Goal: Task Accomplishment & Management: Manage account settings

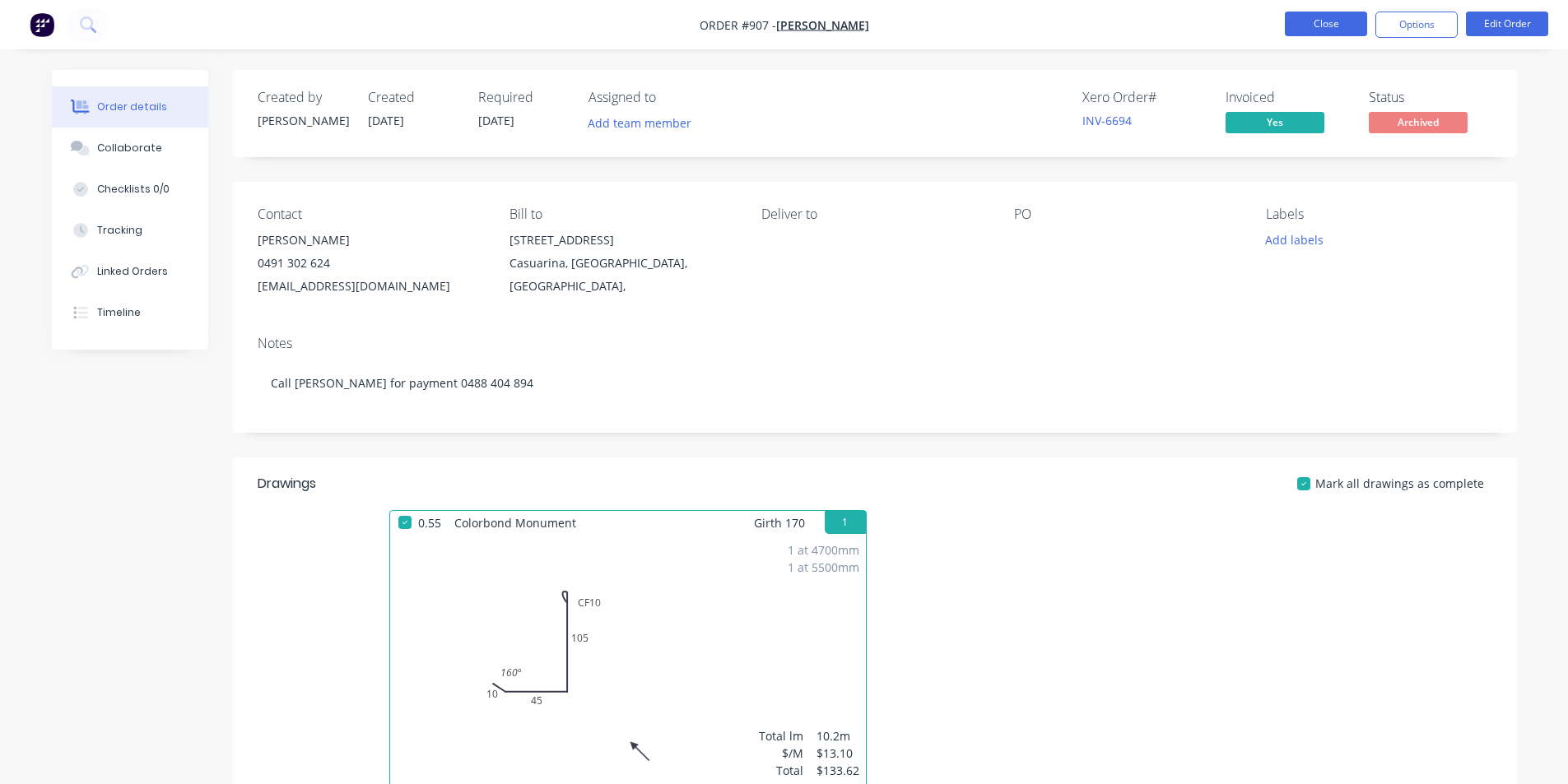
click at [1347, 20] on button "Close" at bounding box center [1326, 24] width 82 height 25
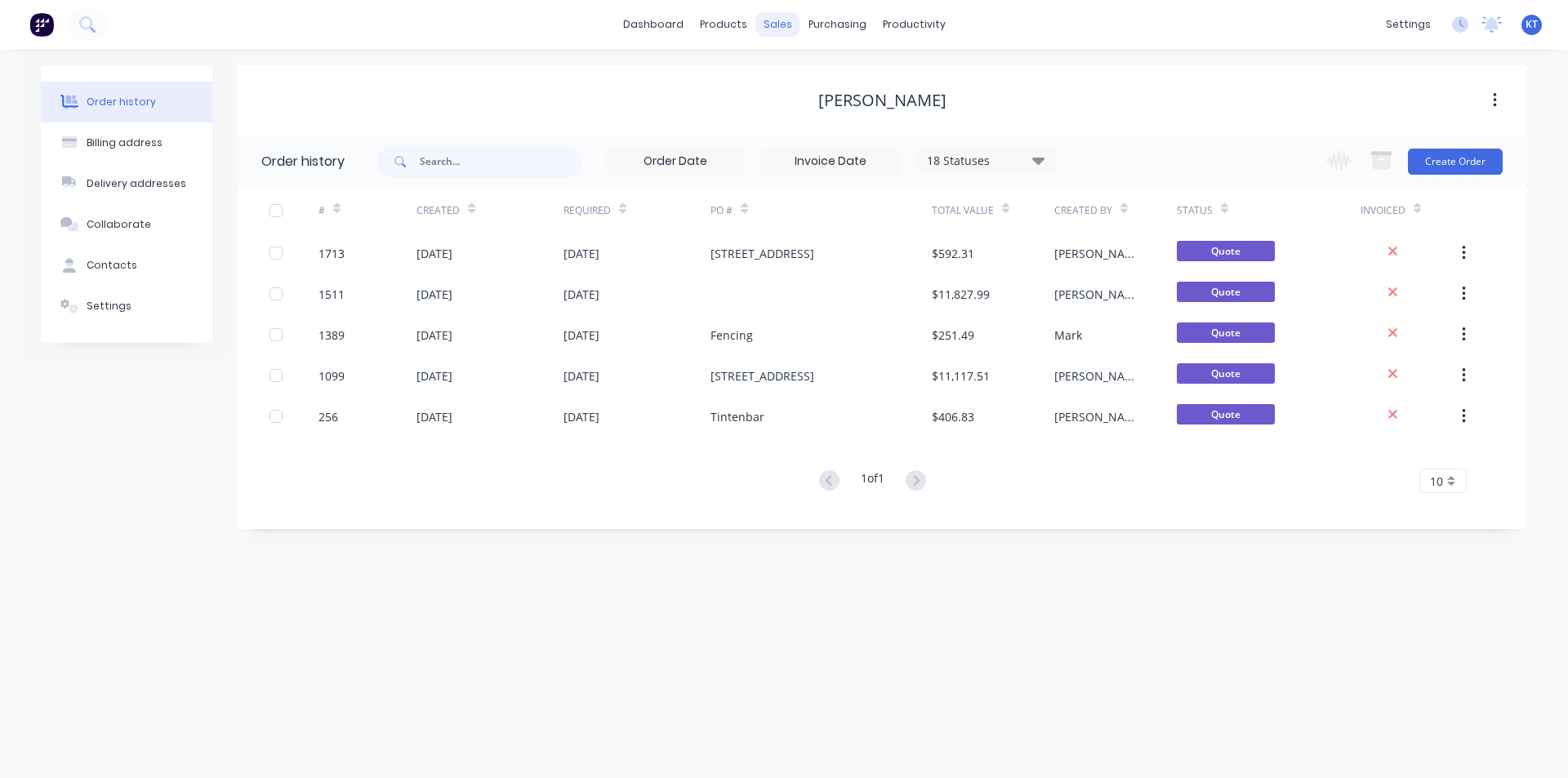
click at [779, 23] on div "sales" at bounding box center [777, 24] width 45 height 24
click at [796, 73] on div at bounding box center [787, 78] width 24 height 14
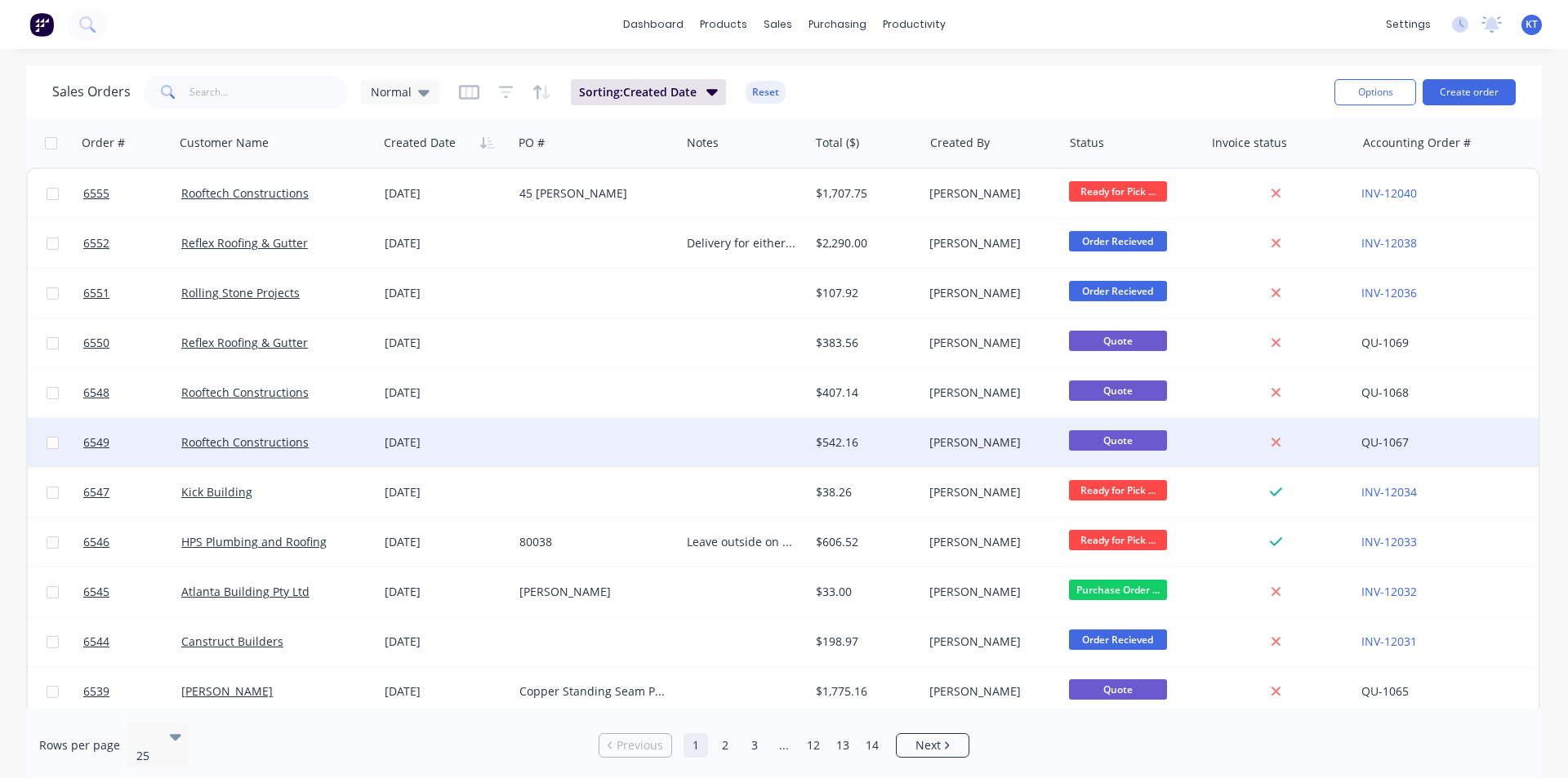
click at [235, 455] on div "Rooftech Constructions" at bounding box center [276, 443] width 203 height 49
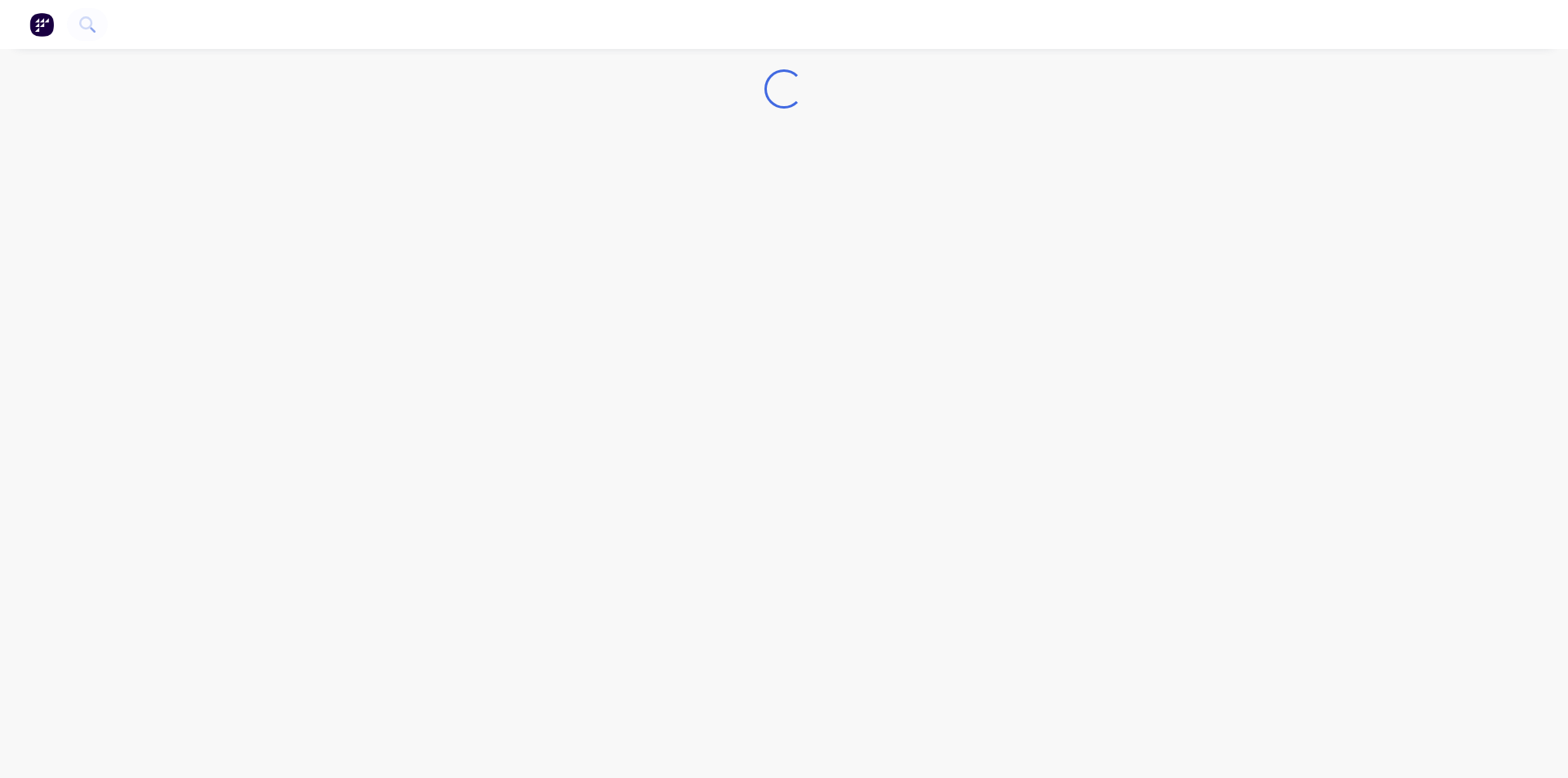
click at [239, 444] on div "Loading..." at bounding box center [784, 389] width 1568 height 778
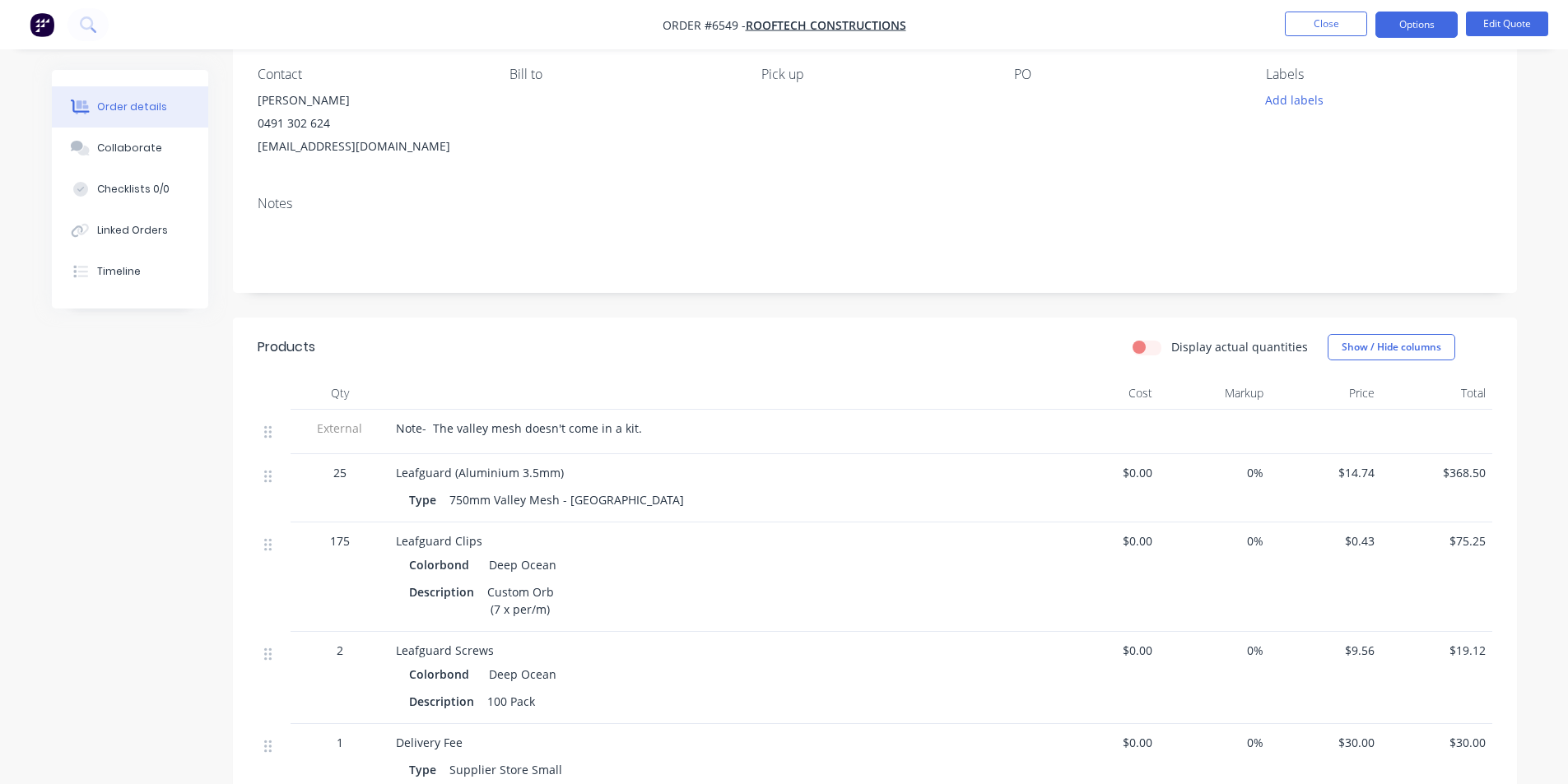
scroll to position [165, 0]
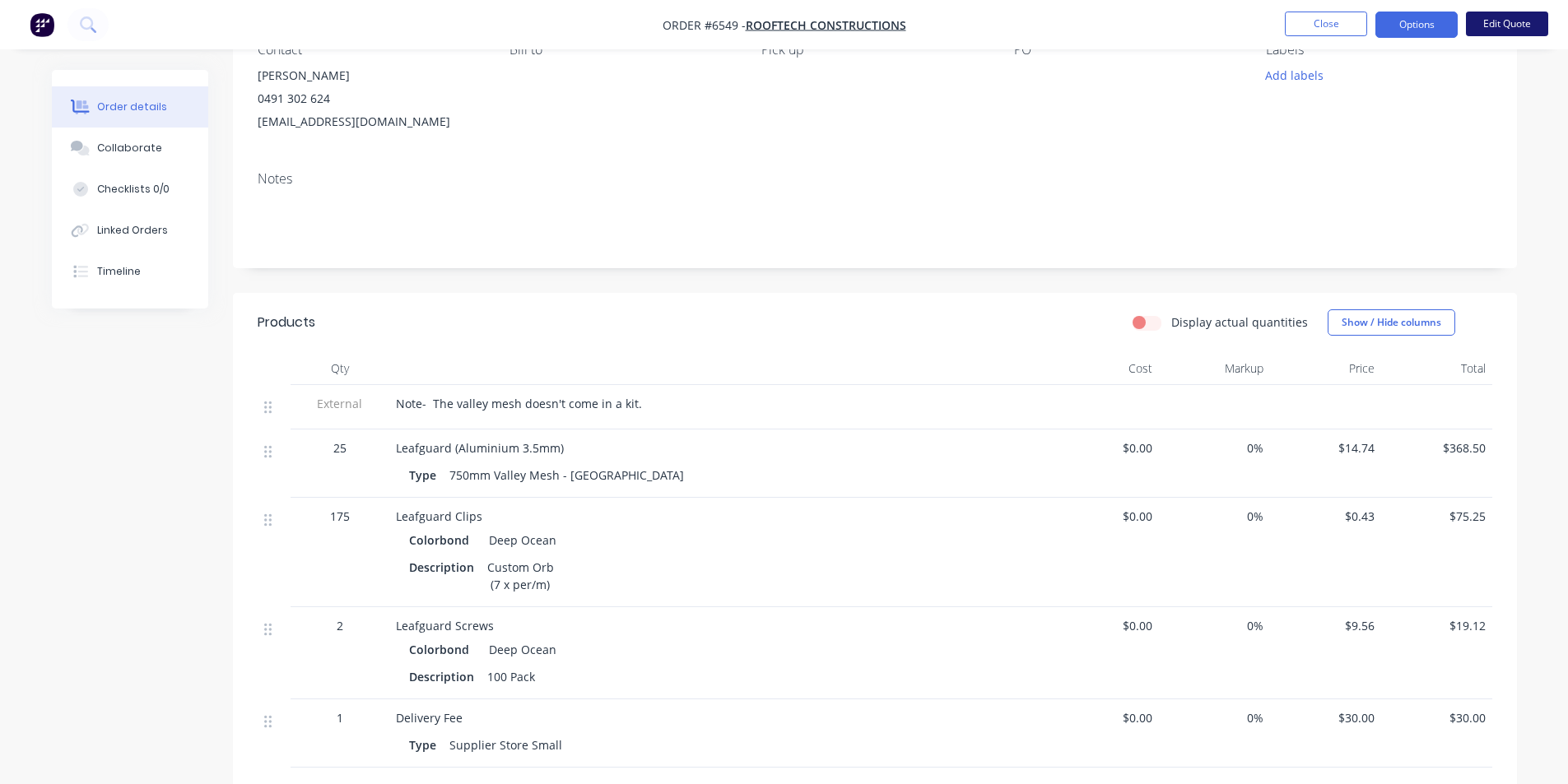
click at [1499, 24] on button "Edit Quote" at bounding box center [1507, 24] width 82 height 25
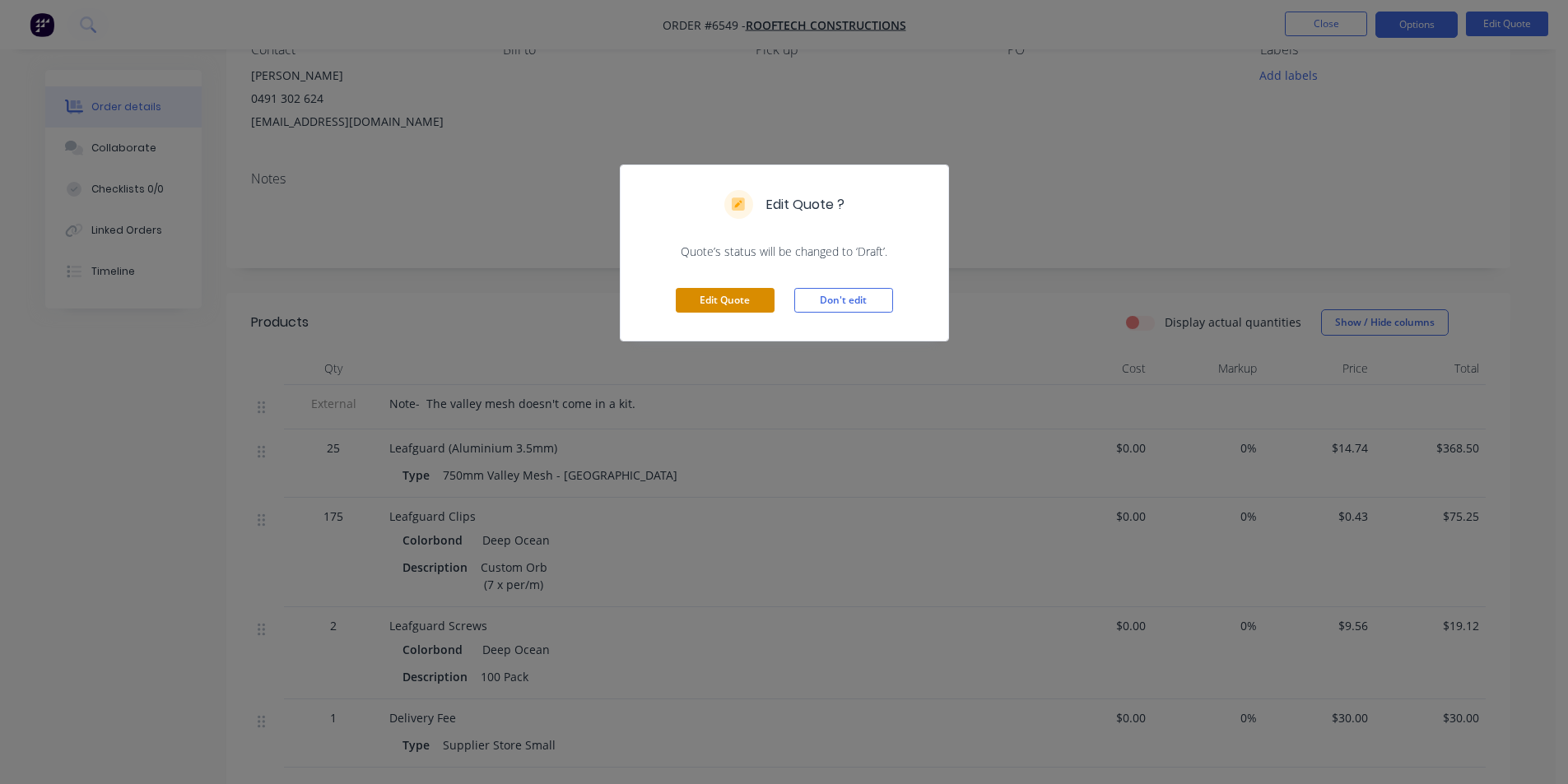
click at [719, 305] on button "Edit Quote" at bounding box center [725, 300] width 99 height 25
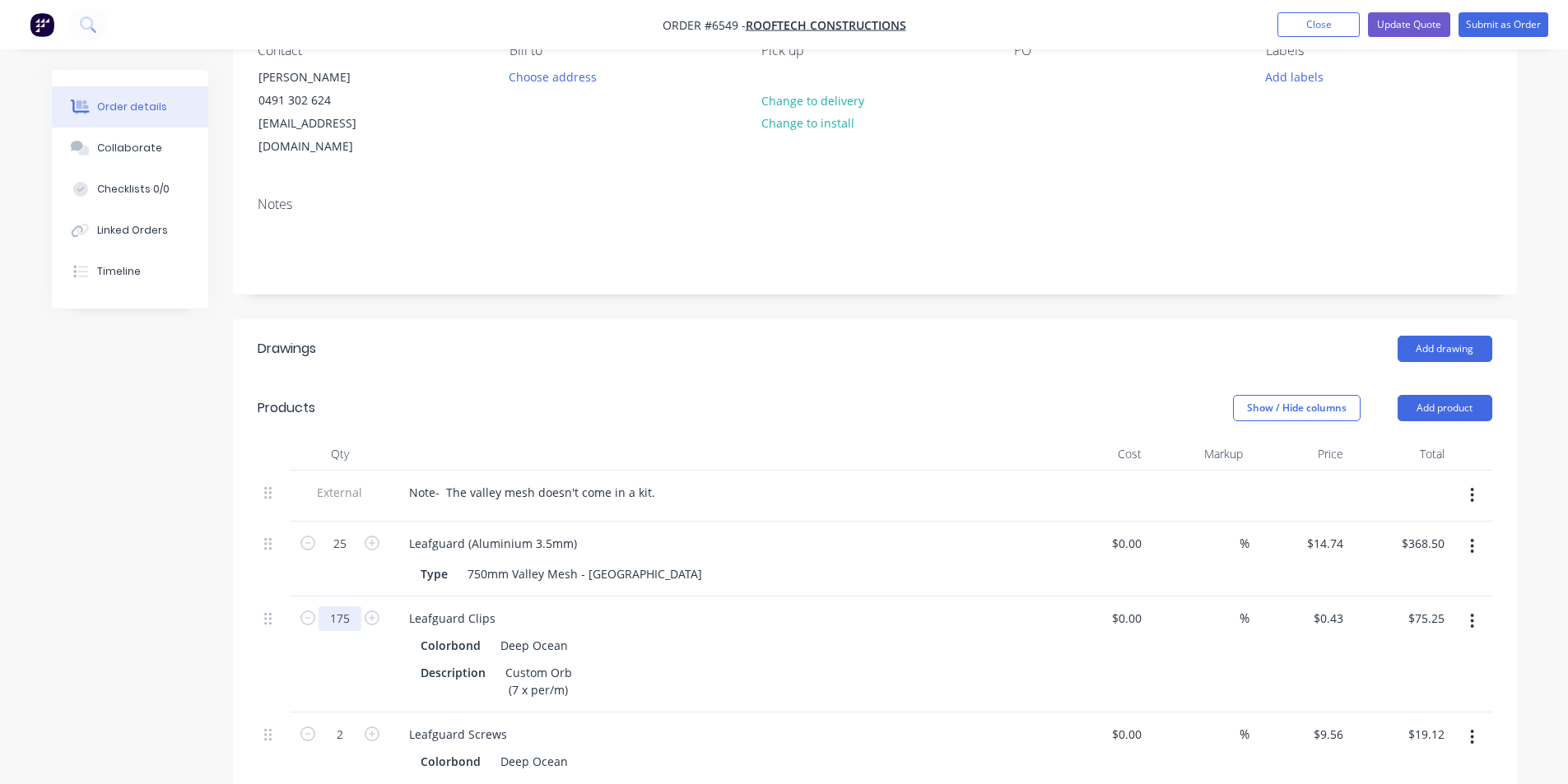
click at [340, 556] on input "175" at bounding box center [340, 543] width 43 height 25
type input "5"
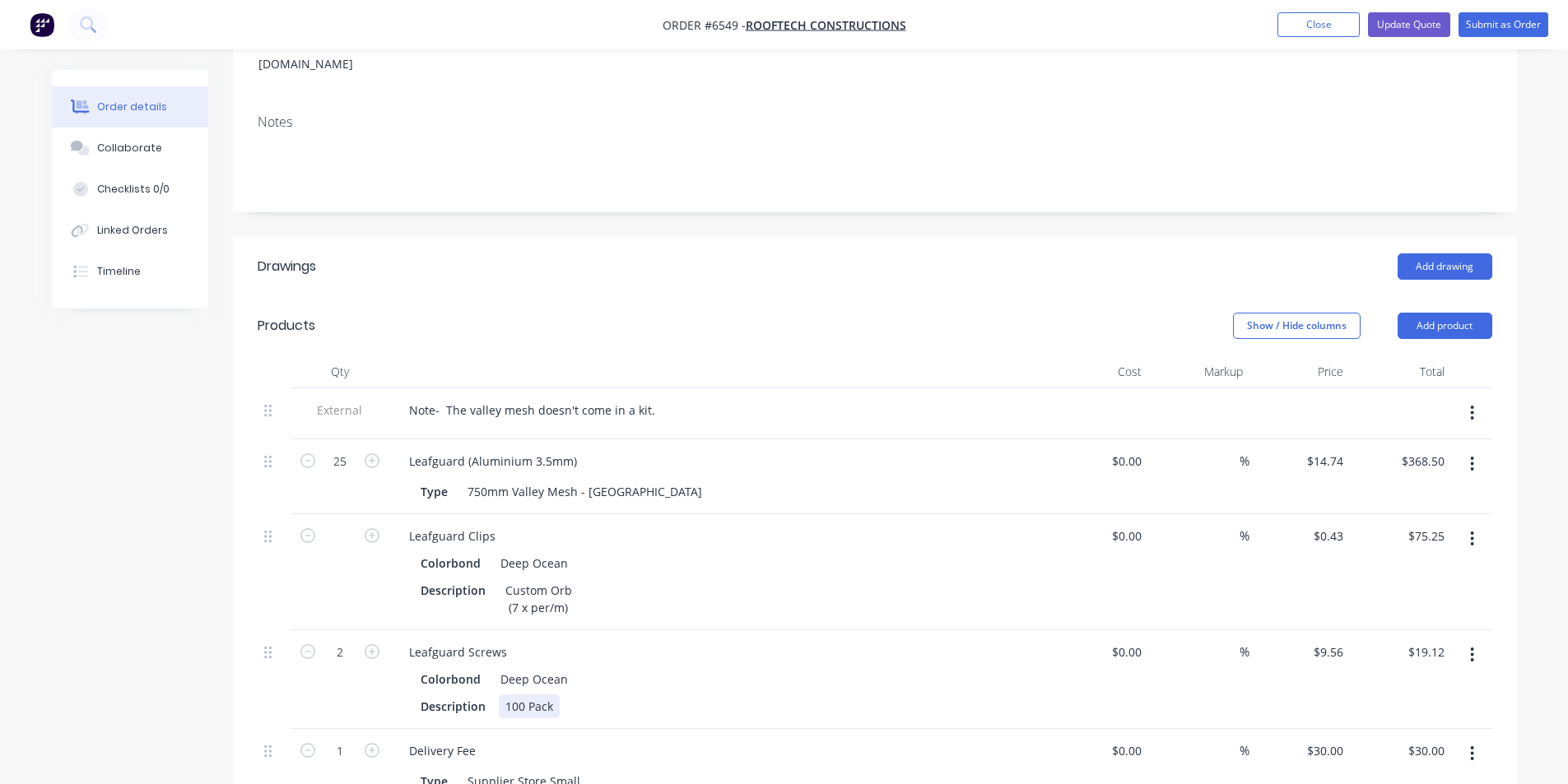
click at [944, 695] on div "Description 100 Pack" at bounding box center [715, 707] width 602 height 24
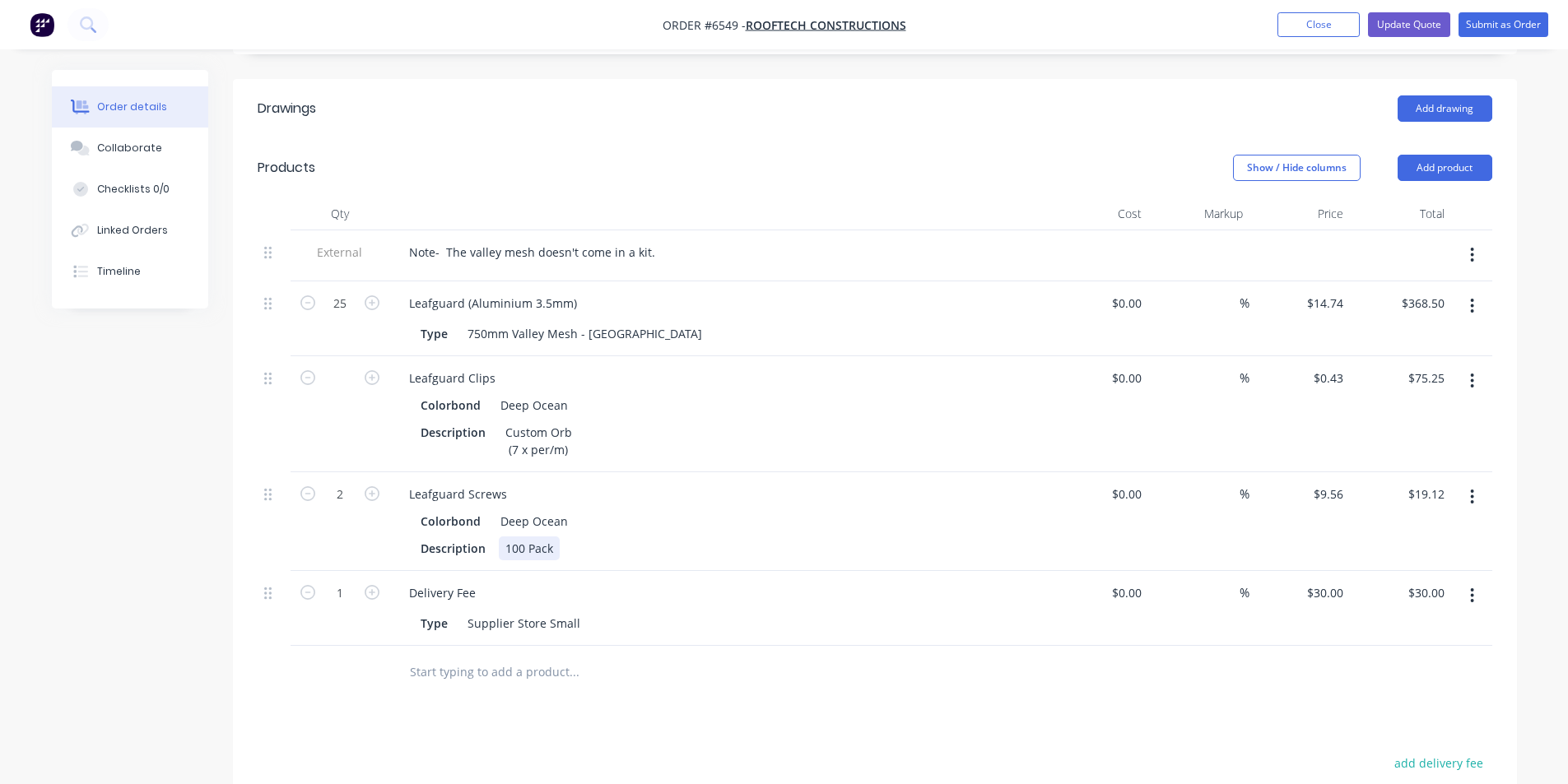
scroll to position [412, 0]
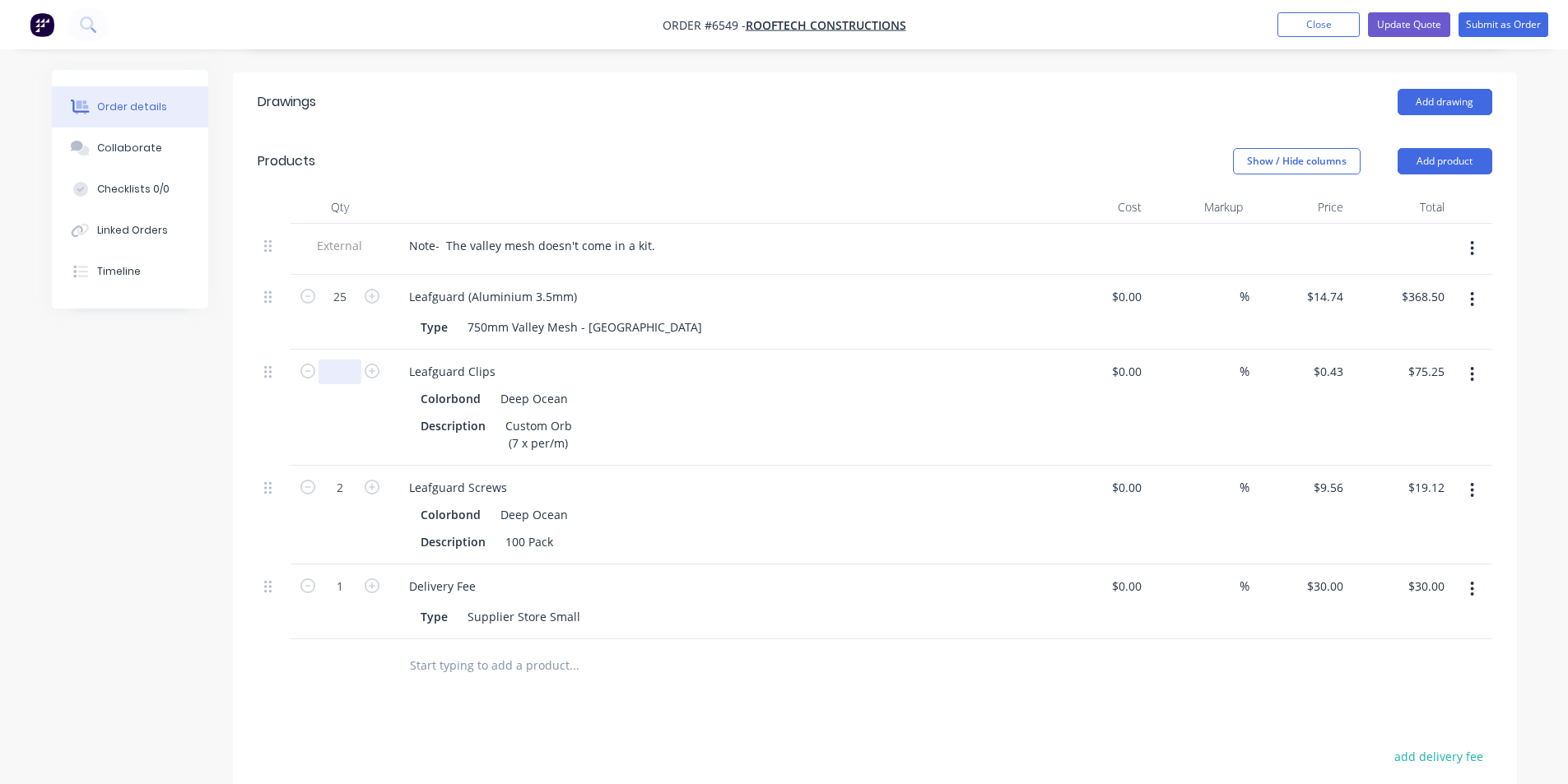
click at [355, 360] on input "text" at bounding box center [340, 372] width 43 height 25
type input "450"
type input "$193.50"
click at [882, 414] on div "Description Custom Orb (7 x per/m)" at bounding box center [715, 435] width 602 height 41
click at [371, 480] on icon "button" at bounding box center [372, 486] width 14 height 14
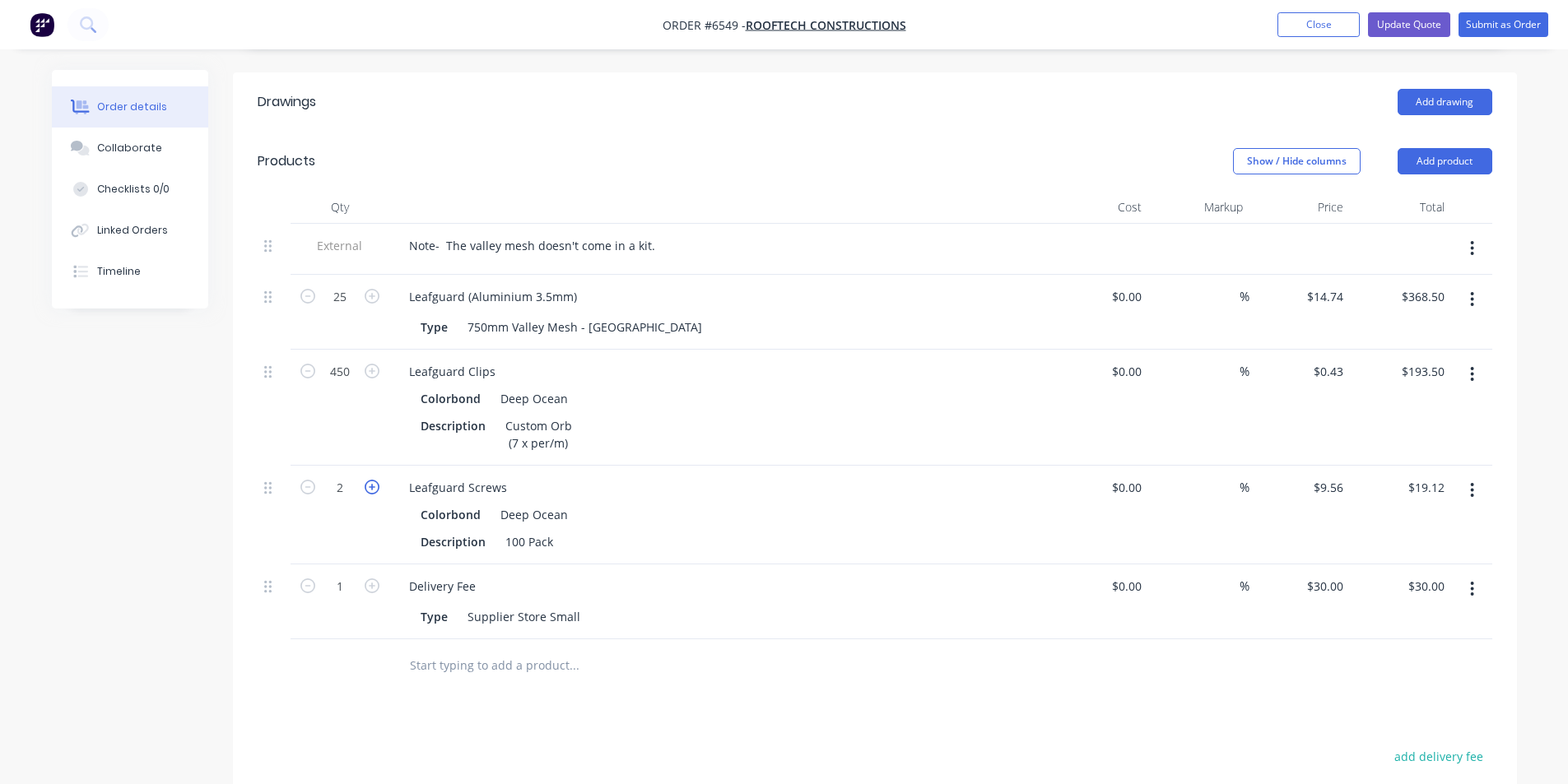
type input "3"
type input "$28.68"
click at [371, 480] on icon "button" at bounding box center [372, 486] width 14 height 14
type input "4"
type input "$38.24"
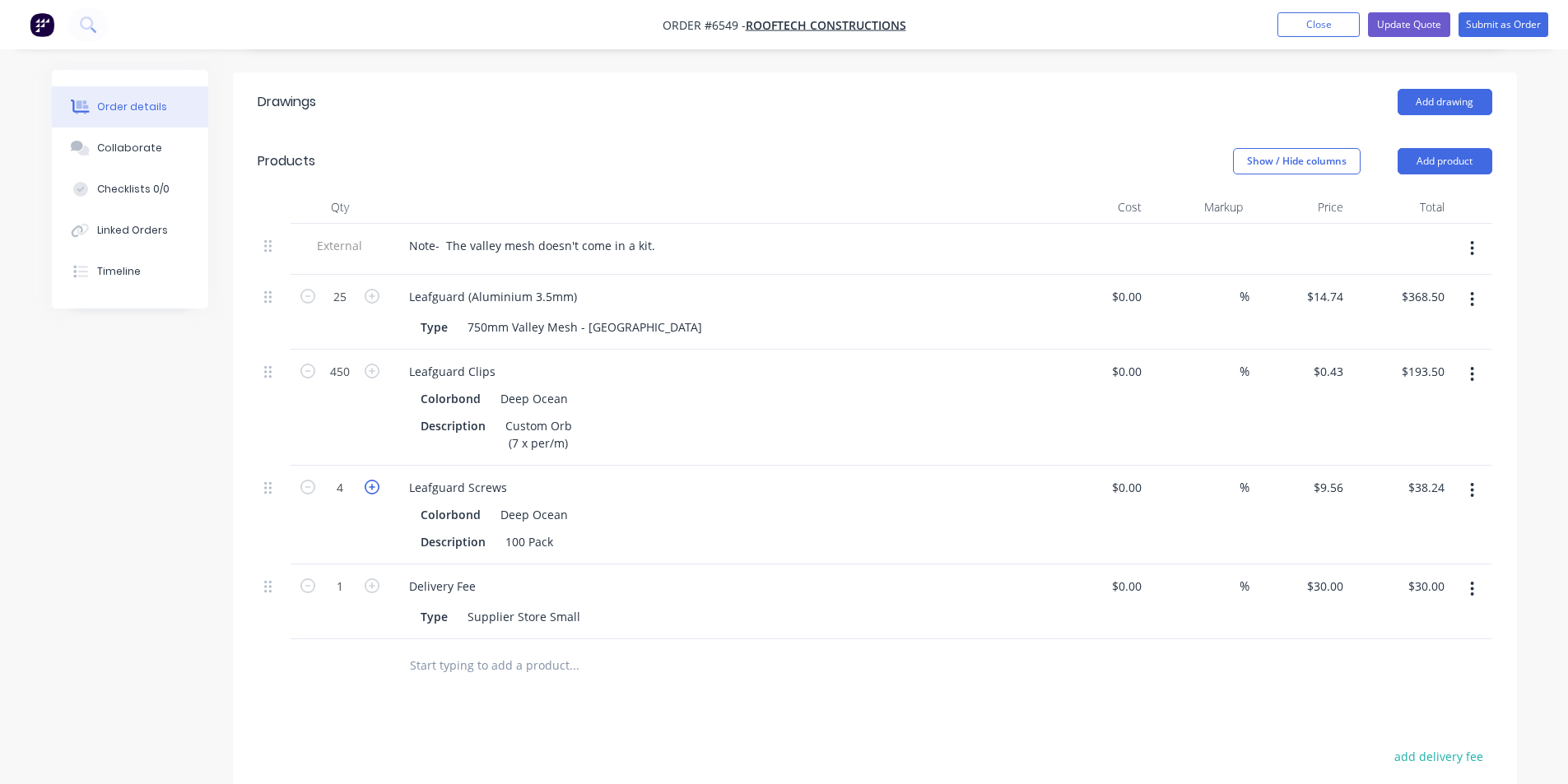
click at [371, 480] on icon "button" at bounding box center [372, 486] width 14 height 14
type input "5"
type input "$47.80"
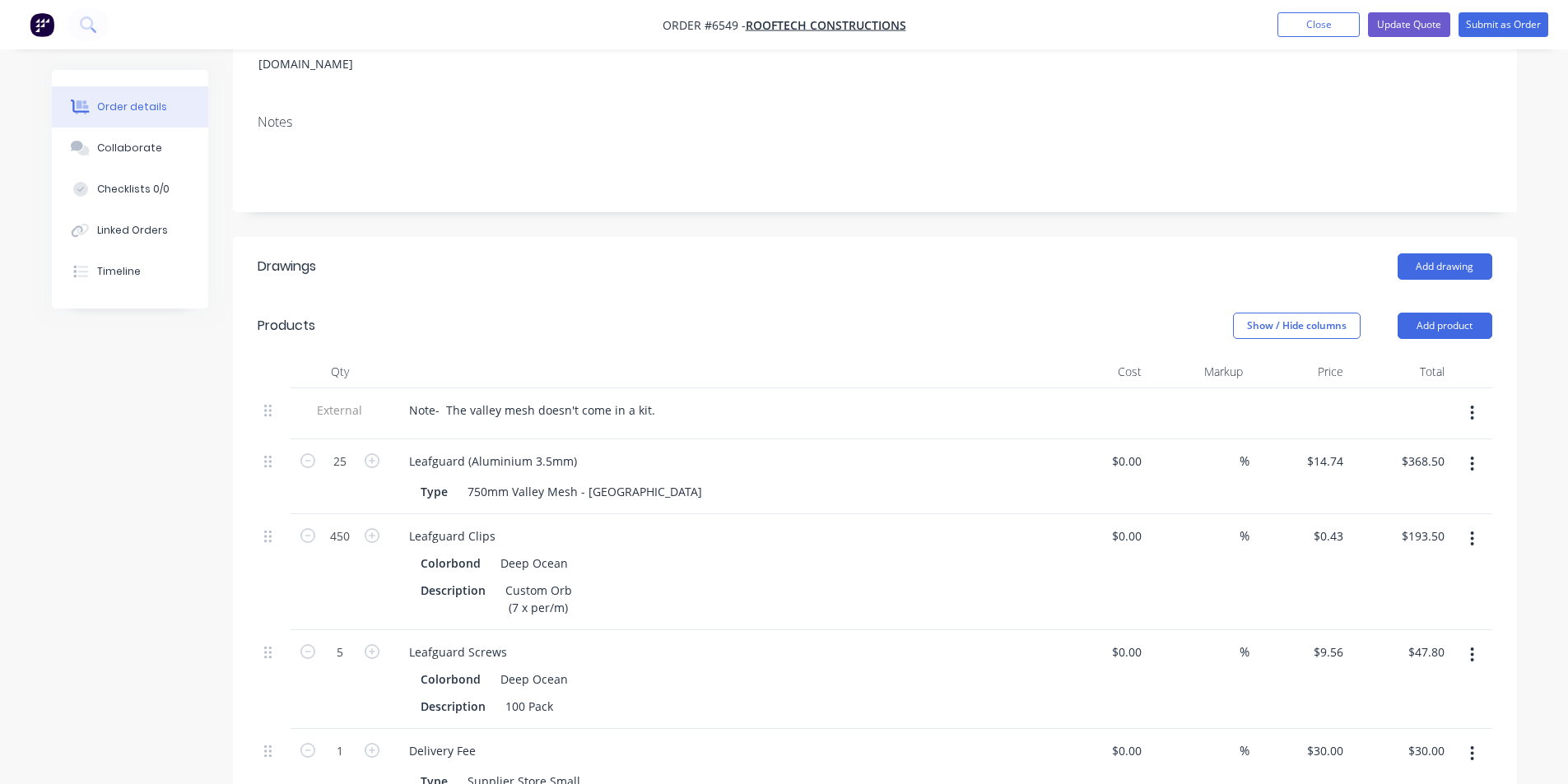
scroll to position [0, 0]
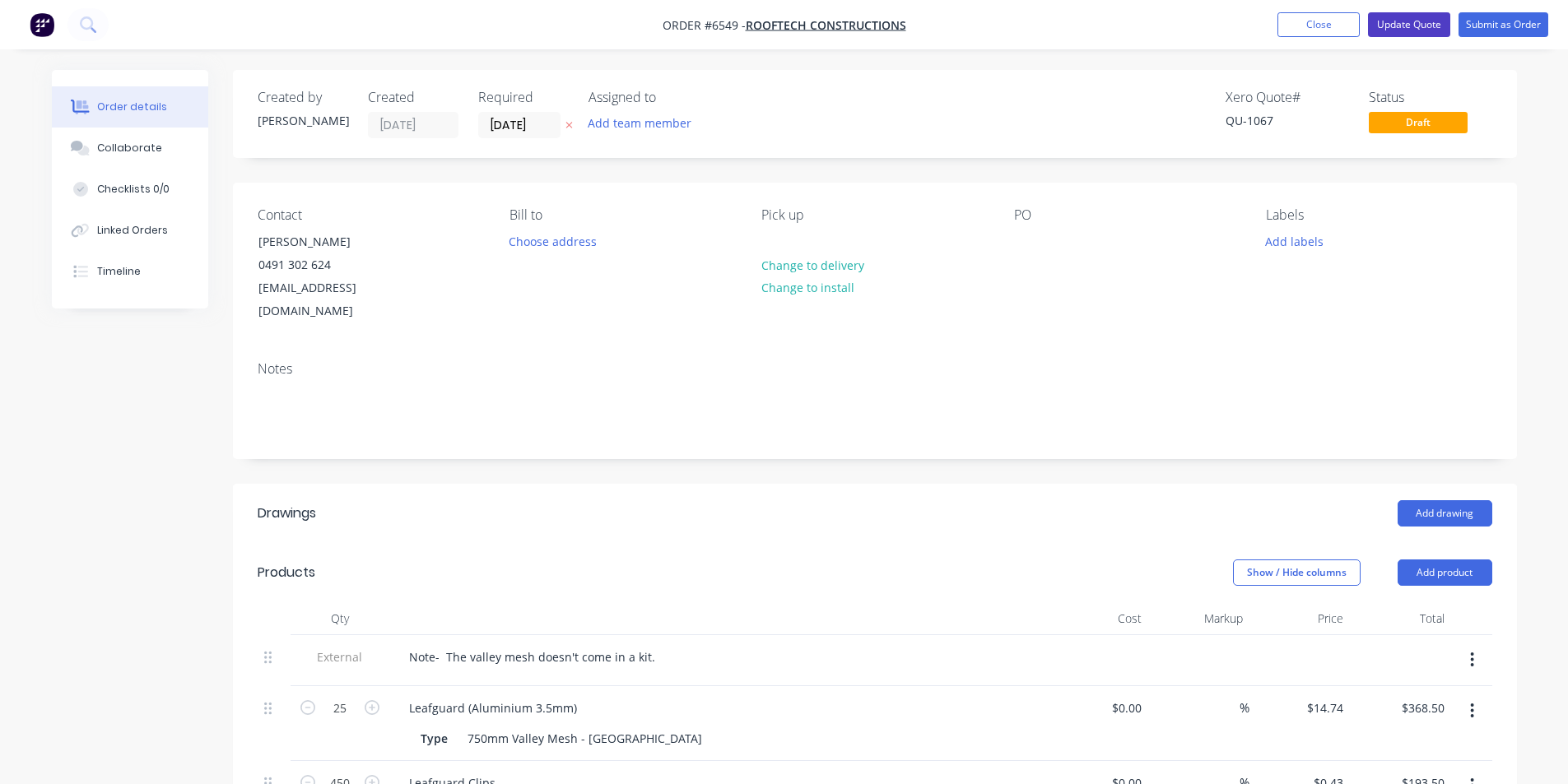
click at [1438, 26] on button "Update Quote" at bounding box center [1409, 25] width 82 height 25
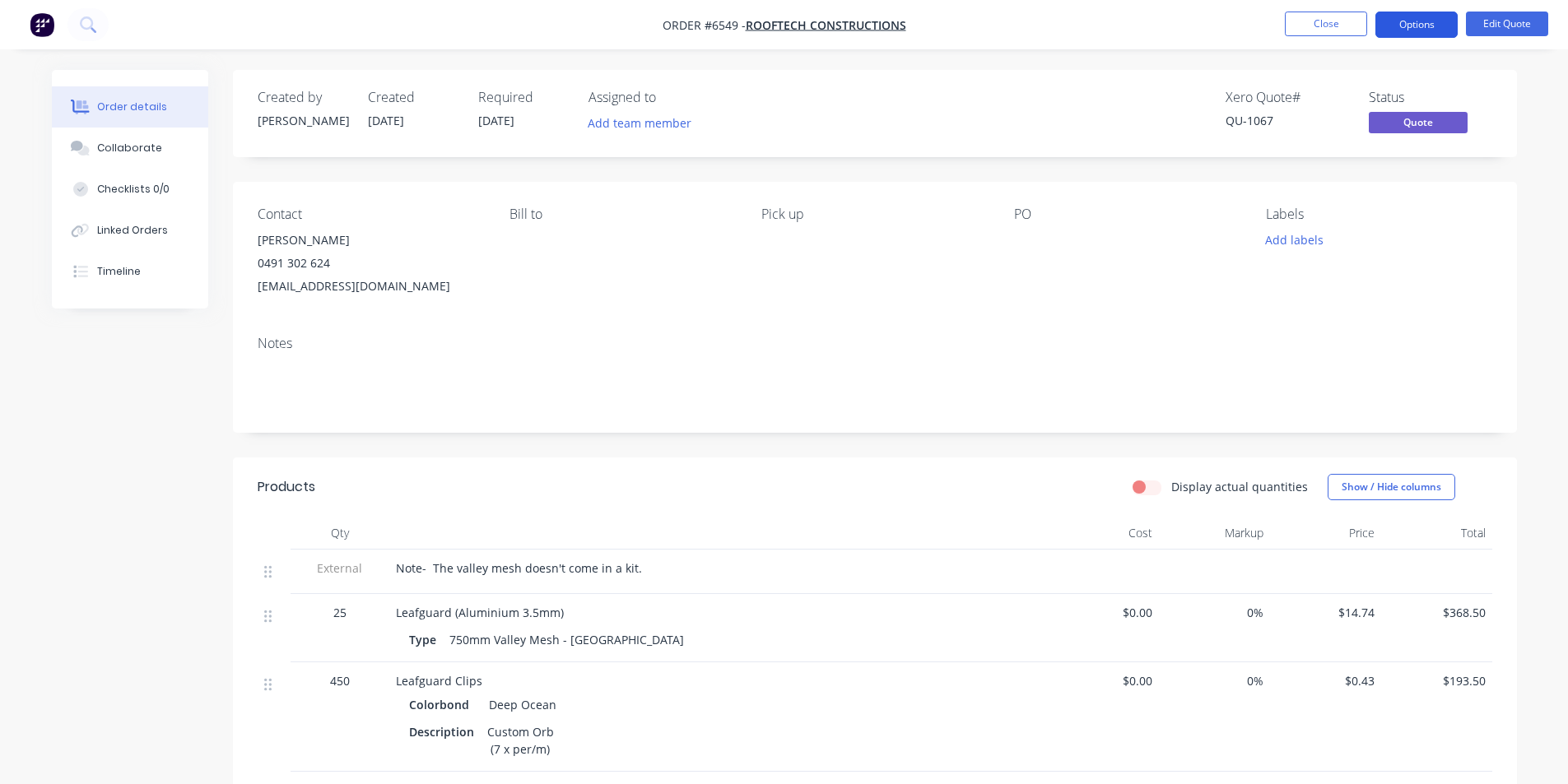
click at [1457, 26] on button "Options" at bounding box center [1416, 25] width 82 height 26
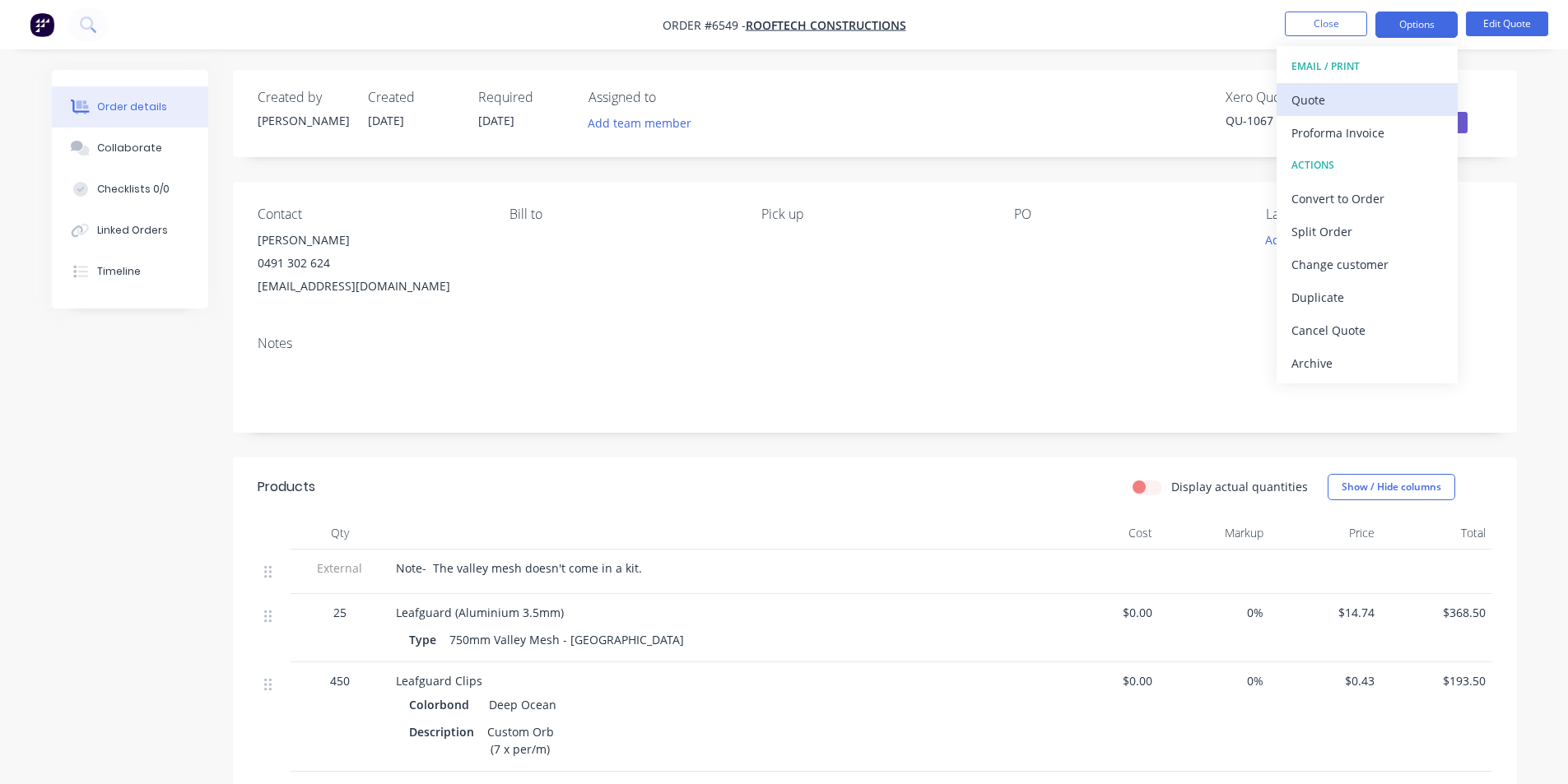
click at [1384, 101] on div "Quote" at bounding box center [1367, 100] width 151 height 24
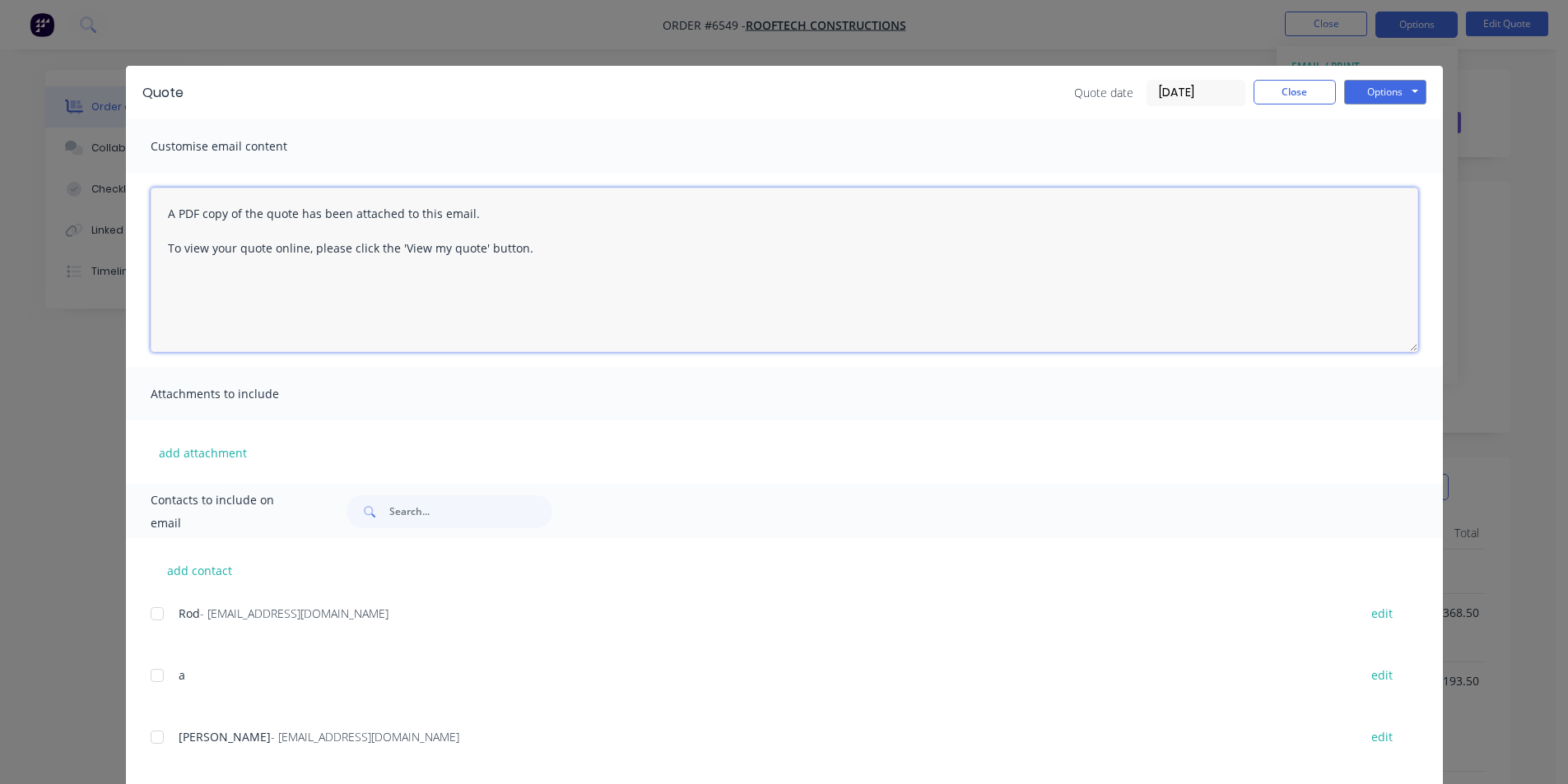
click at [153, 213] on textarea "A PDF copy of the quote has been attached to this email. To view your quote onl…" at bounding box center [784, 270] width 1267 height 165
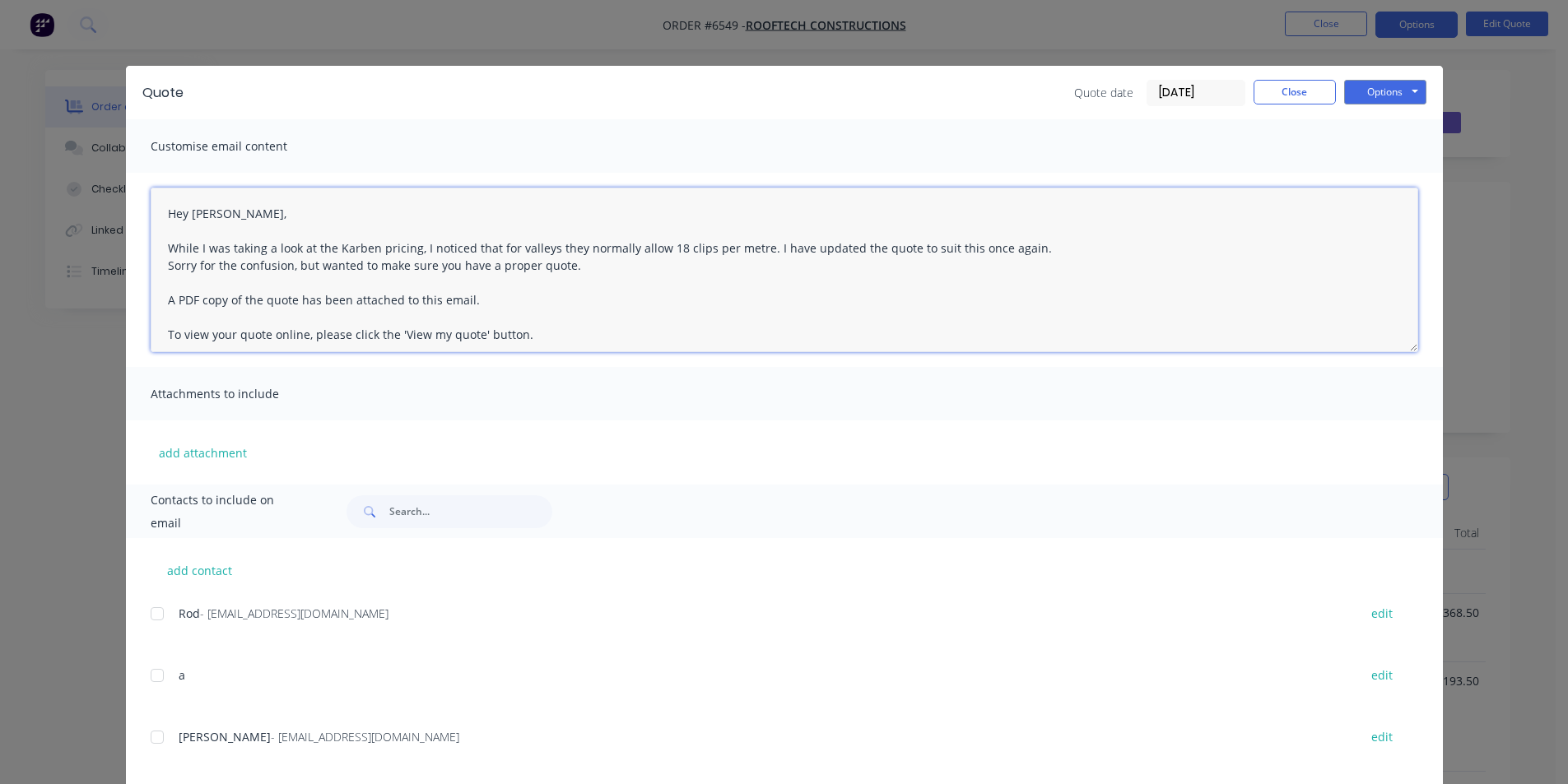
click at [1045, 253] on textarea "Hey [PERSON_NAME], While I was taking a look at the Karben pricing, I noticed t…" at bounding box center [784, 270] width 1267 height 165
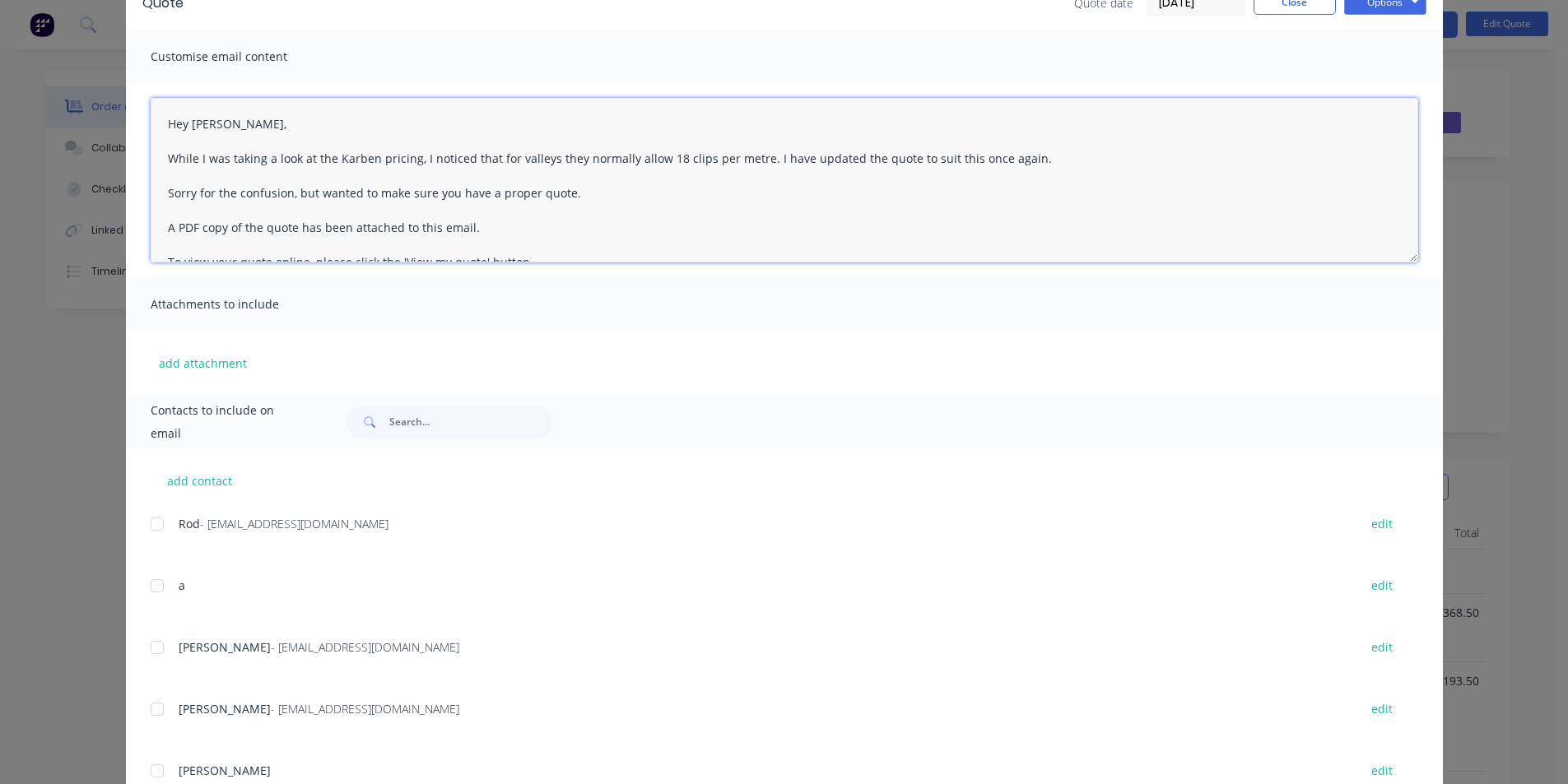
scroll to position [247, 0]
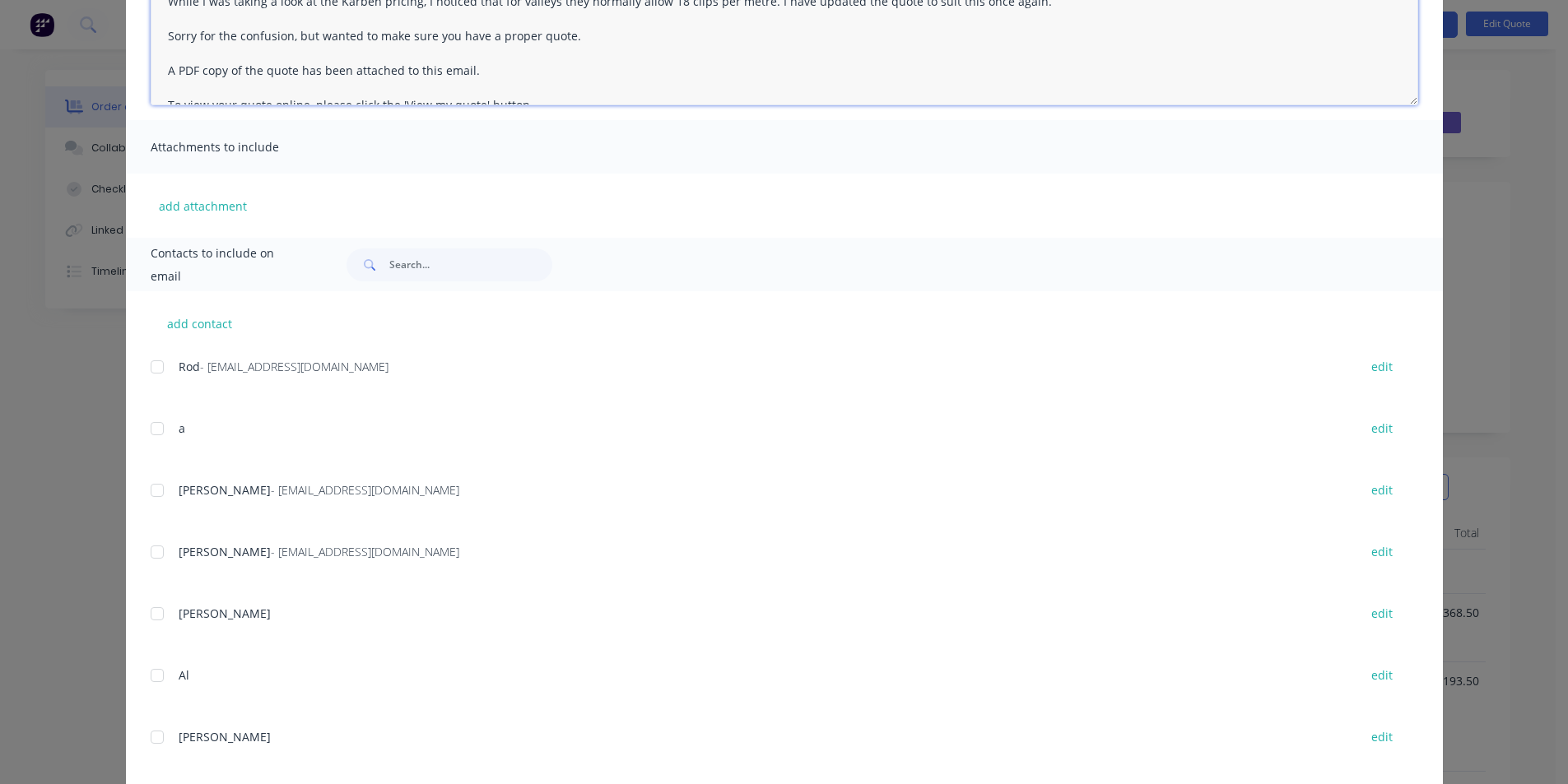
click at [156, 489] on div at bounding box center [156, 490] width 33 height 33
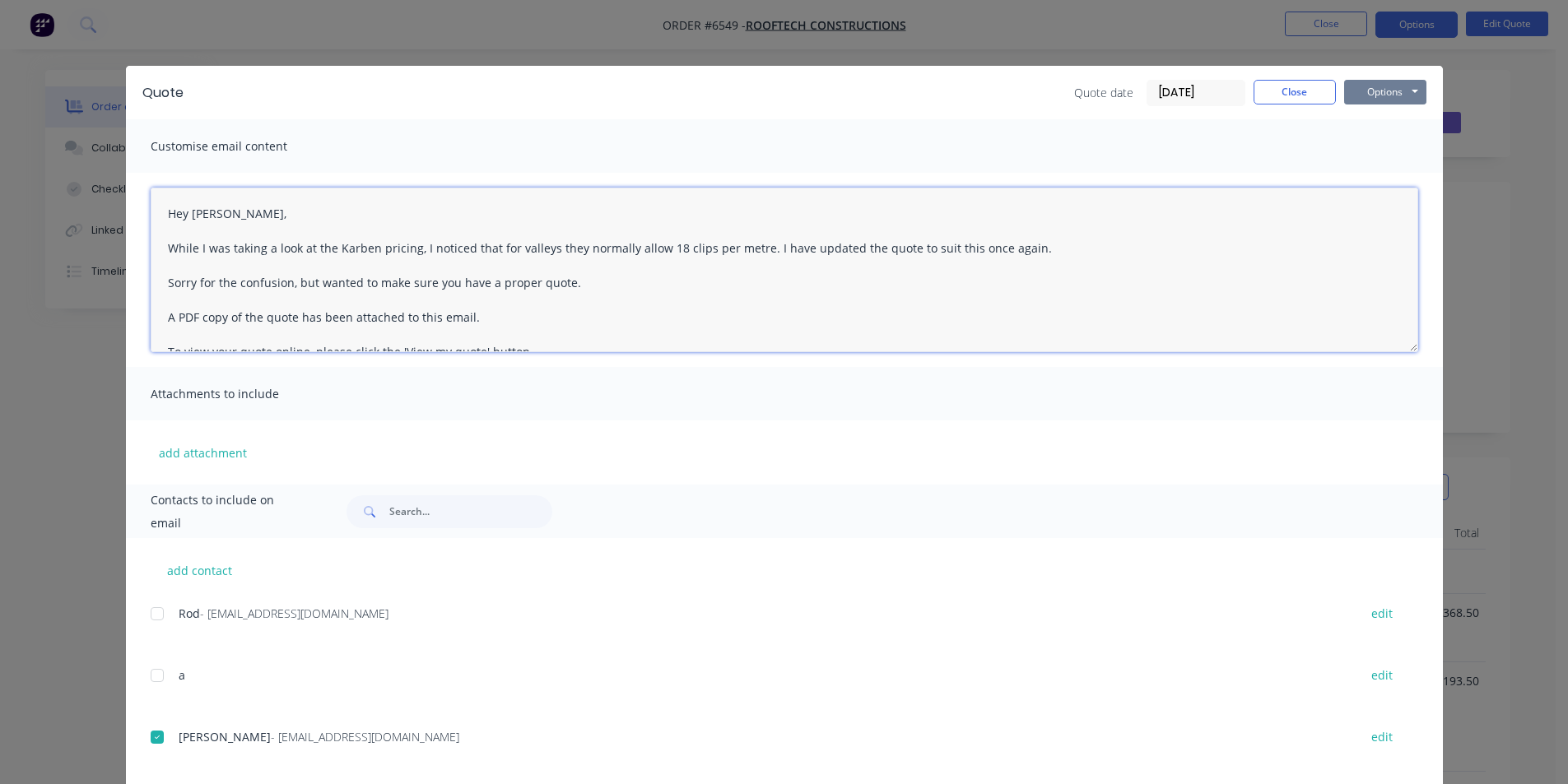
type textarea "Hey [PERSON_NAME], While I was taking a look at the Karben pricing, I noticed t…"
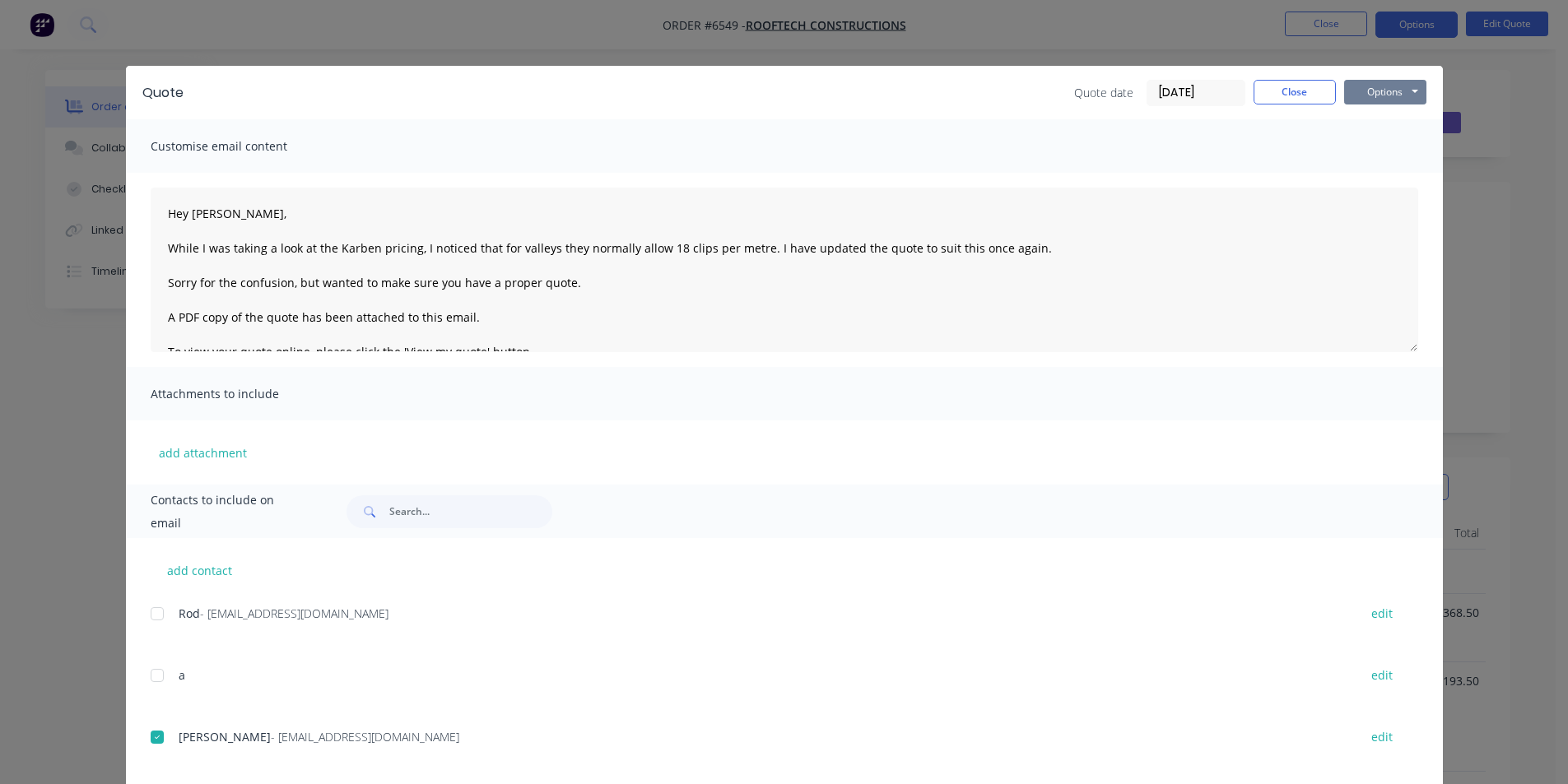
click at [1372, 90] on button "Options" at bounding box center [1384, 92] width 82 height 25
click at [1362, 174] on button "Email" at bounding box center [1396, 176] width 105 height 27
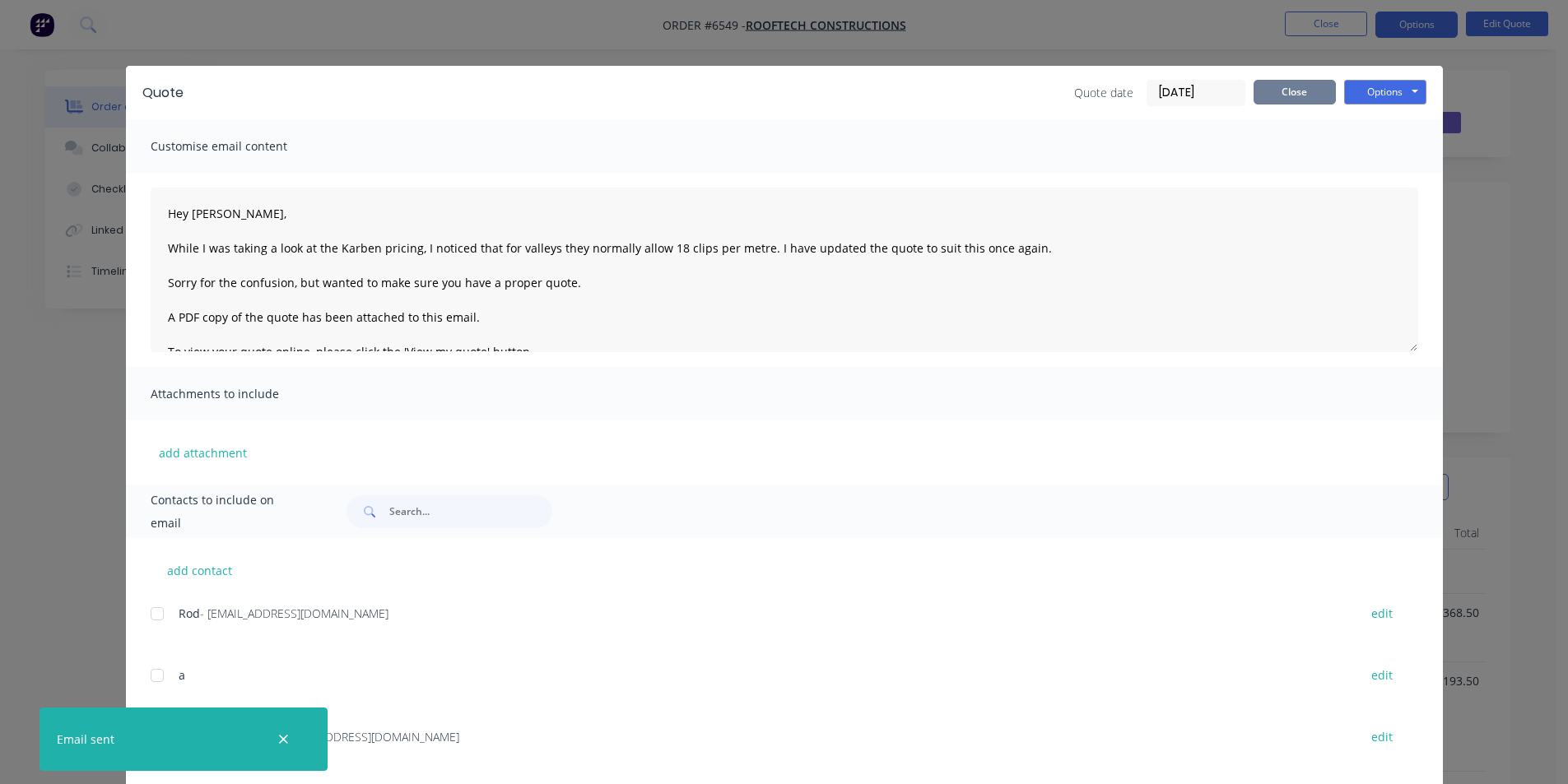
click at [1281, 99] on button "Close" at bounding box center [1294, 92] width 82 height 25
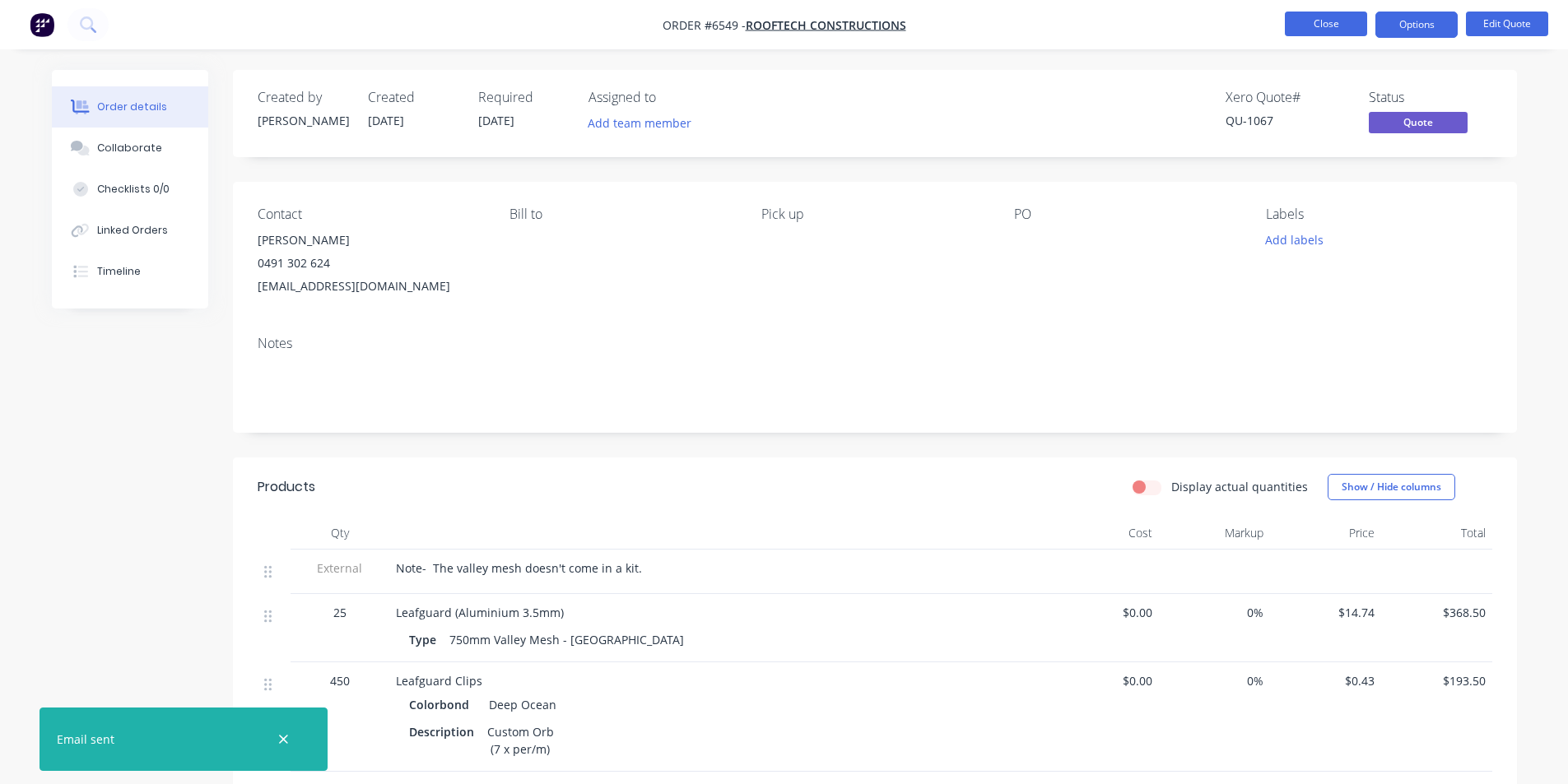
click at [1343, 27] on button "Close" at bounding box center [1326, 24] width 82 height 25
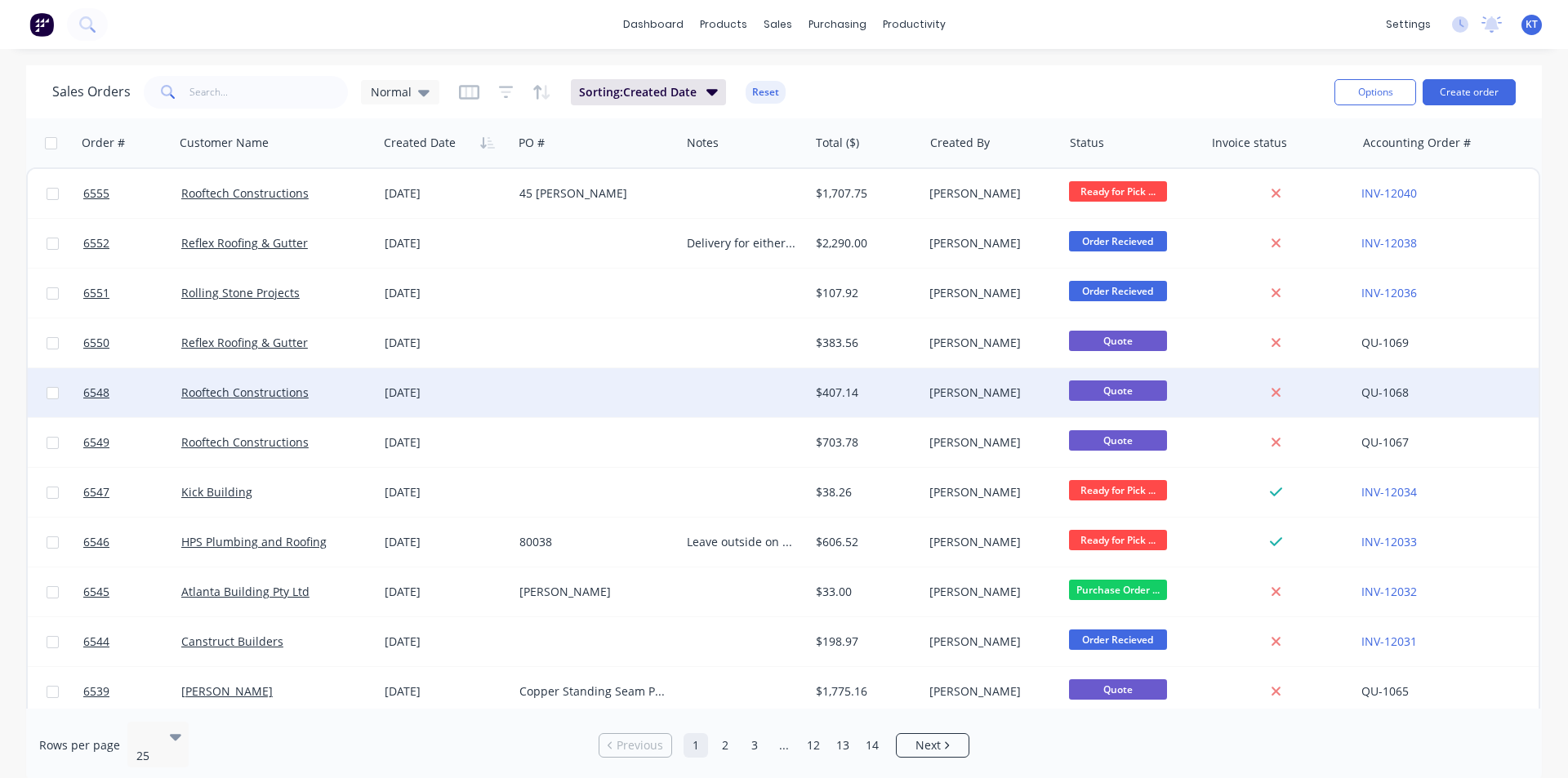
click at [277, 407] on div "Rooftech Constructions" at bounding box center [276, 392] width 203 height 49
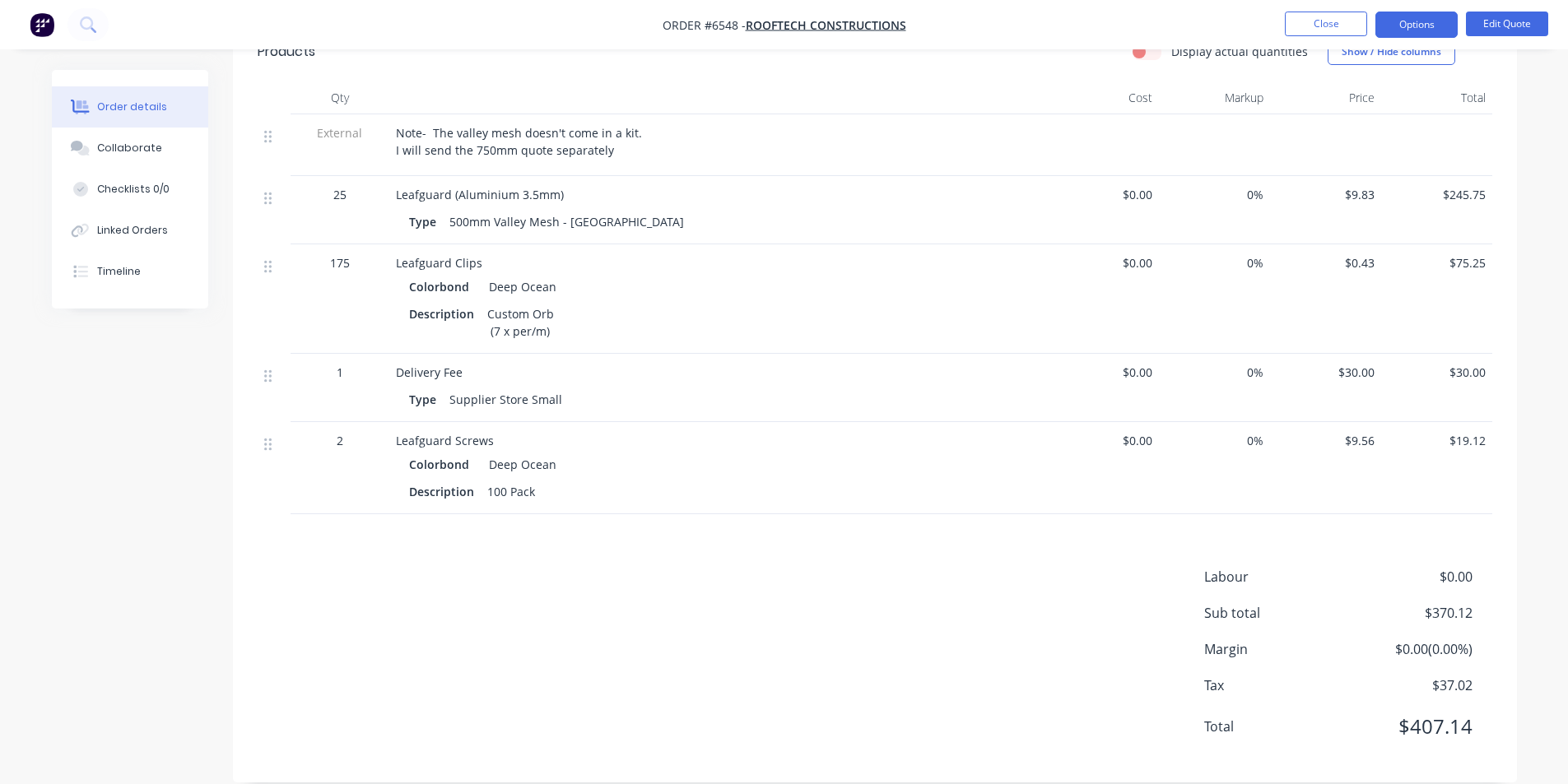
scroll to position [458, 0]
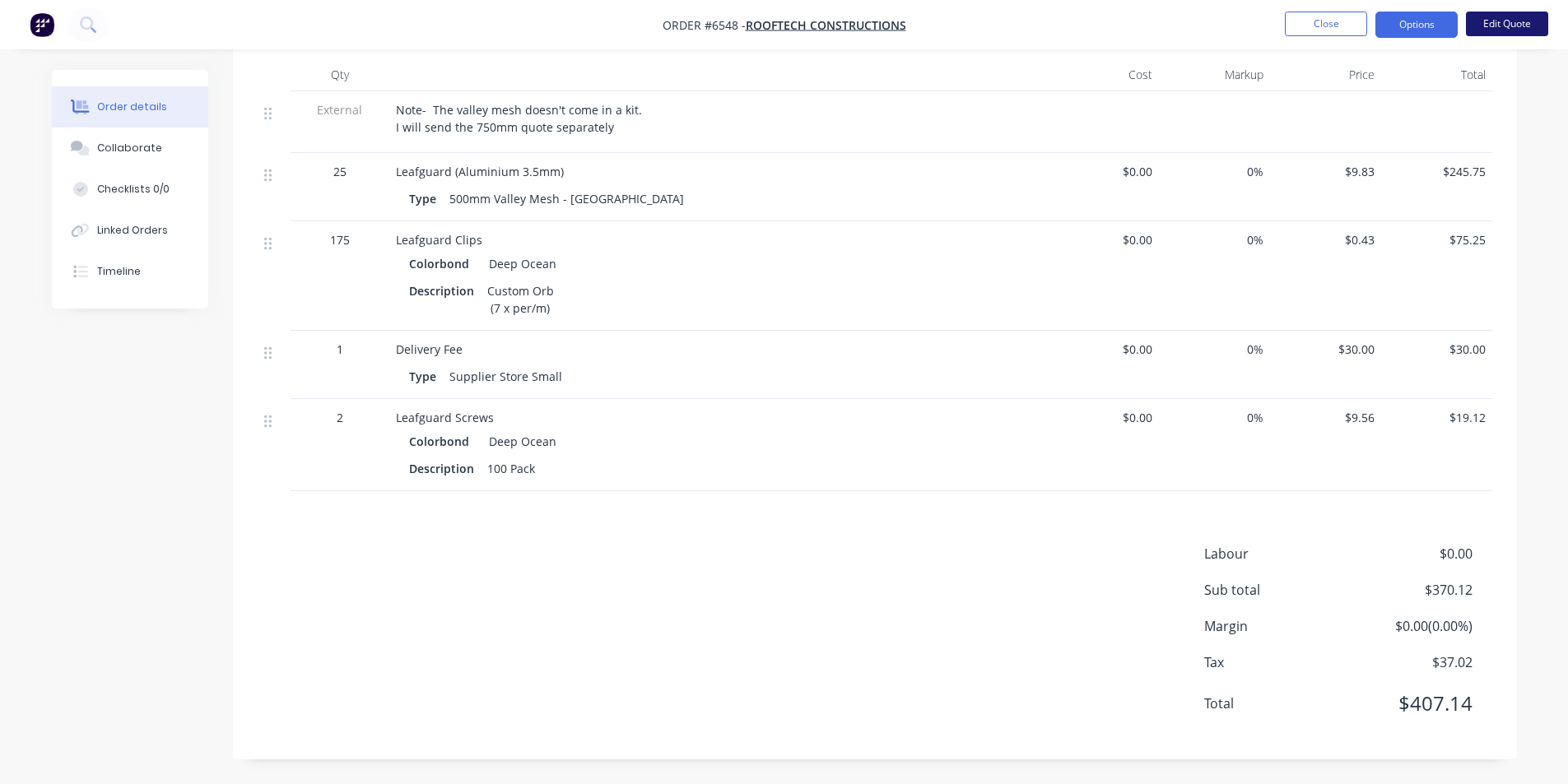
click at [1497, 18] on button "Edit Quote" at bounding box center [1507, 24] width 82 height 25
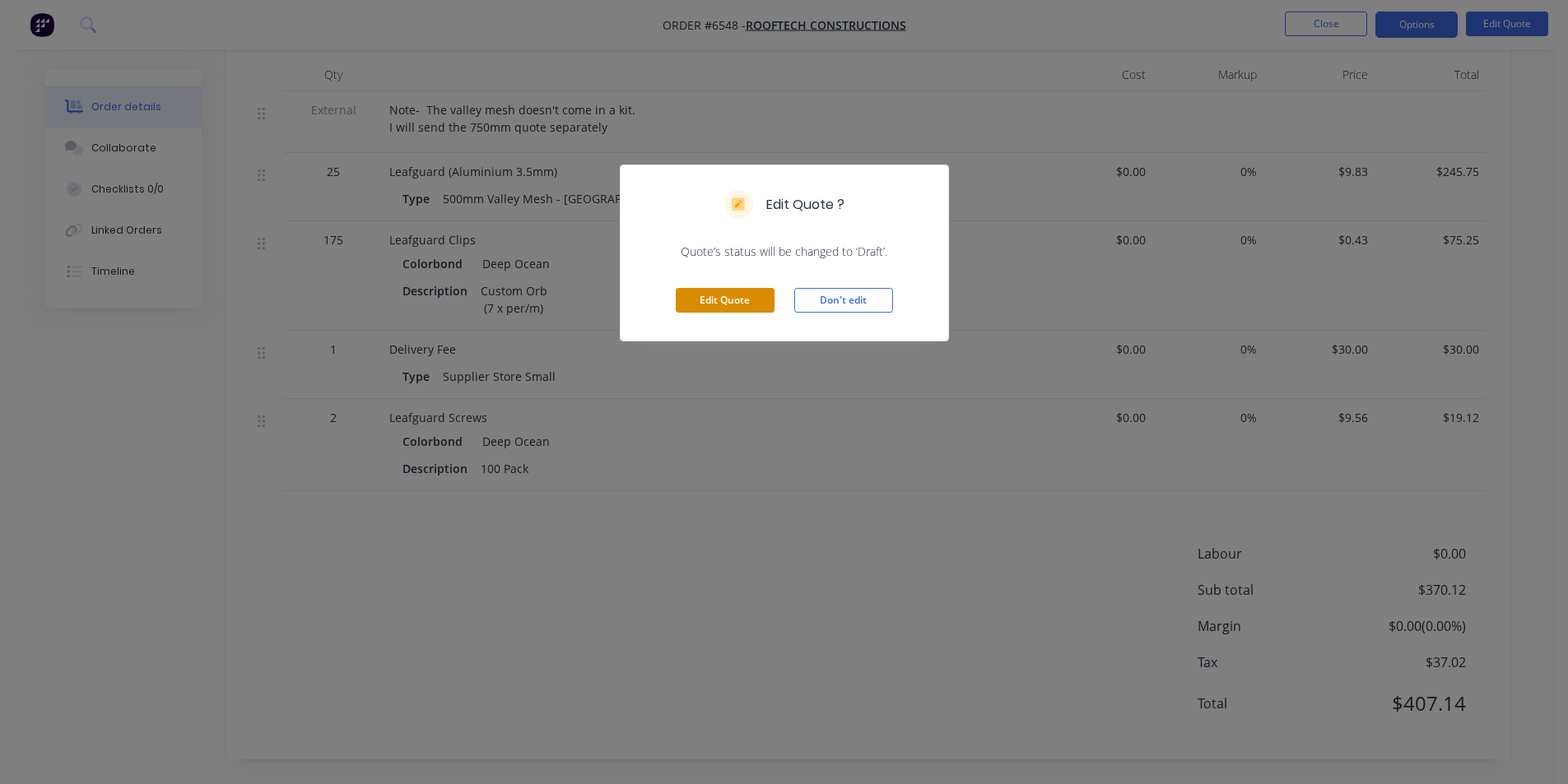
click at [747, 303] on button "Edit Quote" at bounding box center [725, 300] width 99 height 25
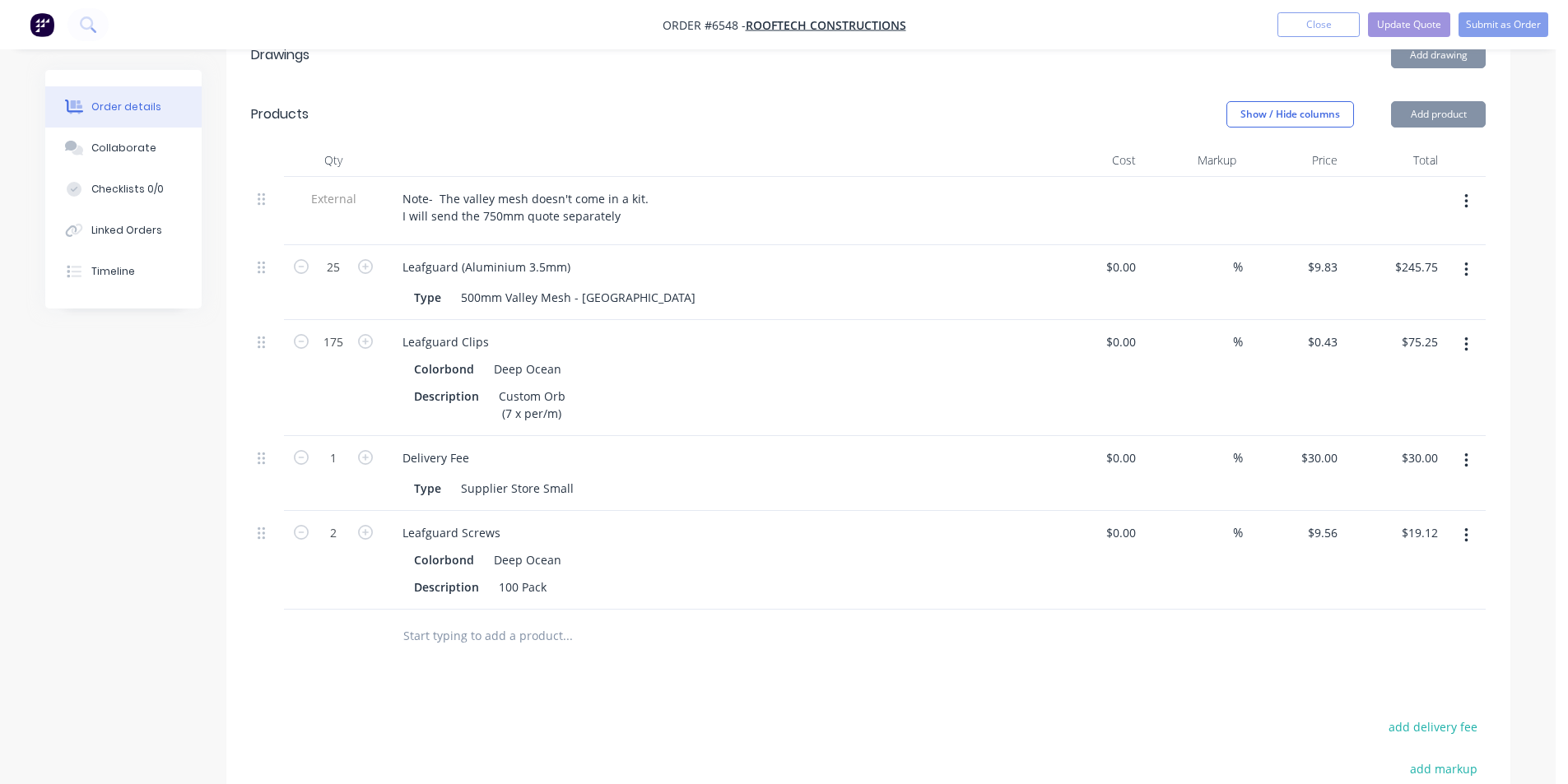
type input "$9.83"
type input "$245.75"
type input "$0.43"
type input "$75.25"
type input "$30.00"
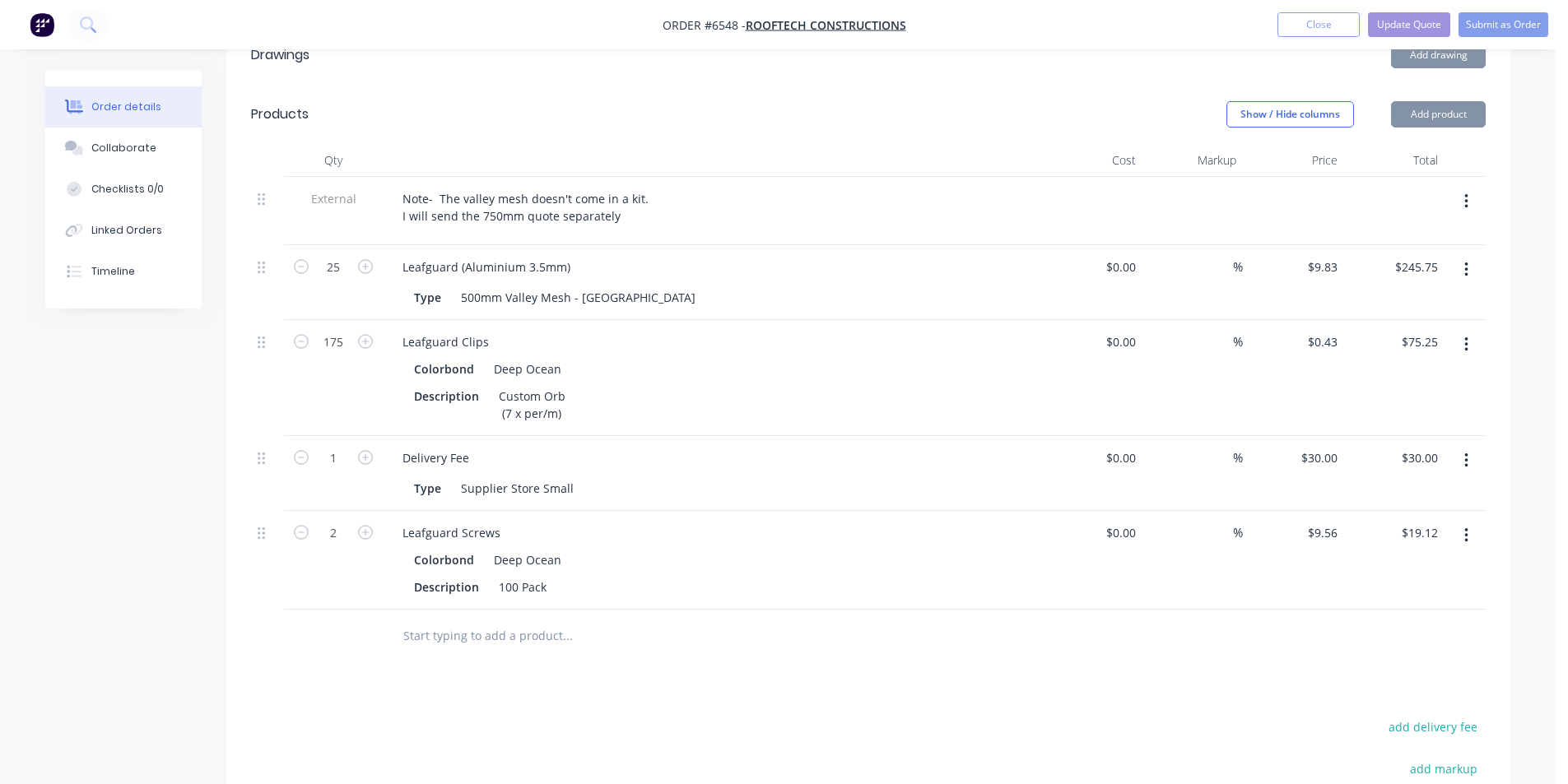
type input "$30.00"
type input "$9.56"
type input "$19.12"
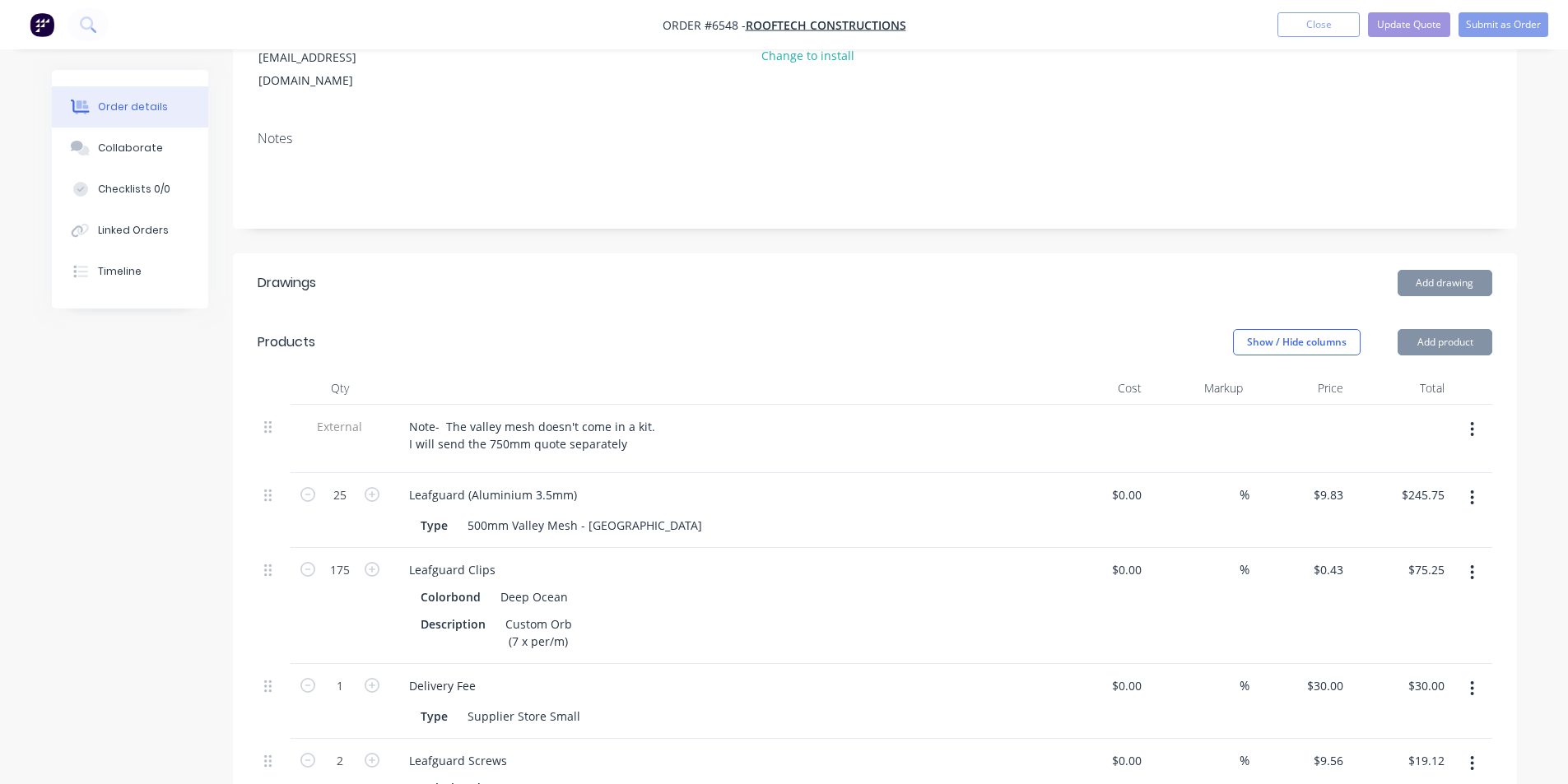
scroll to position [329, 0]
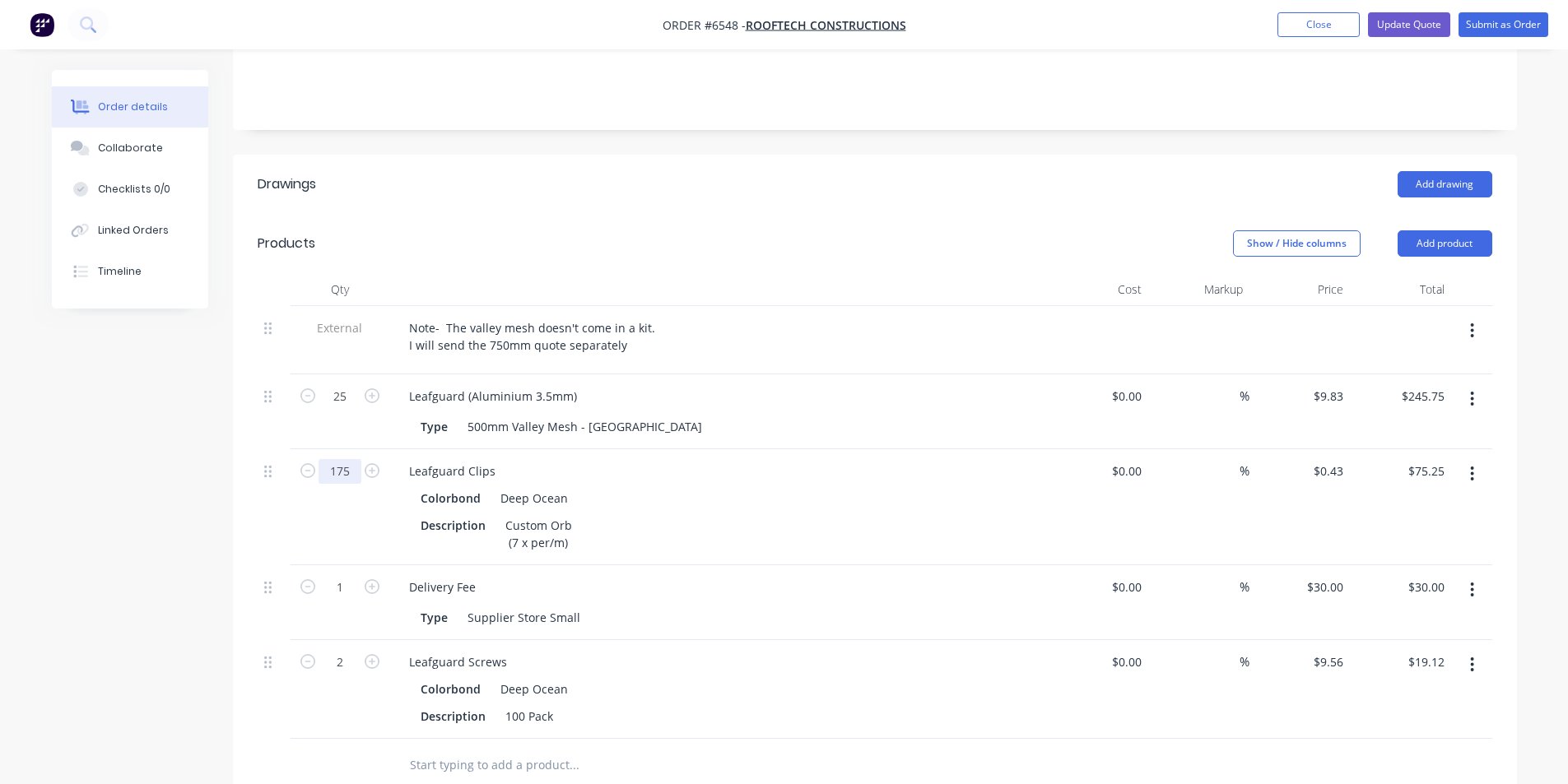
click at [348, 409] on input "175" at bounding box center [340, 396] width 43 height 25
type input "450"
type input "$193.50"
click at [832, 576] on div "Delivery Fee" at bounding box center [719, 588] width 645 height 24
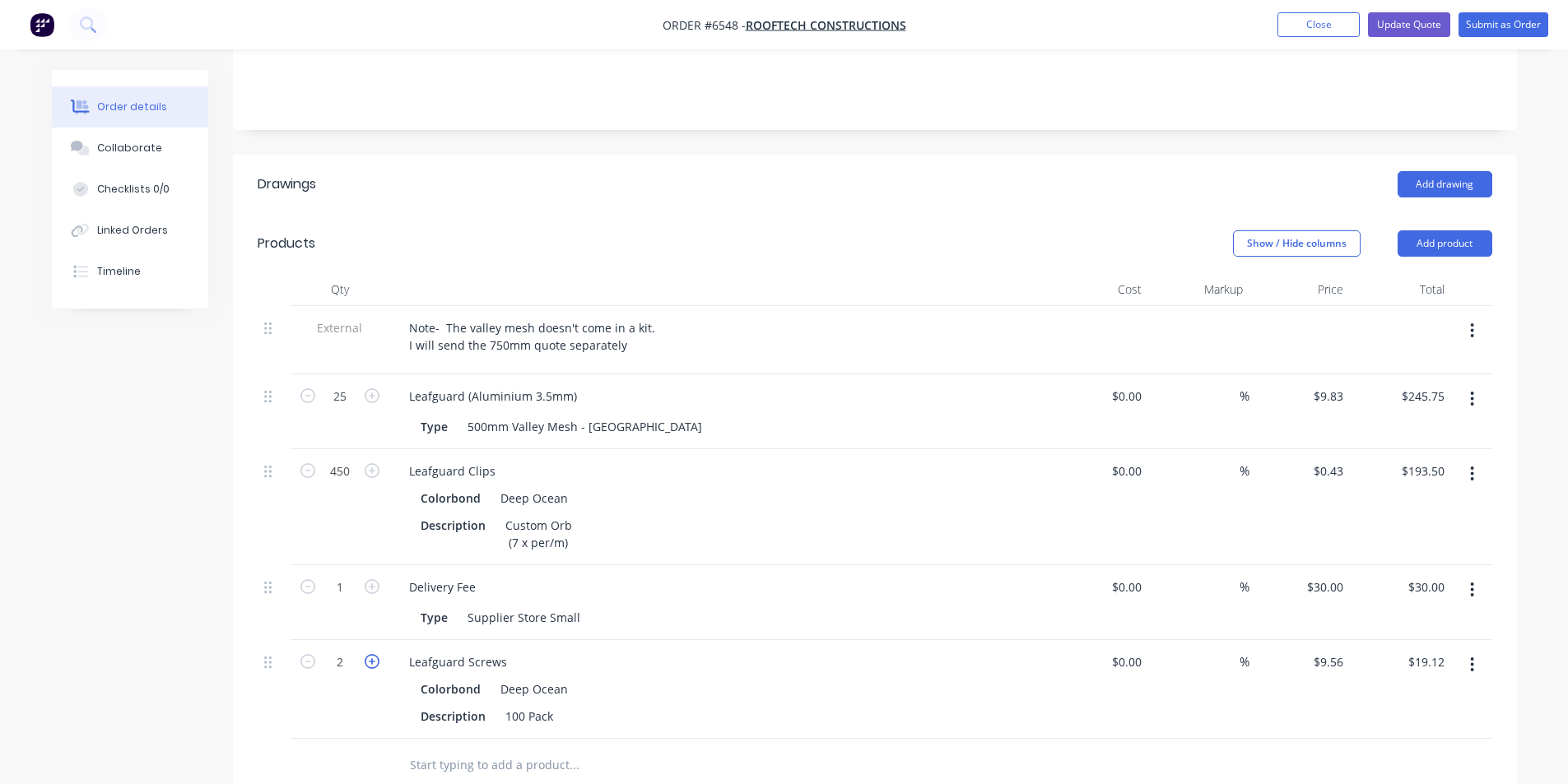
click at [369, 654] on icon "button" at bounding box center [372, 661] width 14 height 14
type input "3"
type input "$28.68"
click at [369, 654] on icon "button" at bounding box center [372, 661] width 14 height 14
type input "4"
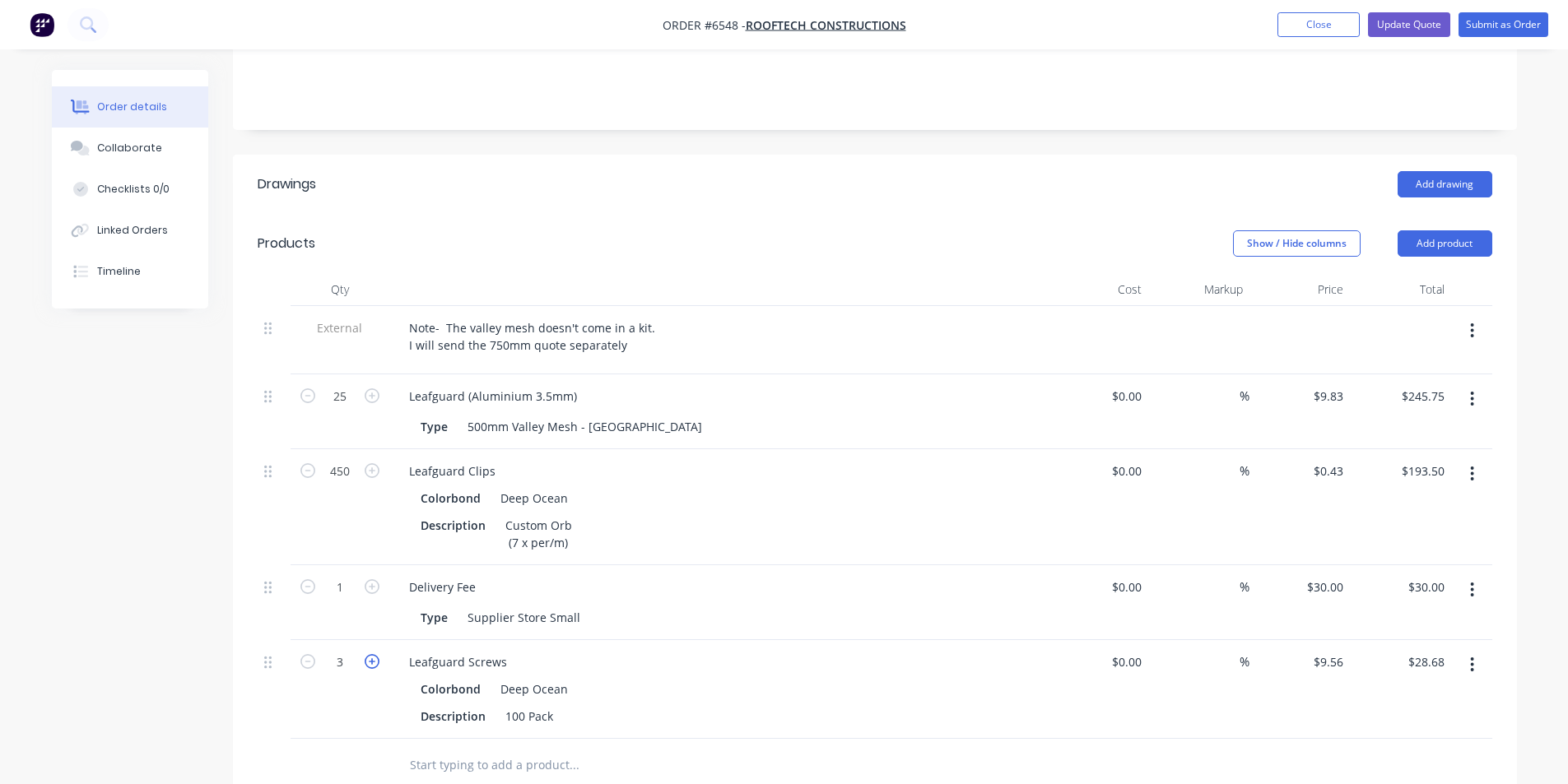
type input "$38.24"
click at [369, 654] on icon "button" at bounding box center [372, 661] width 14 height 14
type input "5"
type input "$47.80"
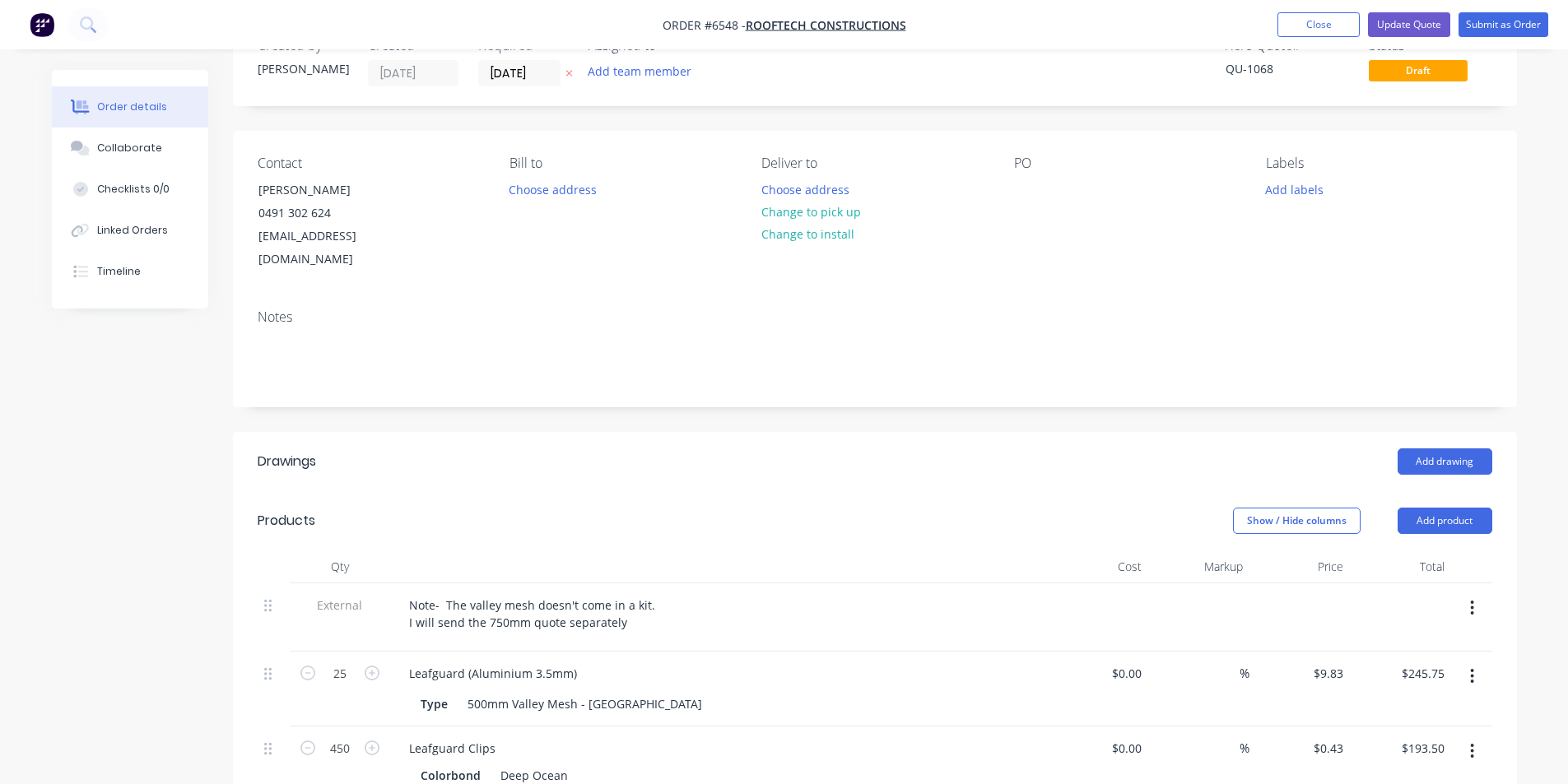
scroll to position [0, 0]
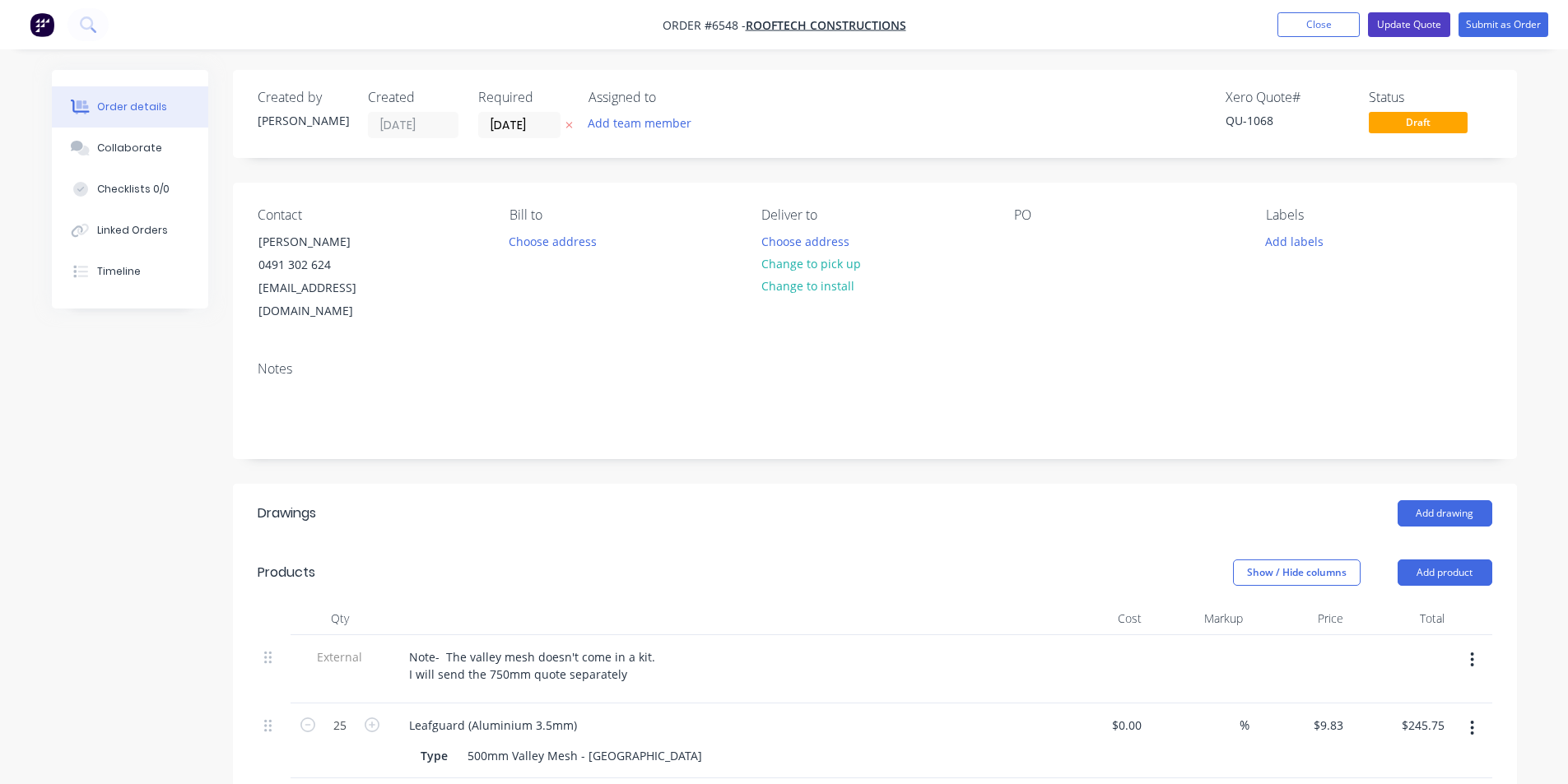
click at [1410, 31] on button "Update Quote" at bounding box center [1409, 25] width 82 height 25
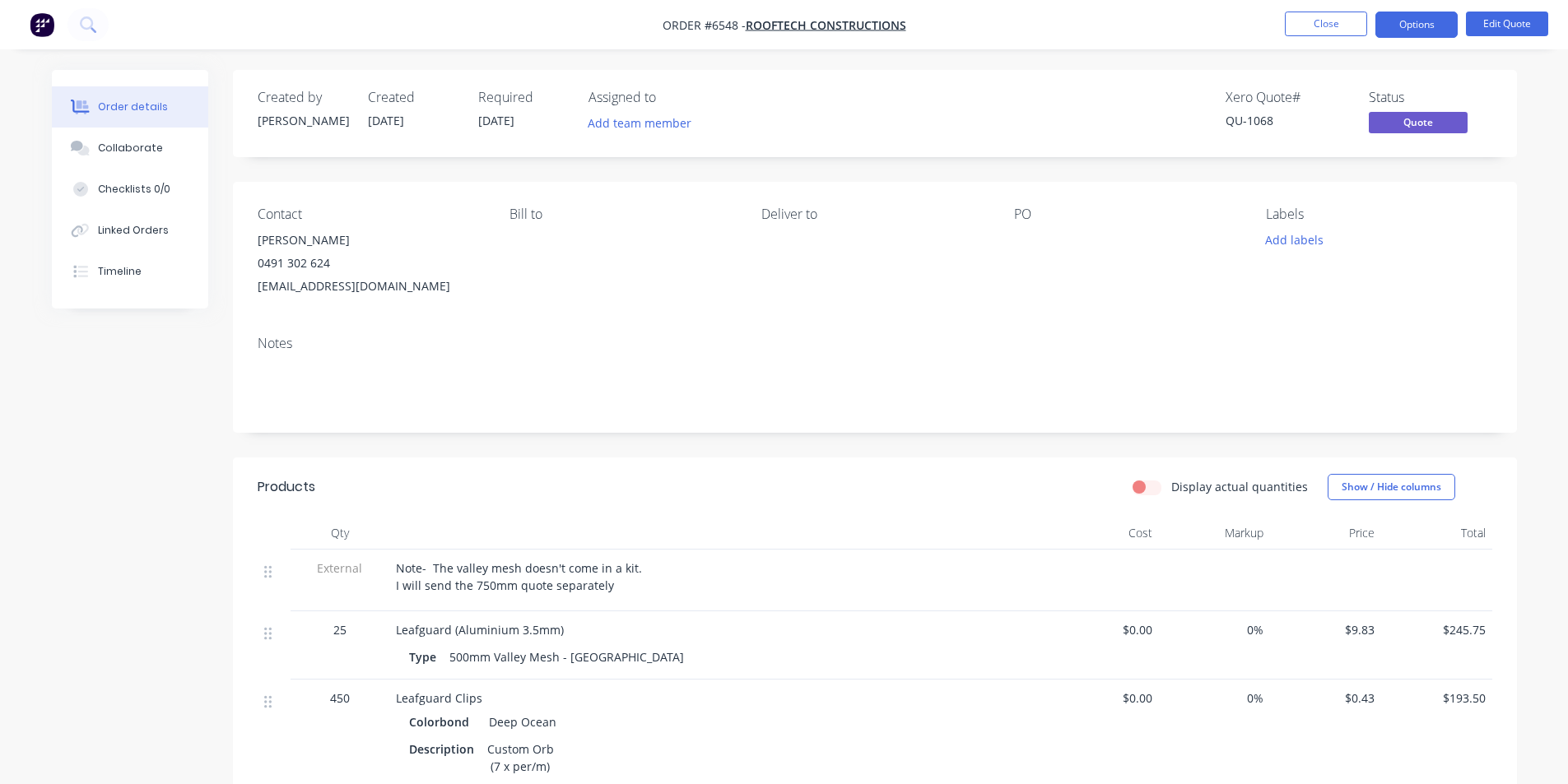
click at [1433, 38] on nav "Order #6548 - Rooftech Constructions Close Options Edit Quote" at bounding box center [784, 25] width 1568 height 49
click at [1431, 35] on button "Options" at bounding box center [1416, 25] width 82 height 26
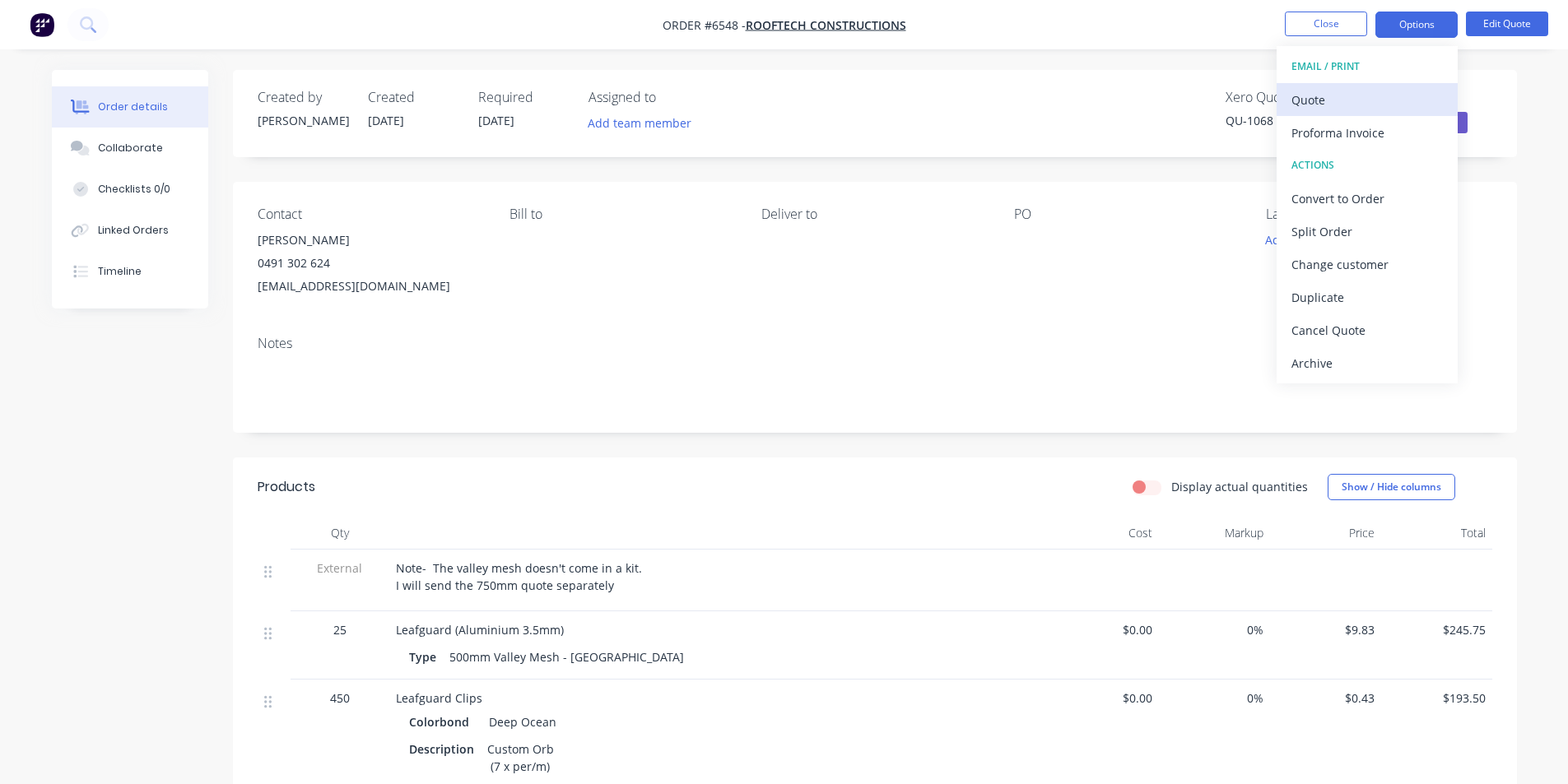
click at [1379, 98] on div "Quote" at bounding box center [1367, 100] width 151 height 24
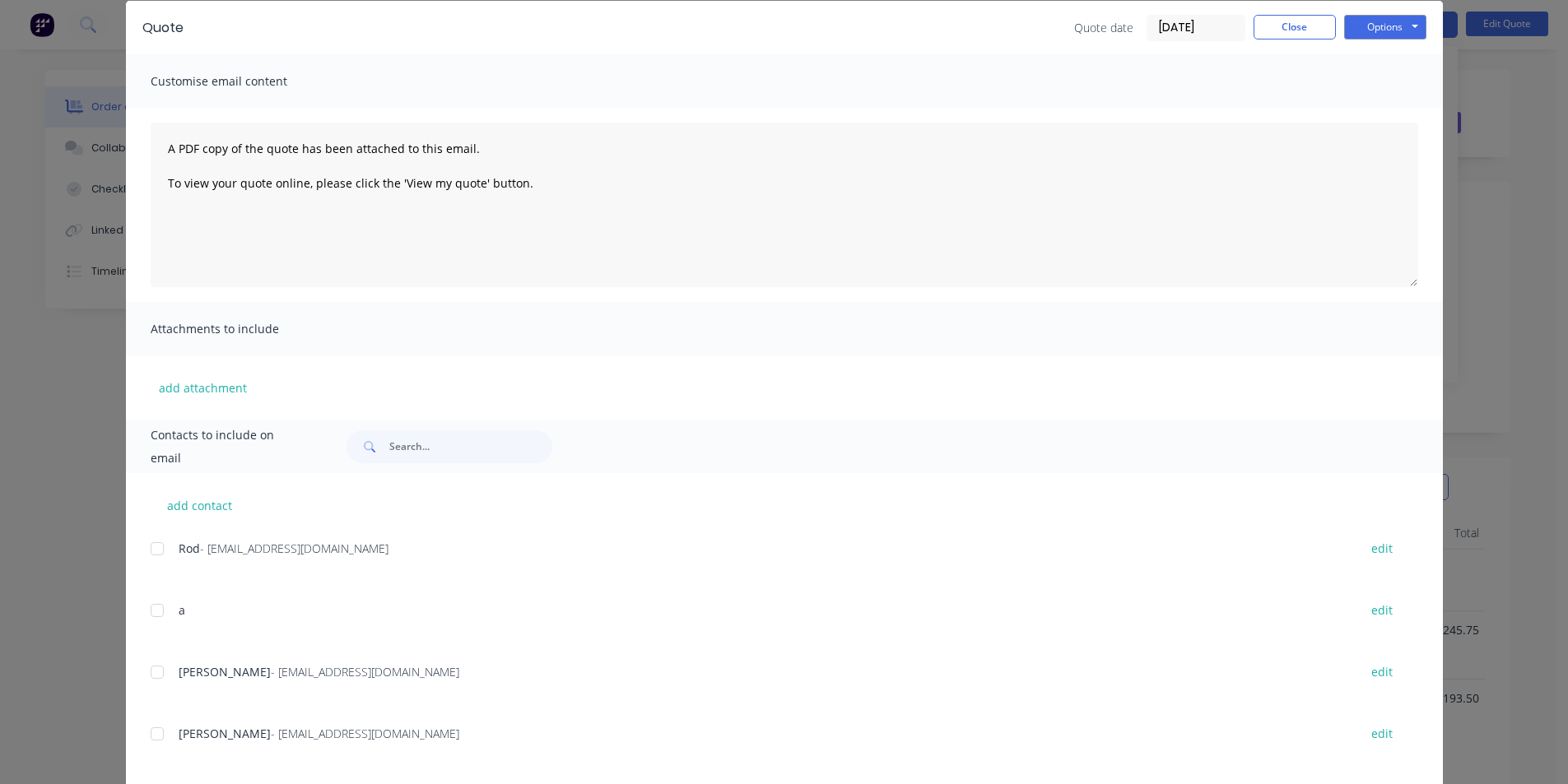
scroll to position [165, 0]
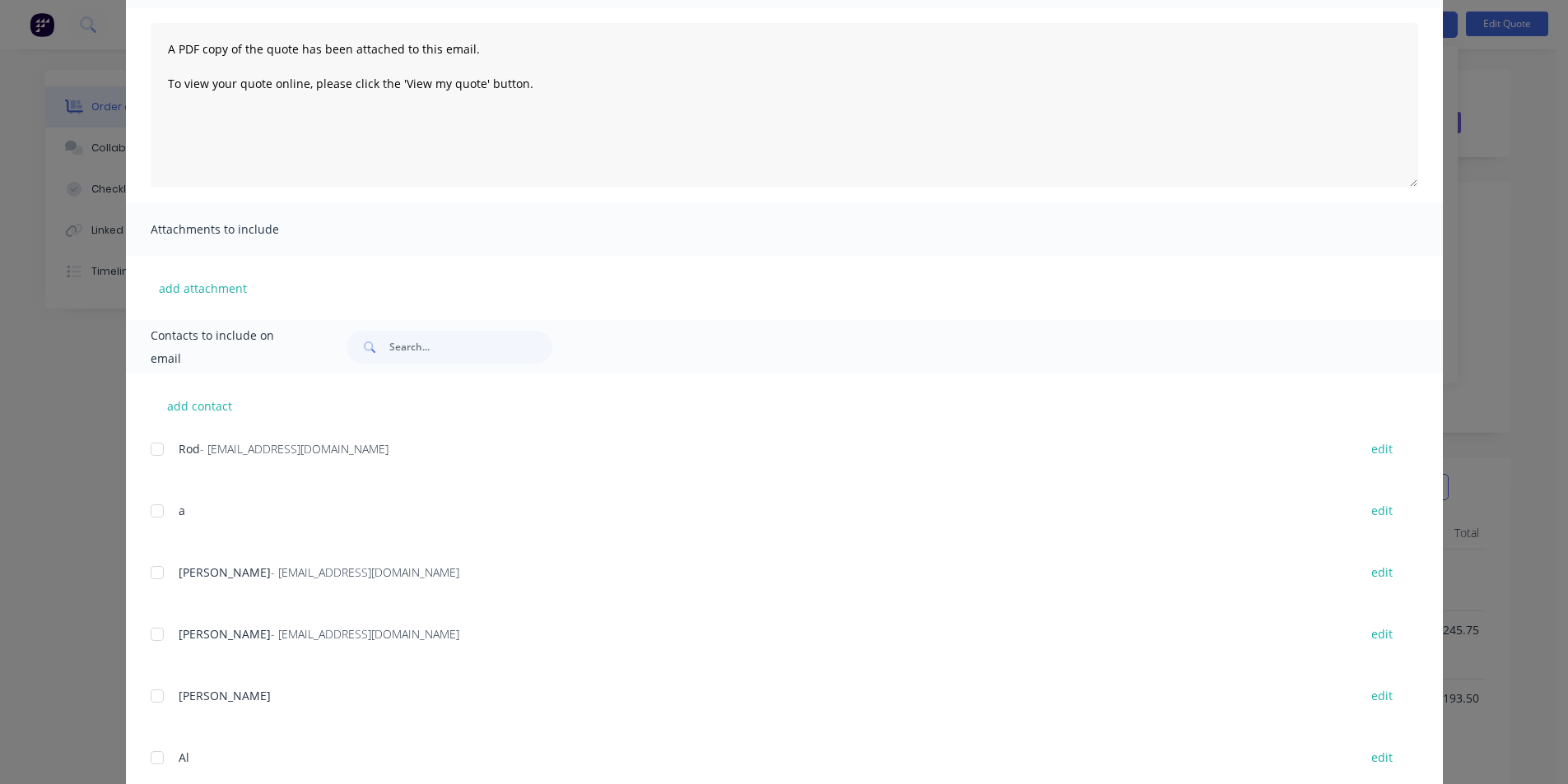
click at [156, 585] on div at bounding box center [156, 572] width 33 height 33
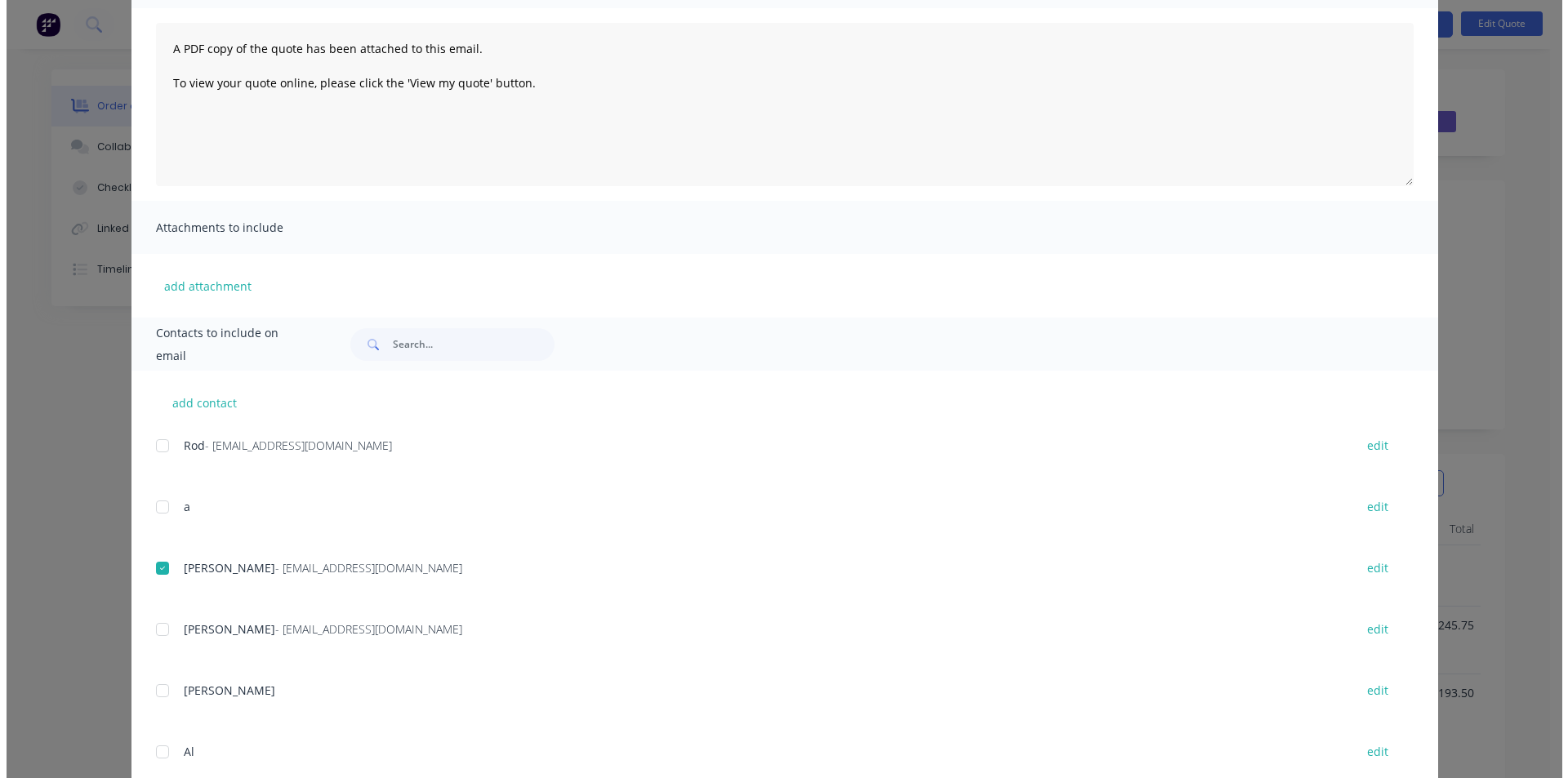
scroll to position [0, 0]
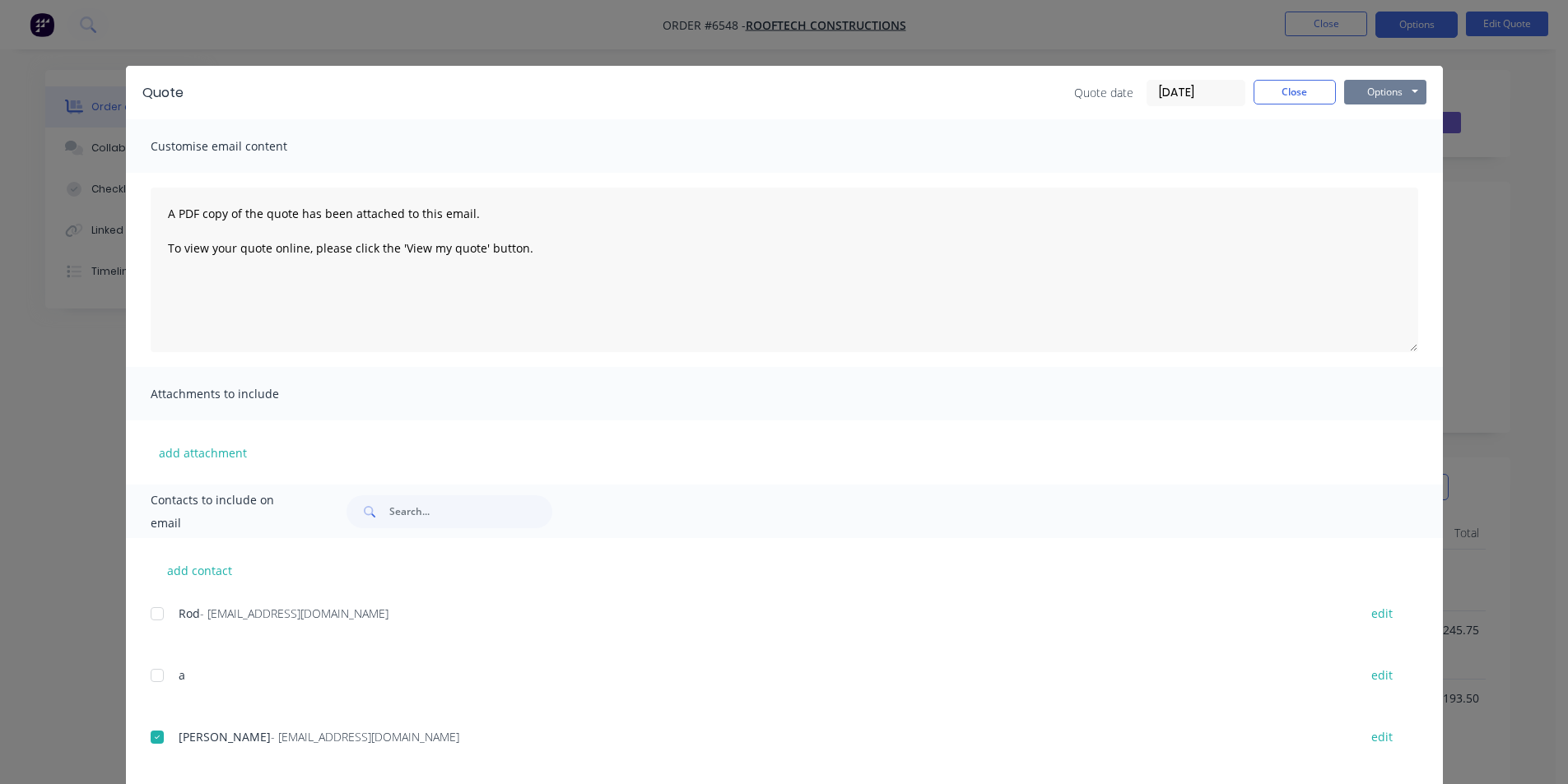
click at [1400, 96] on button "Options" at bounding box center [1384, 92] width 82 height 25
click at [1400, 177] on button "Email" at bounding box center [1396, 176] width 105 height 27
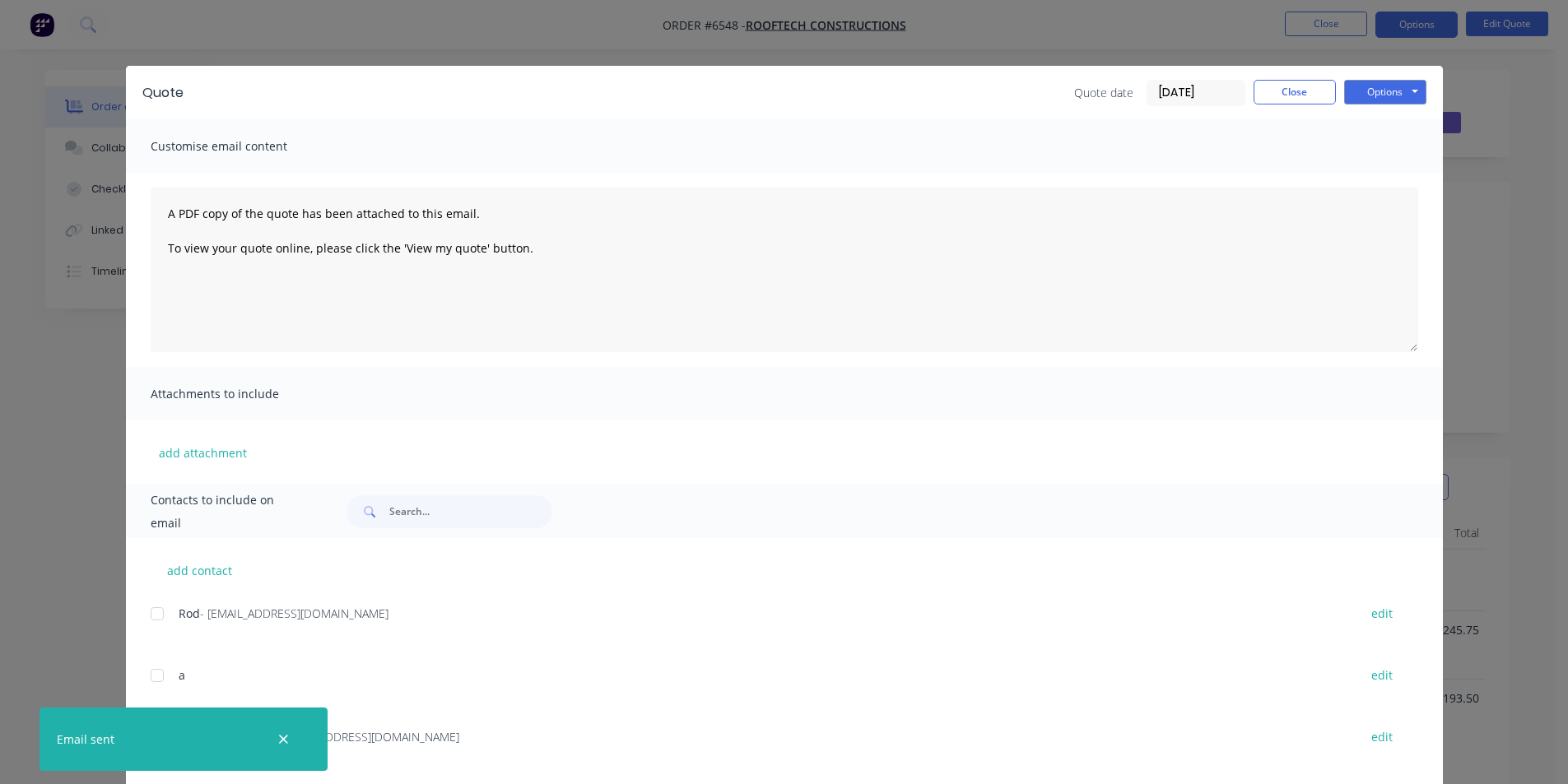
click at [1287, 107] on div "Quote Quote date [DATE] Close Options Preview Print Email" at bounding box center [784, 92] width 1317 height 54
click at [1291, 96] on button "Close" at bounding box center [1294, 92] width 82 height 25
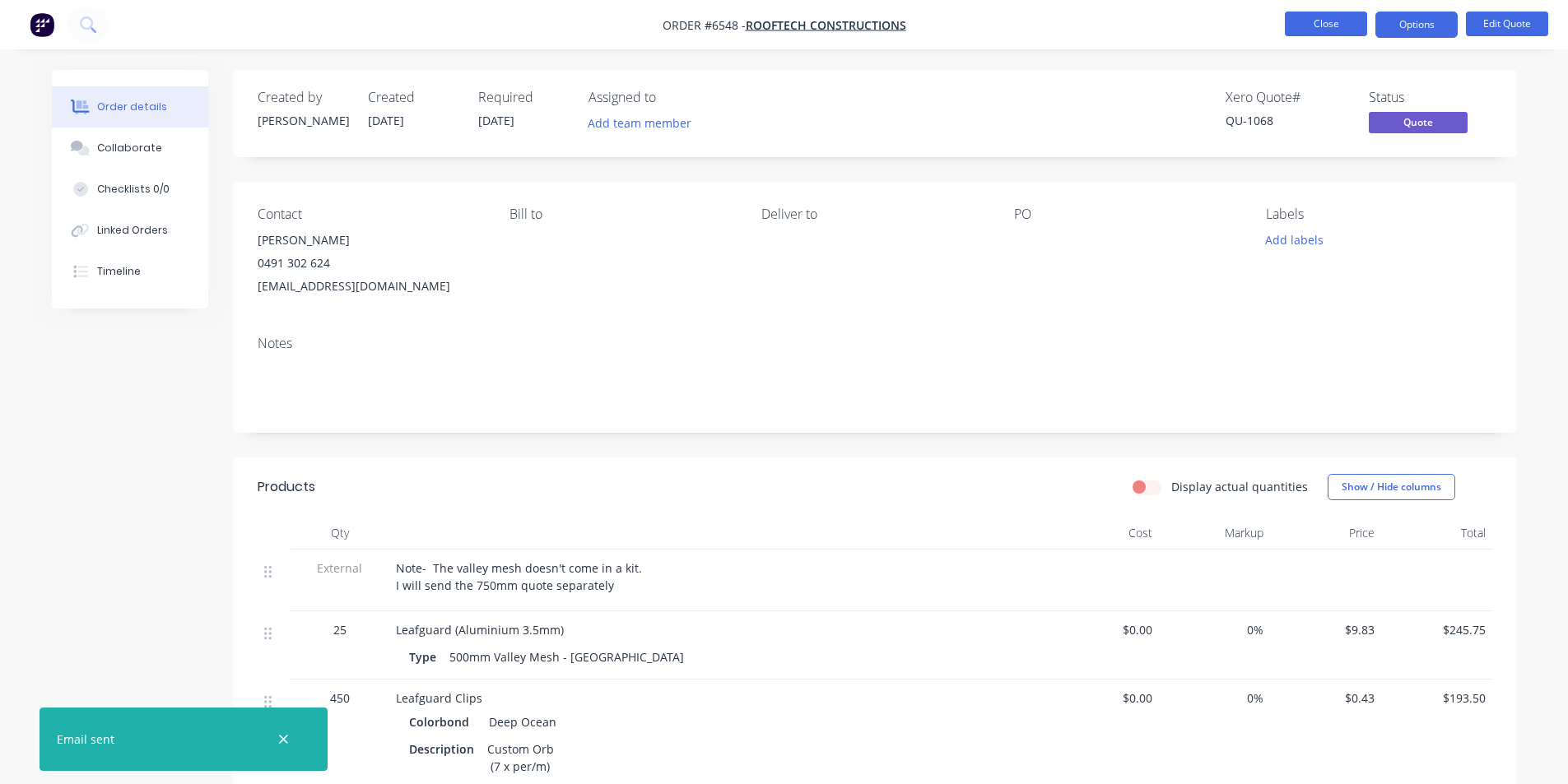
click at [1309, 30] on button "Close" at bounding box center [1326, 24] width 82 height 25
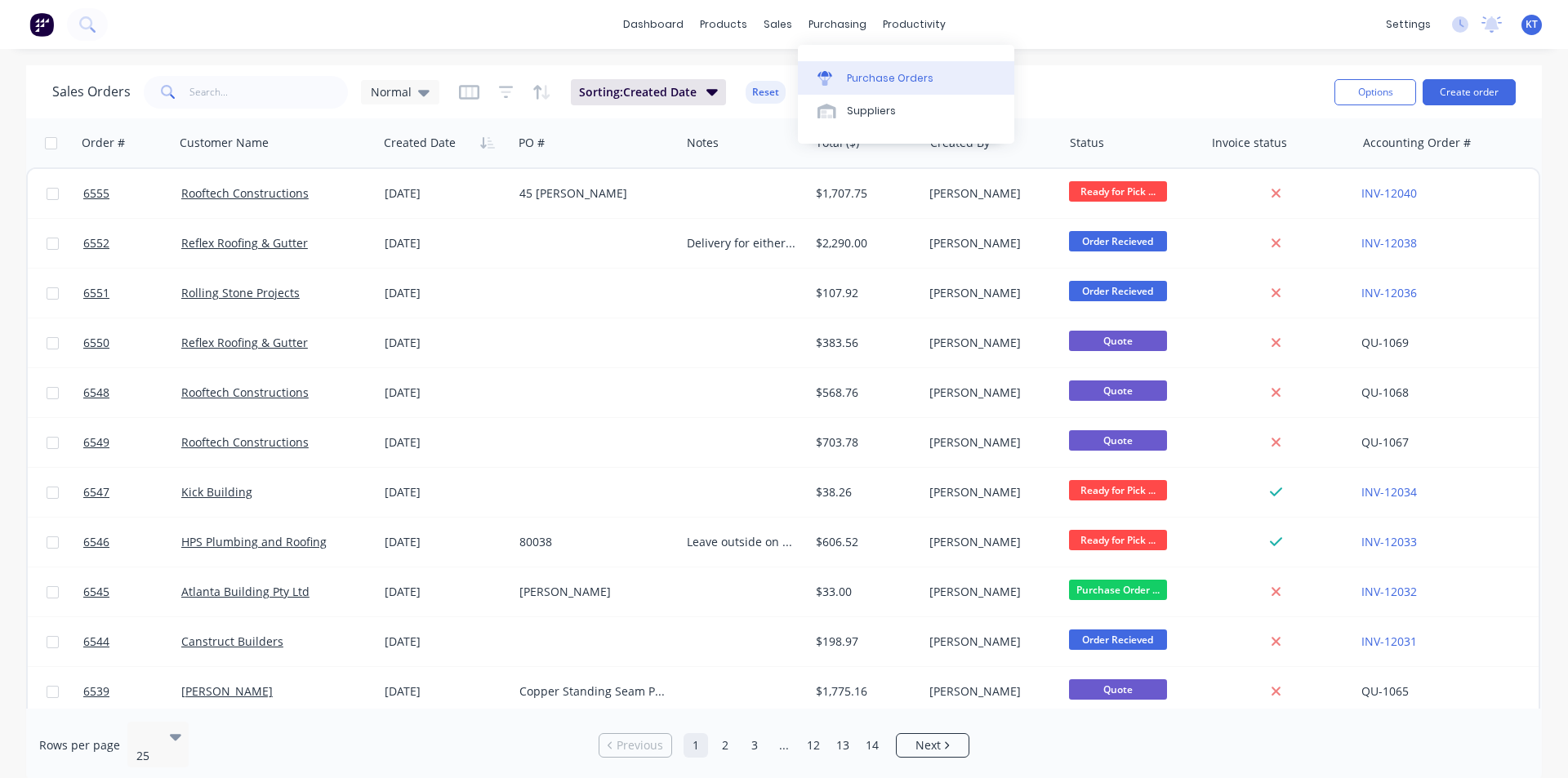
click at [857, 78] on div "Purchase Orders" at bounding box center [890, 78] width 87 height 14
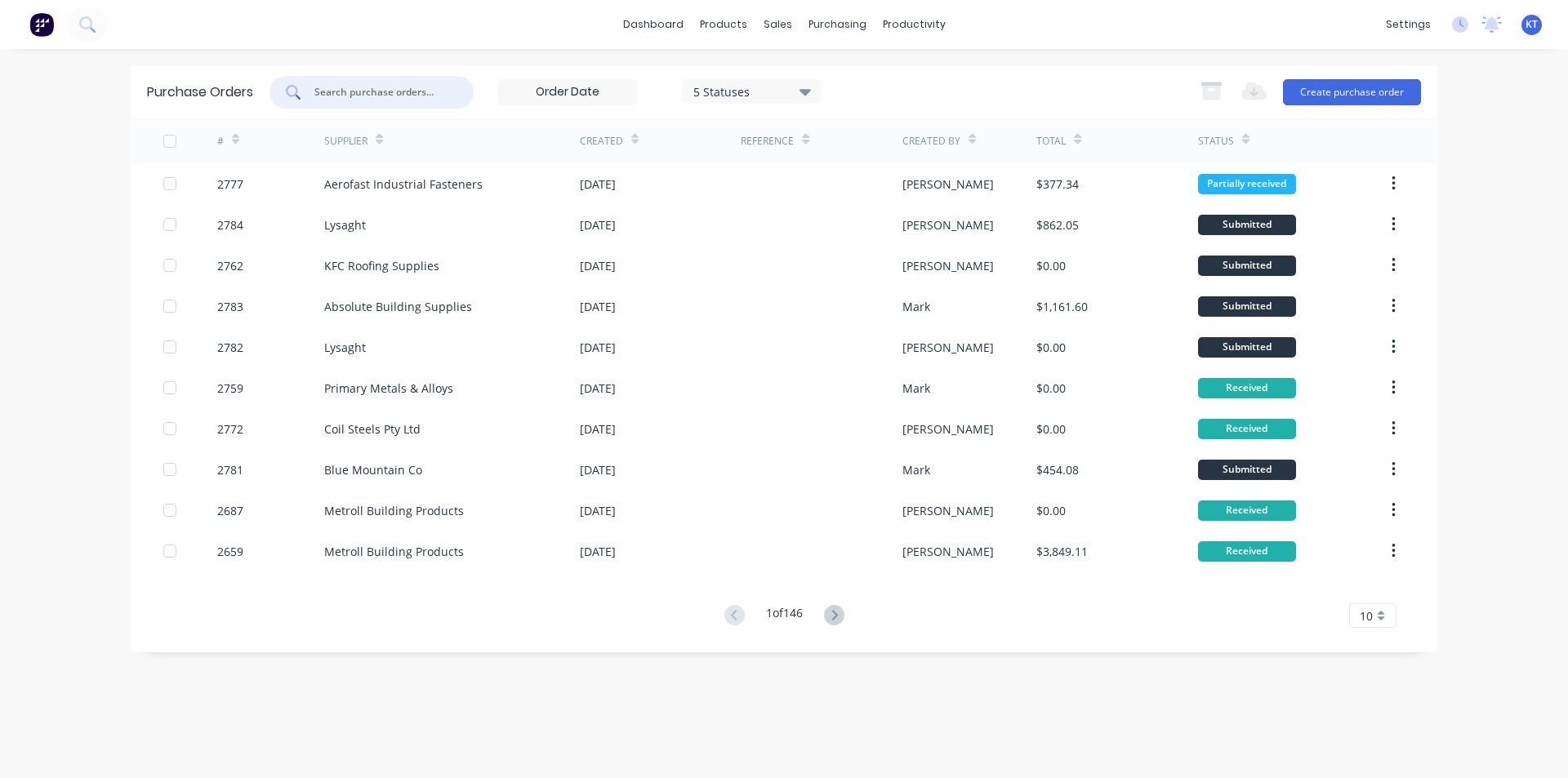
click at [383, 95] on input "text" at bounding box center [381, 92] width 136 height 16
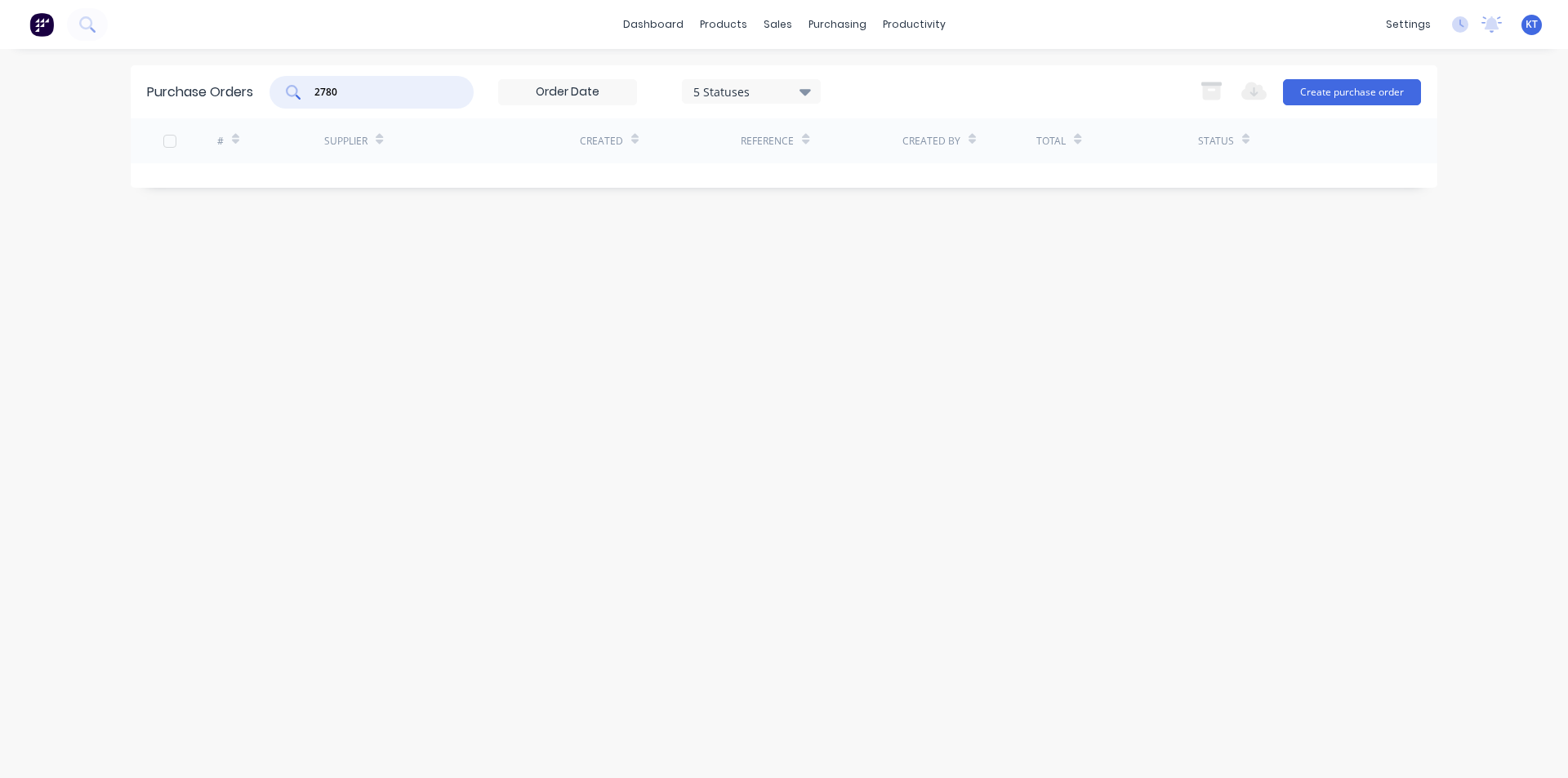
type input "2780"
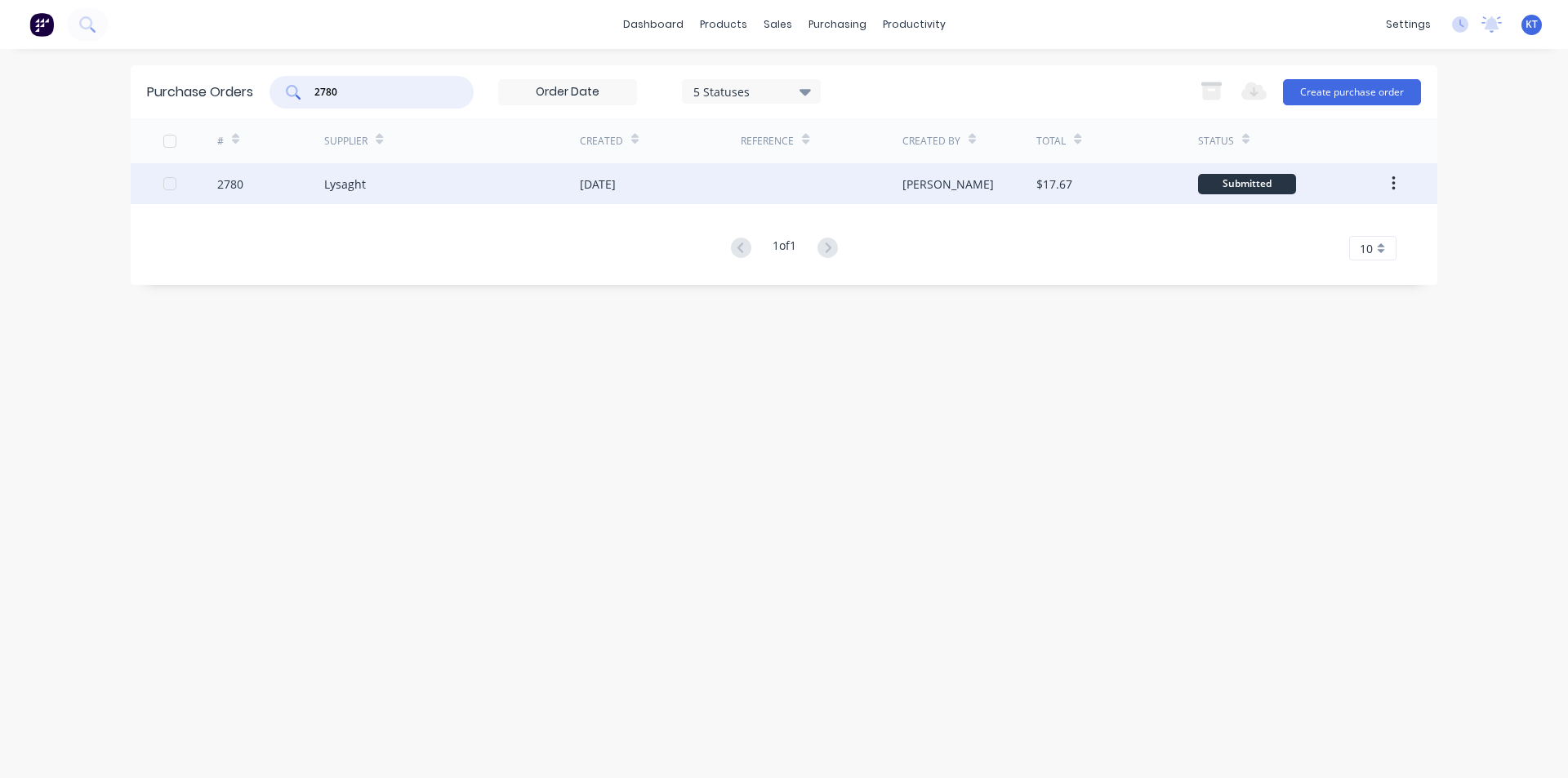
click at [376, 181] on div "Lysaght" at bounding box center [451, 184] width 256 height 41
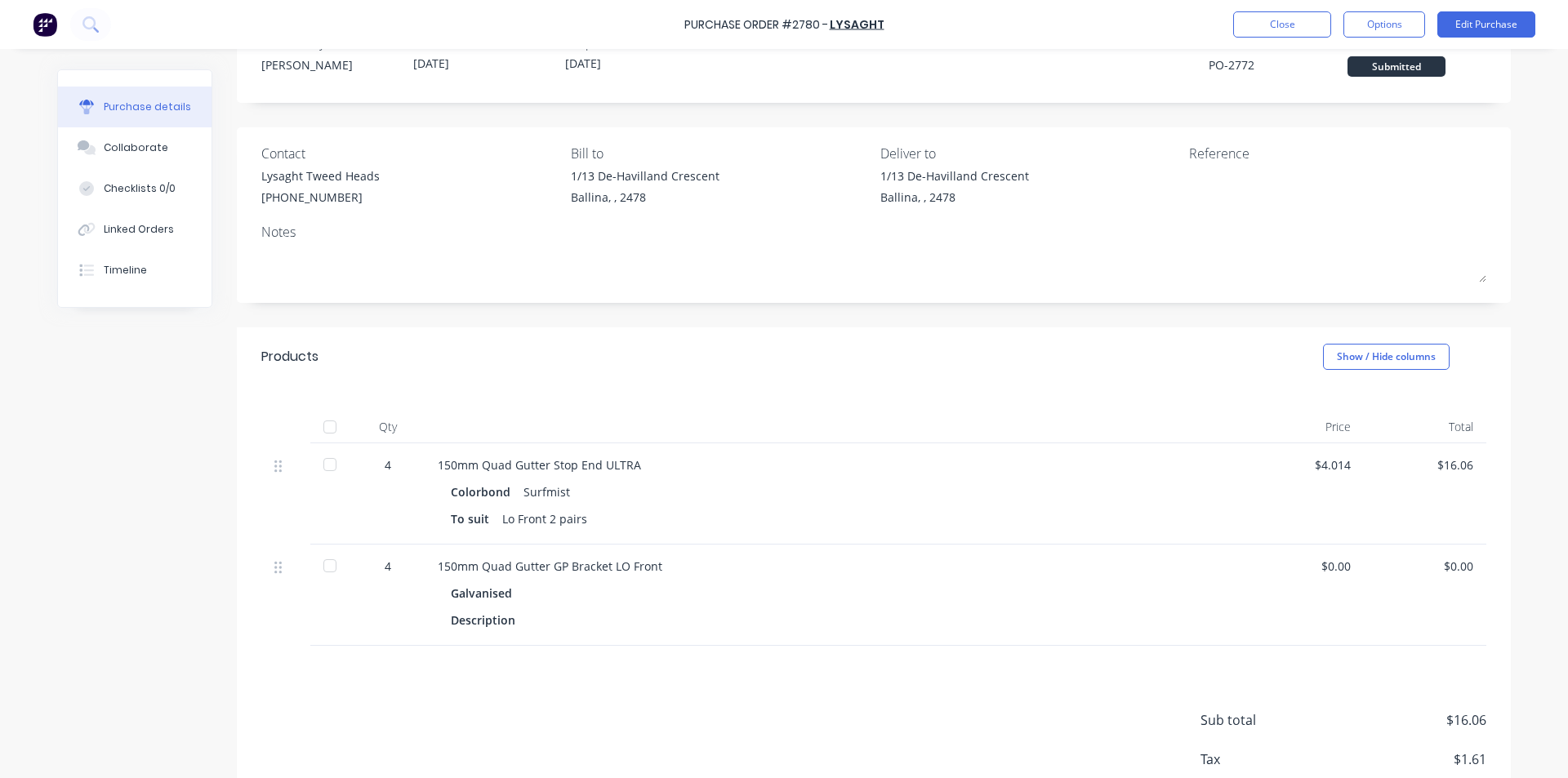
scroll to position [82, 0]
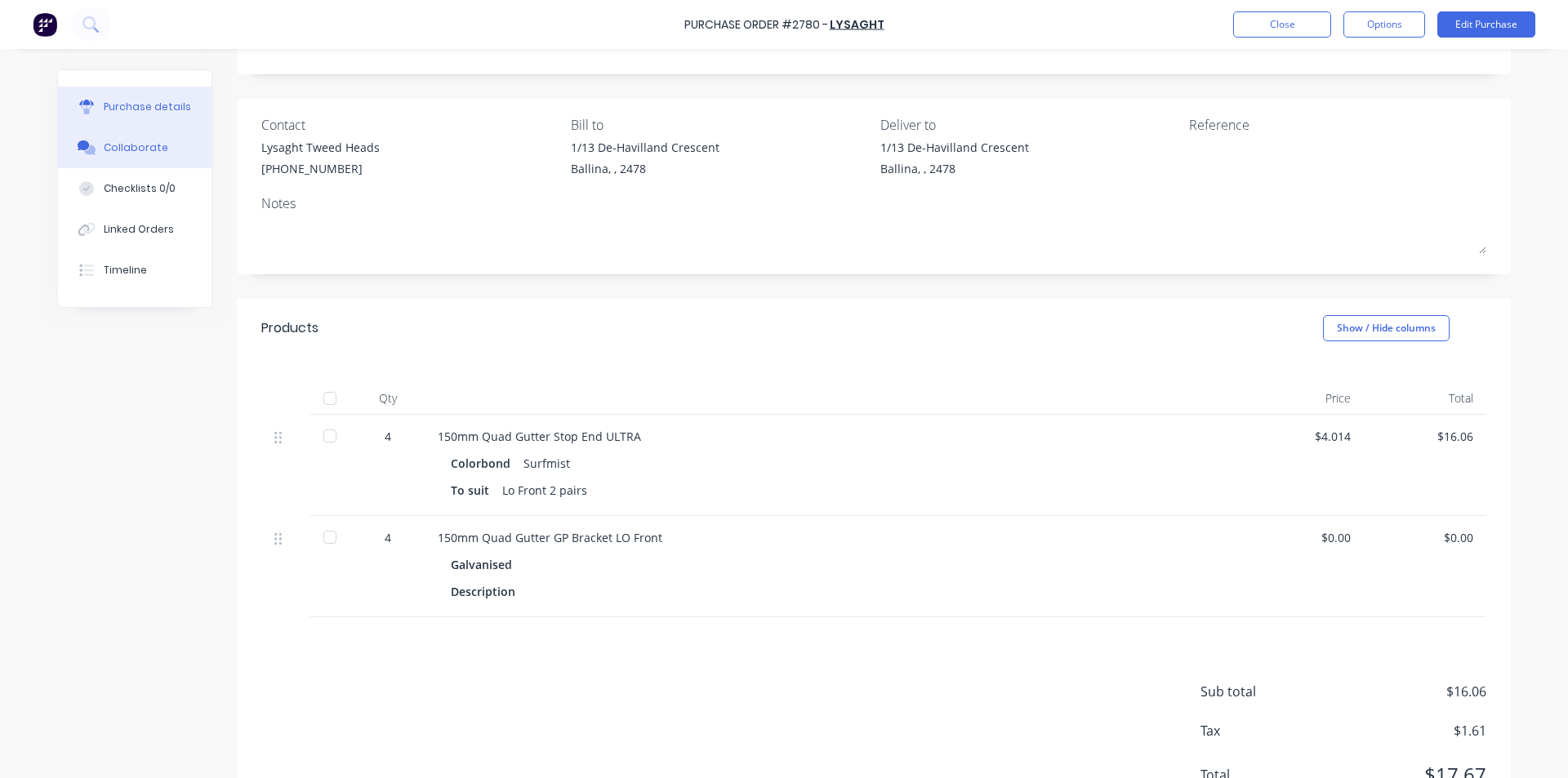
click at [157, 142] on button "Collaborate" at bounding box center [135, 148] width 154 height 41
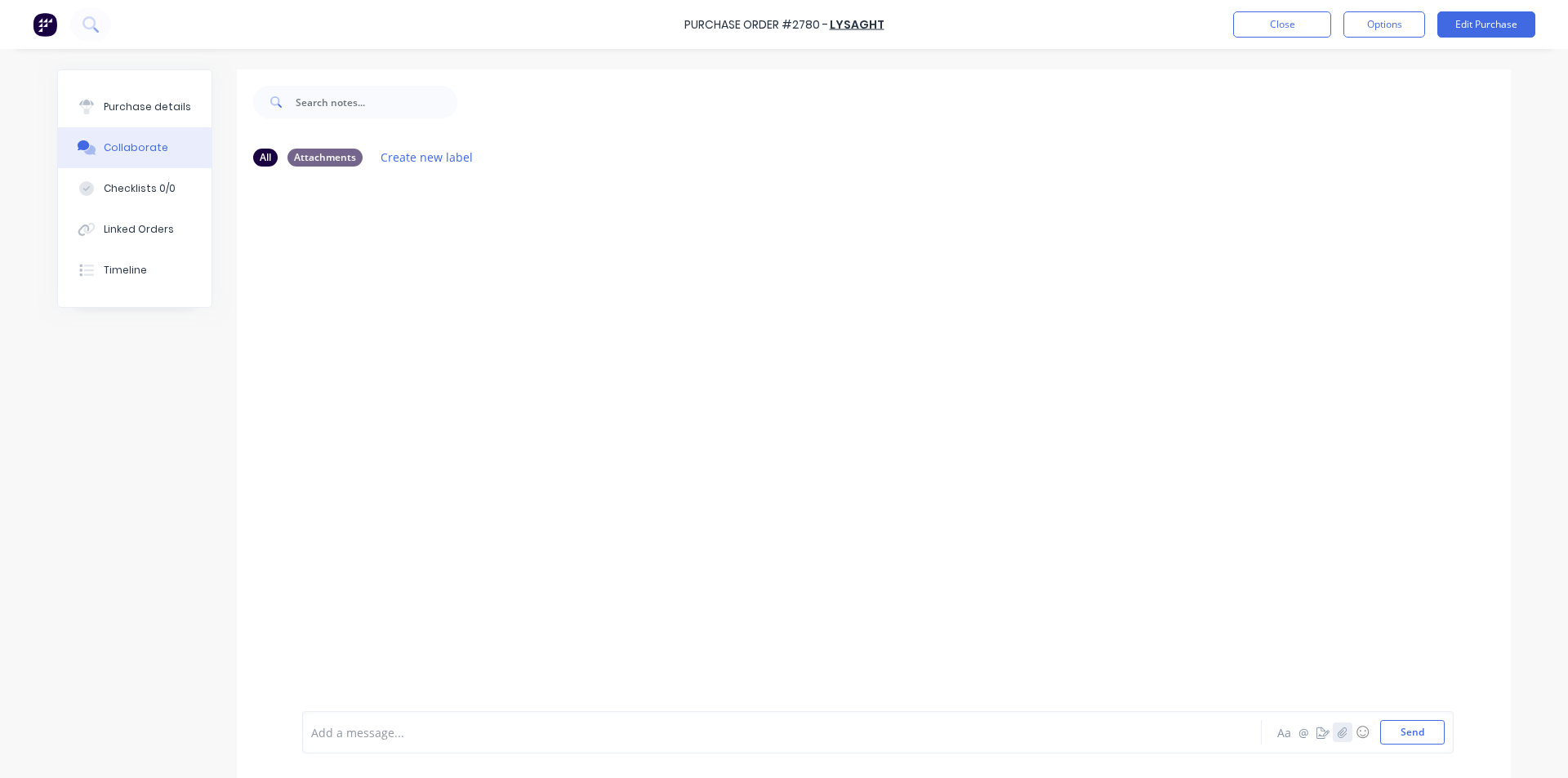
click at [1341, 735] on icon "button" at bounding box center [1343, 732] width 10 height 12
click at [1401, 731] on button "Send" at bounding box center [1413, 732] width 64 height 24
drag, startPoint x: 102, startPoint y: 111, endPoint x: 131, endPoint y: 114, distance: 29.2
click at [104, 111] on div "Purchase details" at bounding box center [148, 106] width 88 height 14
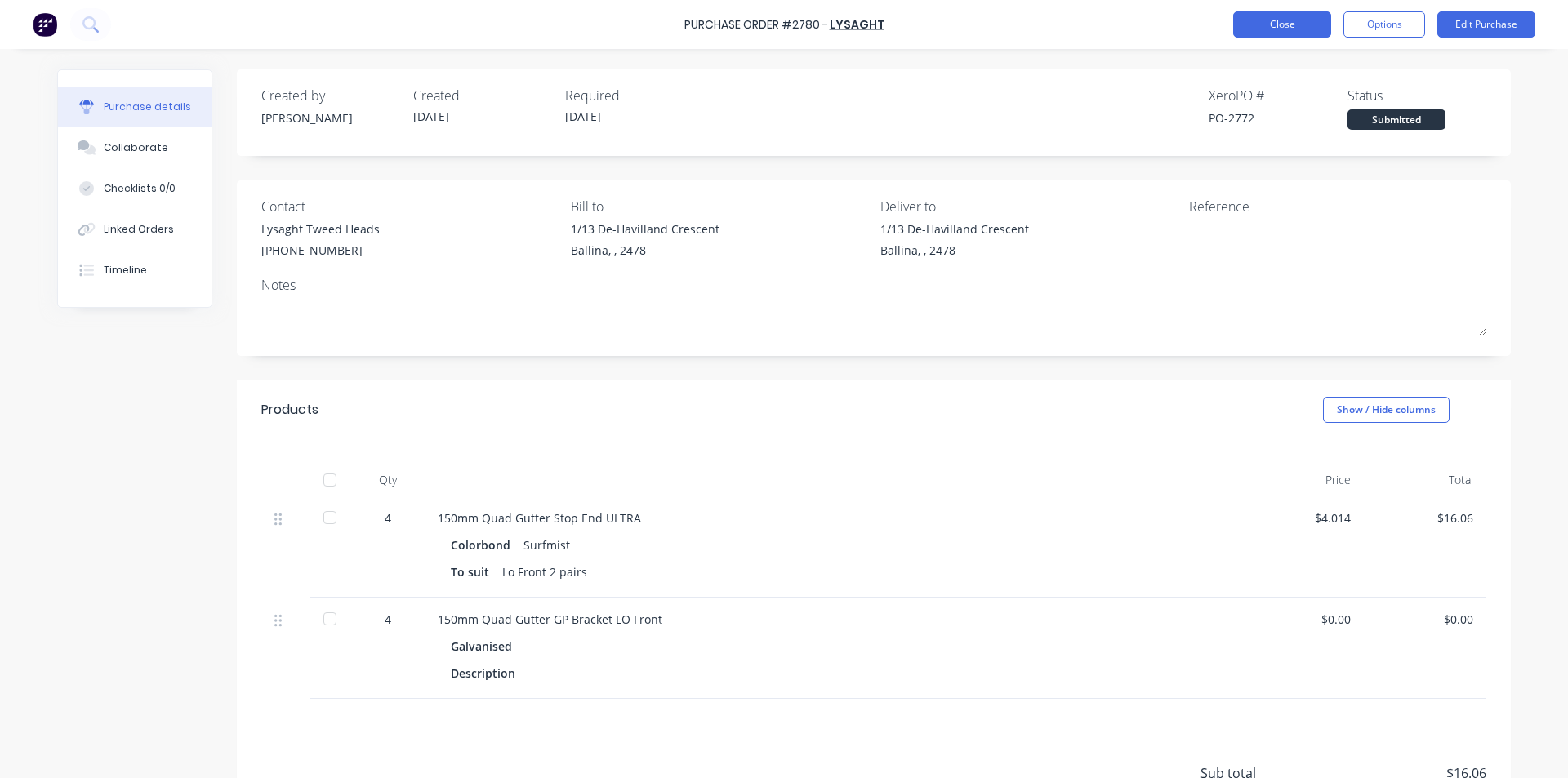
click at [1295, 20] on button "Close" at bounding box center [1282, 24] width 98 height 26
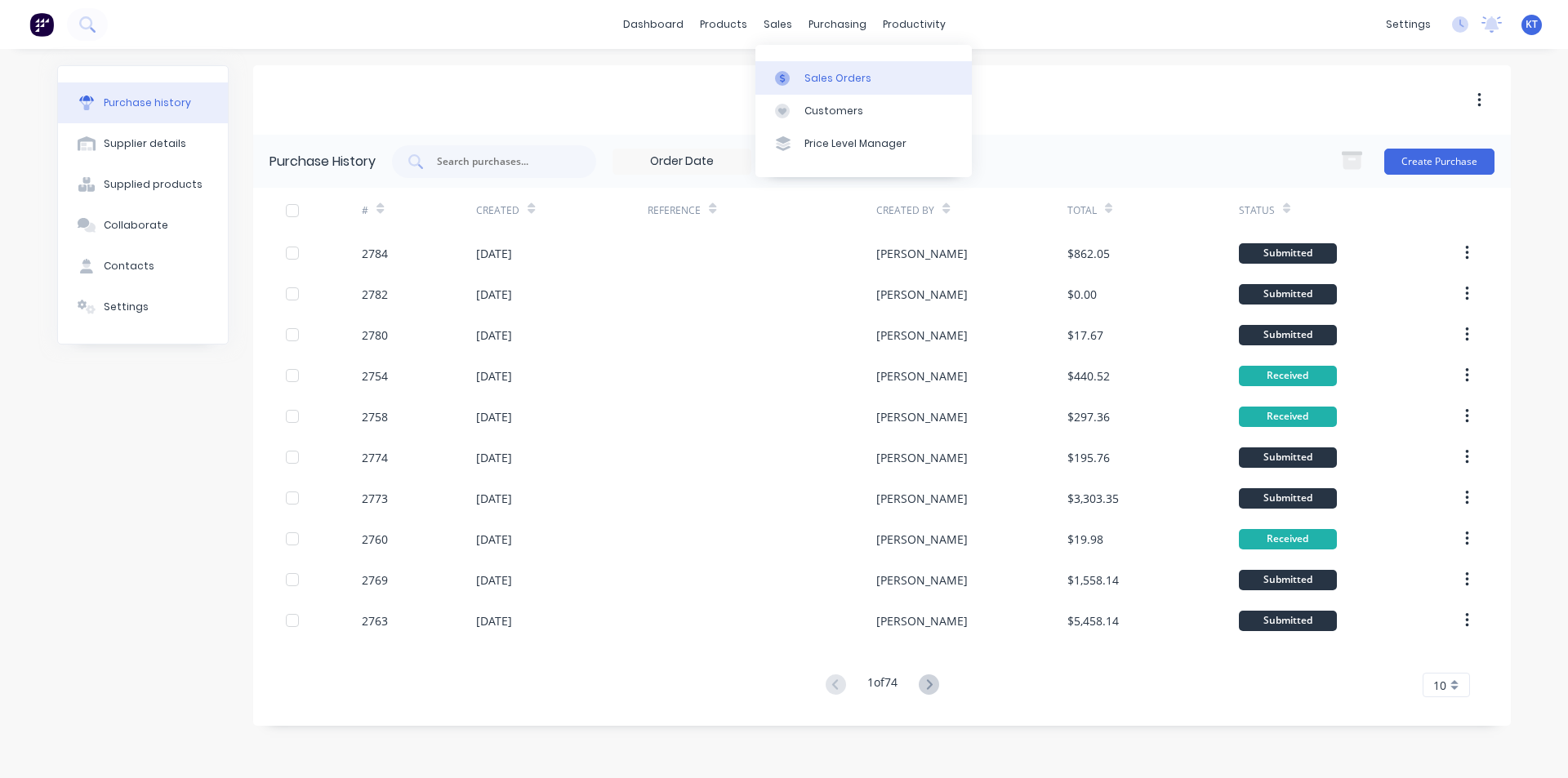
click at [798, 72] on div at bounding box center [787, 78] width 24 height 14
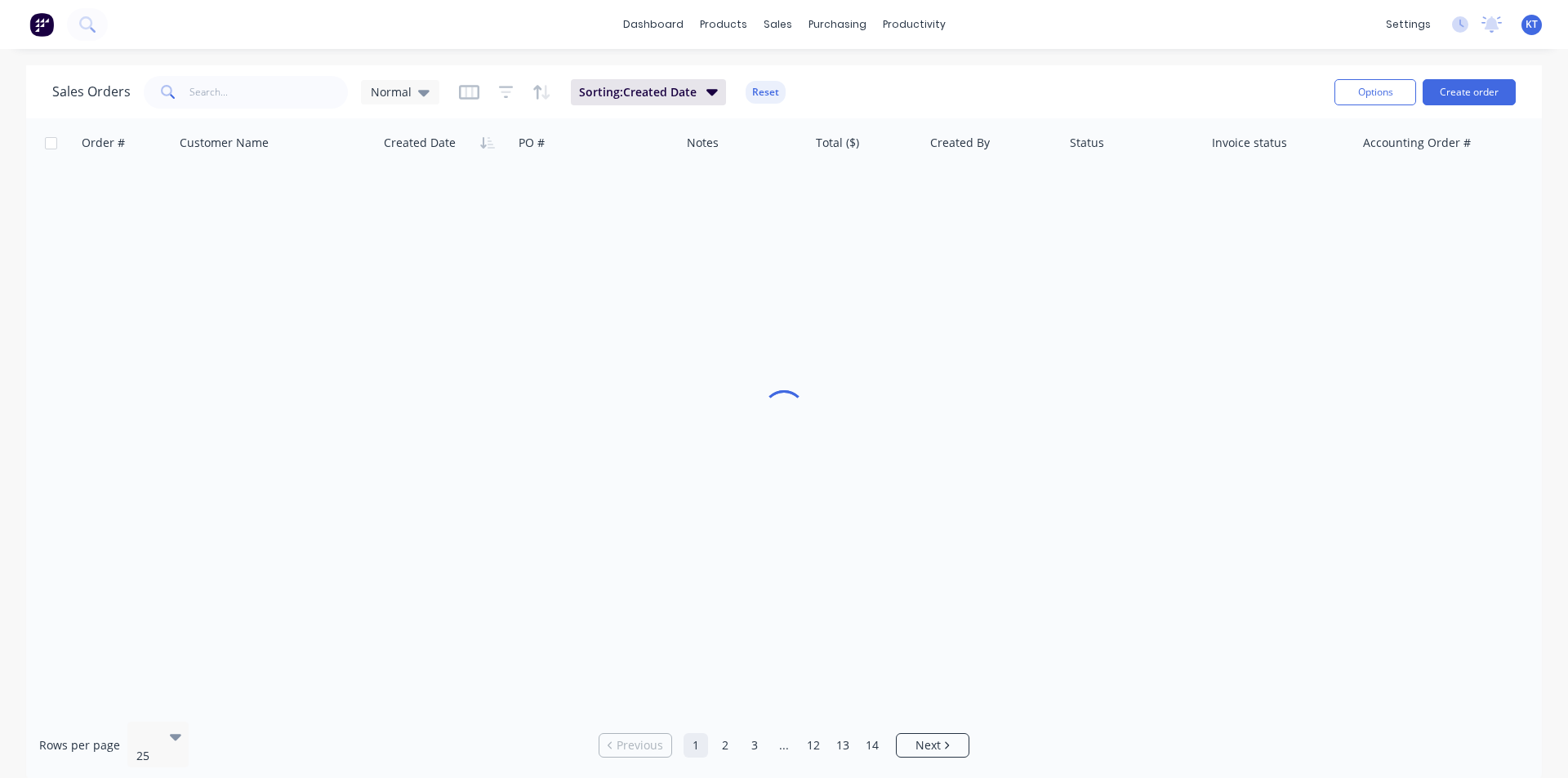
click at [161, 99] on icon at bounding box center [168, 92] width 14 height 14
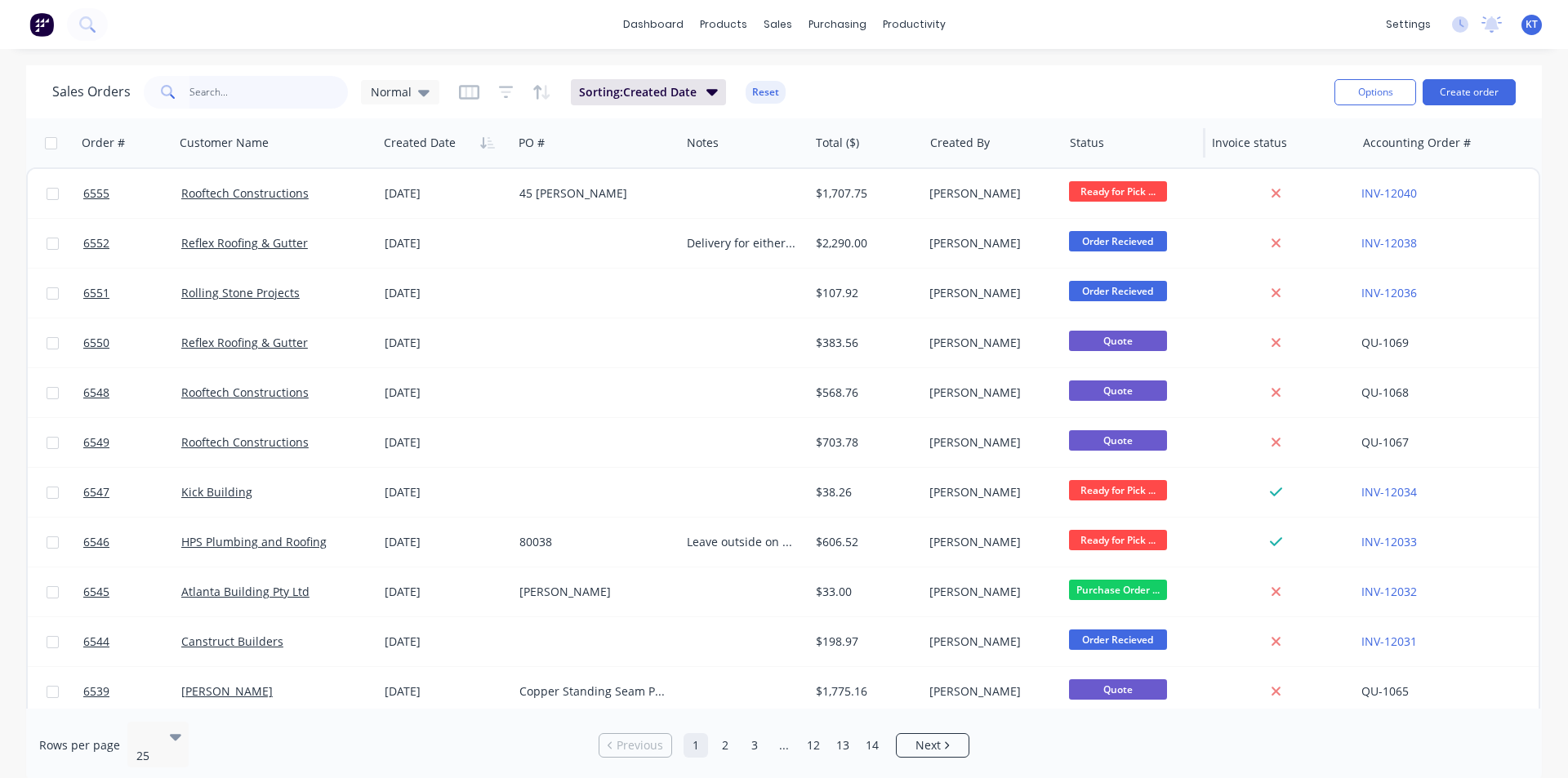
drag, startPoint x: 188, startPoint y: 92, endPoint x: 1116, endPoint y: 166, distance: 930.9
click at [191, 92] on input "text" at bounding box center [269, 92] width 160 height 33
click at [845, 83] on link "Purchase Orders" at bounding box center [906, 78] width 216 height 33
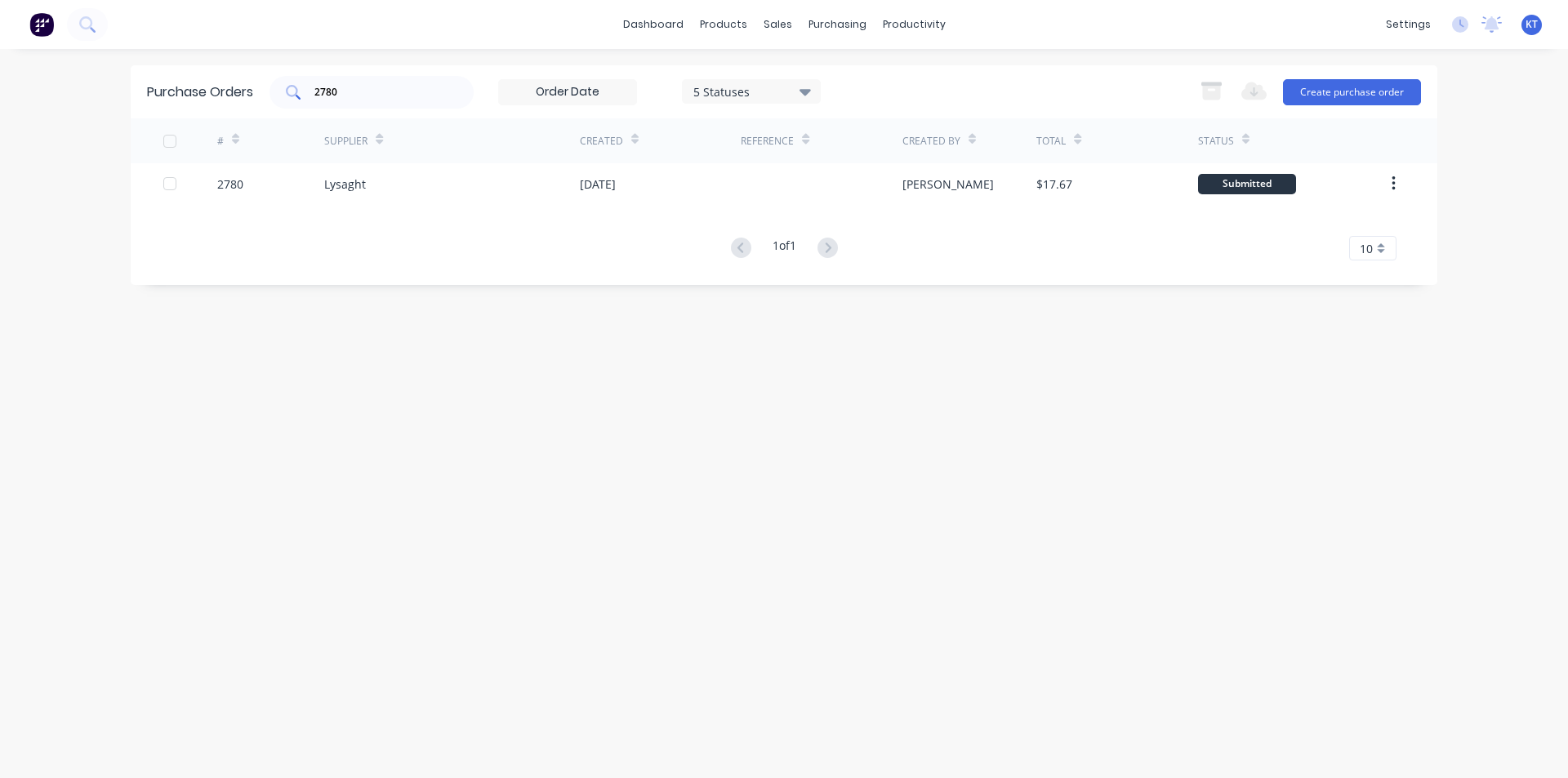
click at [344, 81] on div "2780" at bounding box center [371, 92] width 204 height 33
click at [365, 100] on div "2780" at bounding box center [371, 92] width 204 height 33
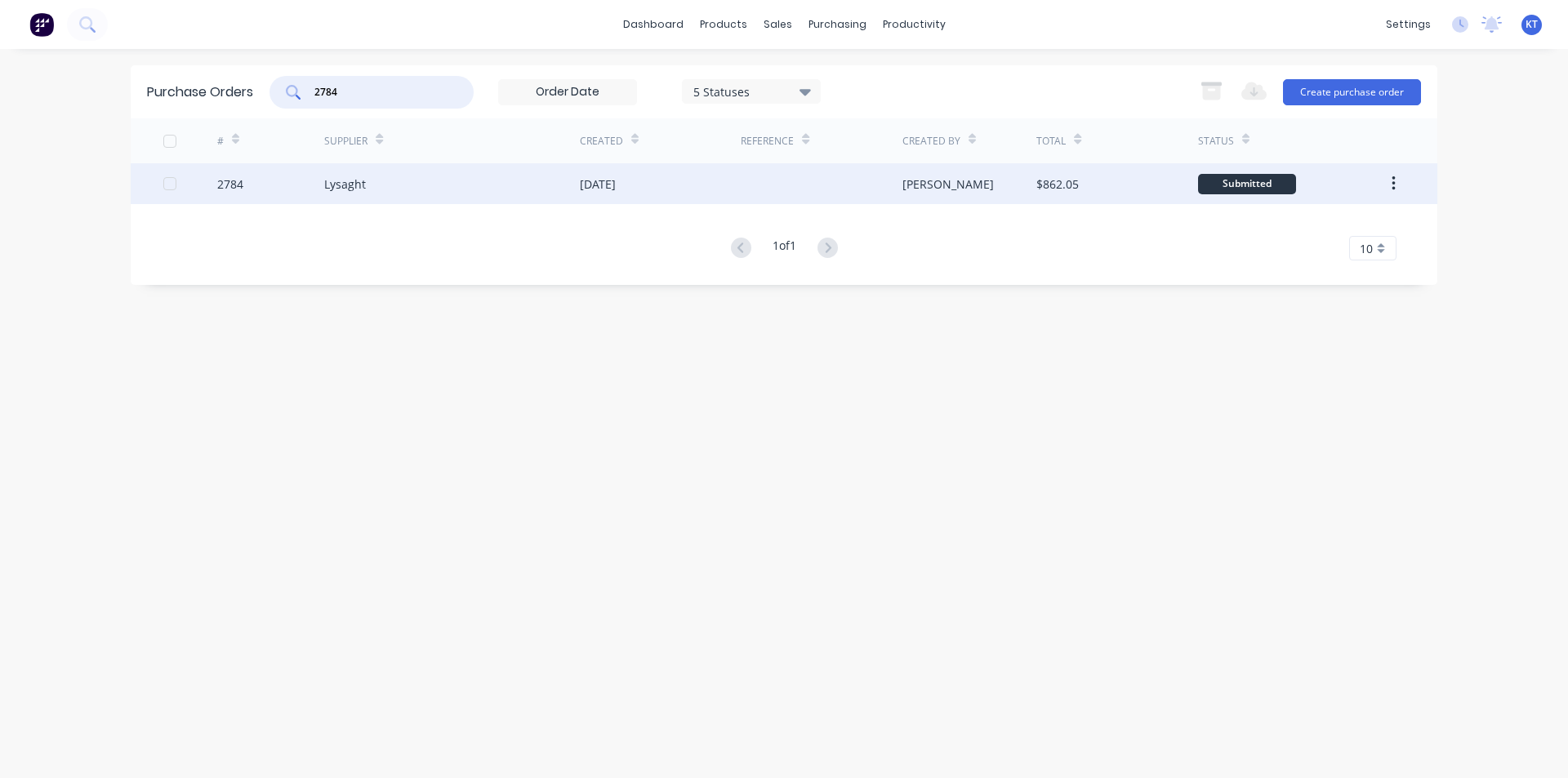
type input "2784"
click at [675, 184] on div "[DATE]" at bounding box center [660, 184] width 161 height 41
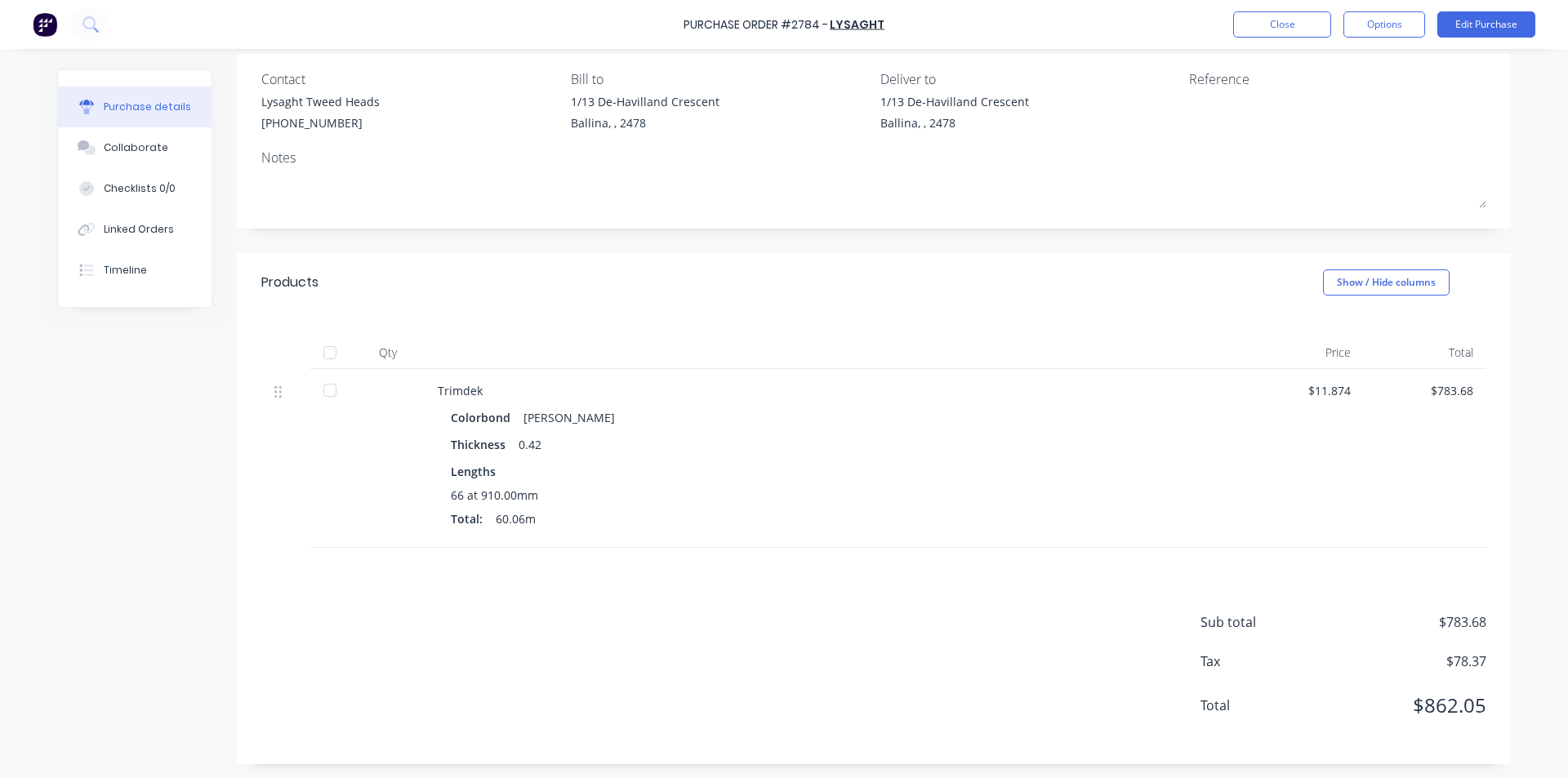
scroll to position [130, 0]
click at [147, 136] on button "Collaborate" at bounding box center [135, 148] width 154 height 41
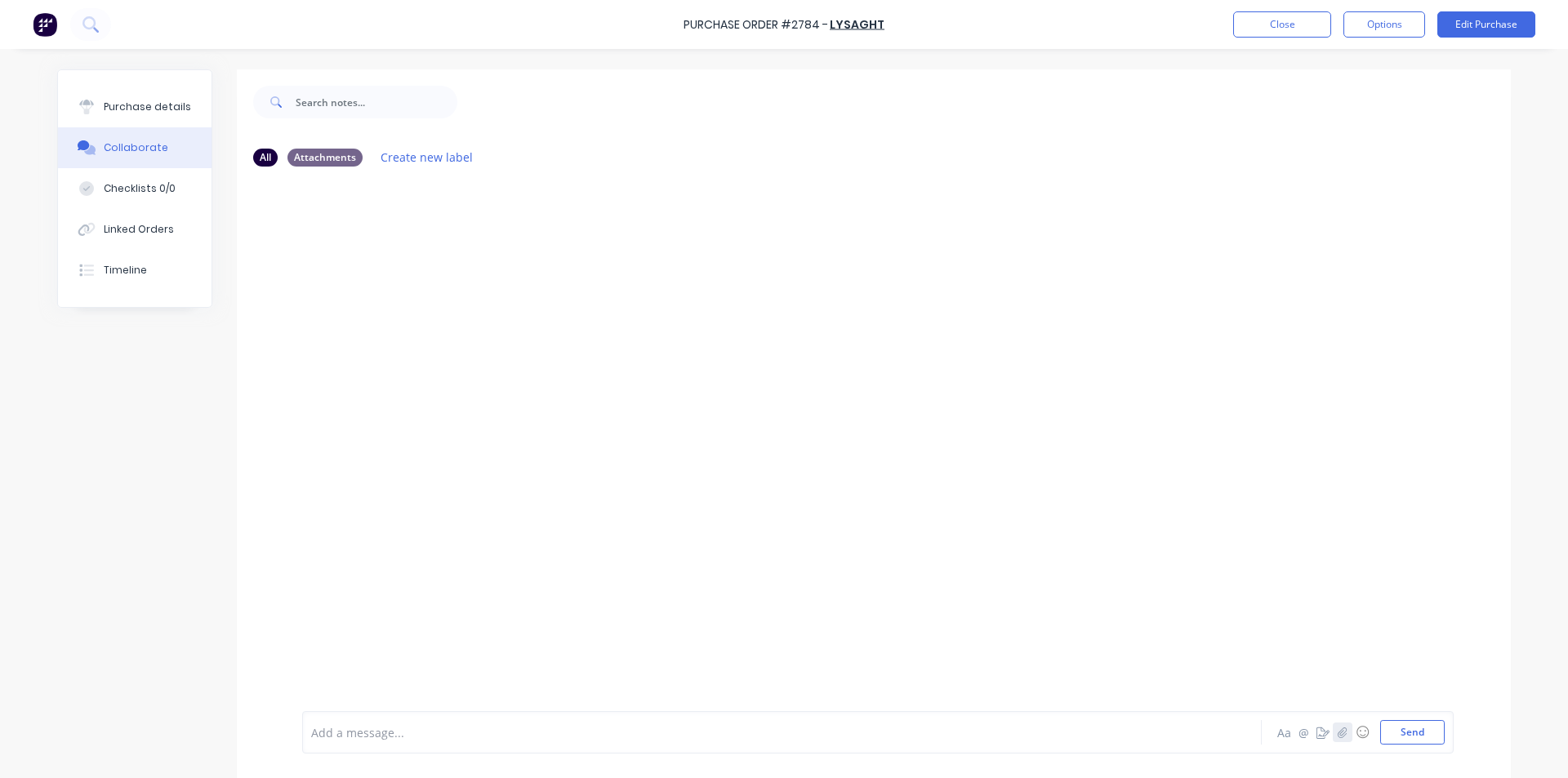
click at [1333, 724] on button "button" at bounding box center [1342, 732] width 19 height 19
click at [1415, 738] on button "Send" at bounding box center [1413, 732] width 64 height 24
click at [1311, 26] on button "Close" at bounding box center [1282, 24] width 98 height 26
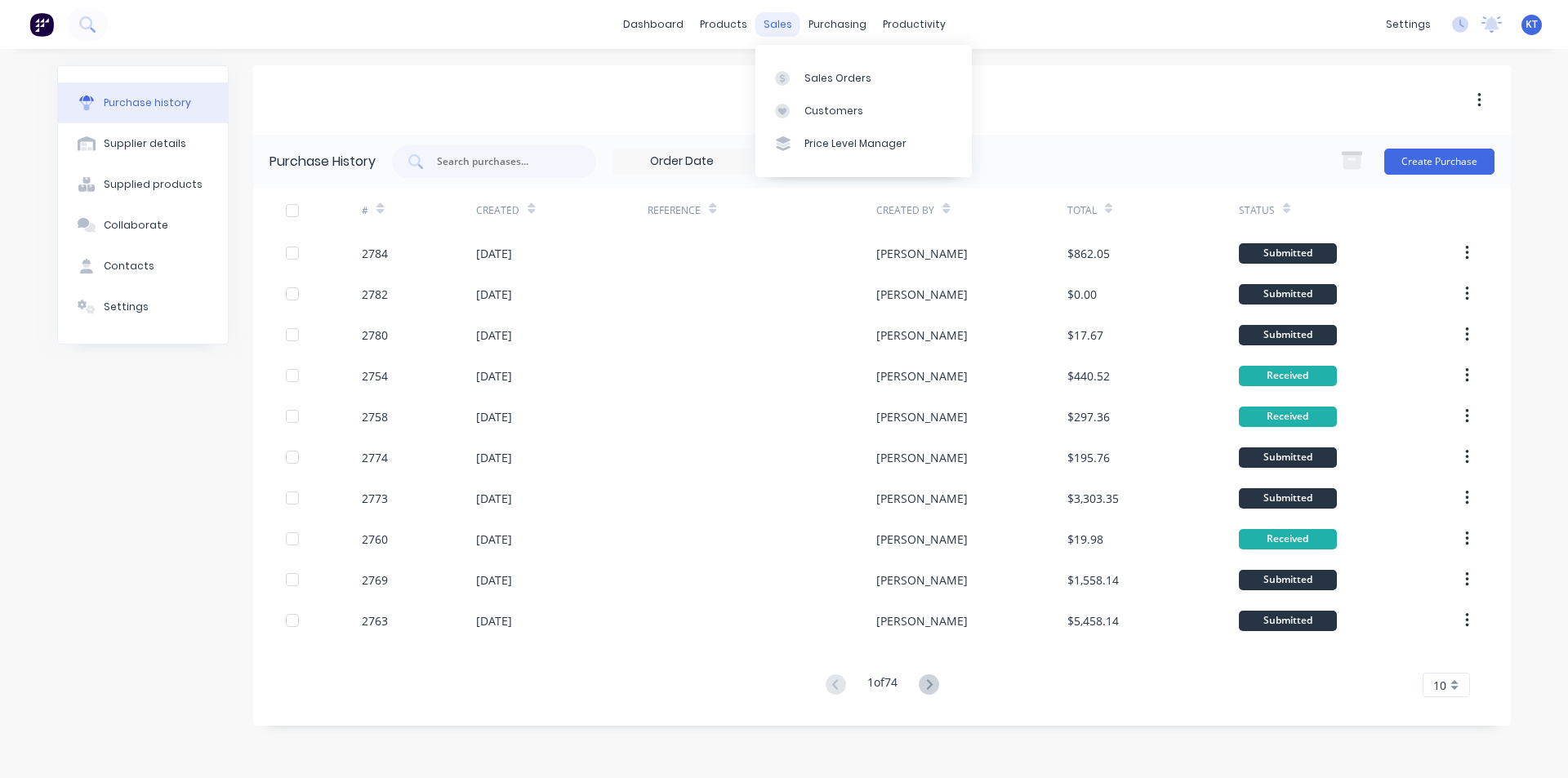
click at [775, 26] on div "sales" at bounding box center [777, 24] width 45 height 24
click at [822, 89] on link "Sales Orders" at bounding box center [863, 78] width 216 height 33
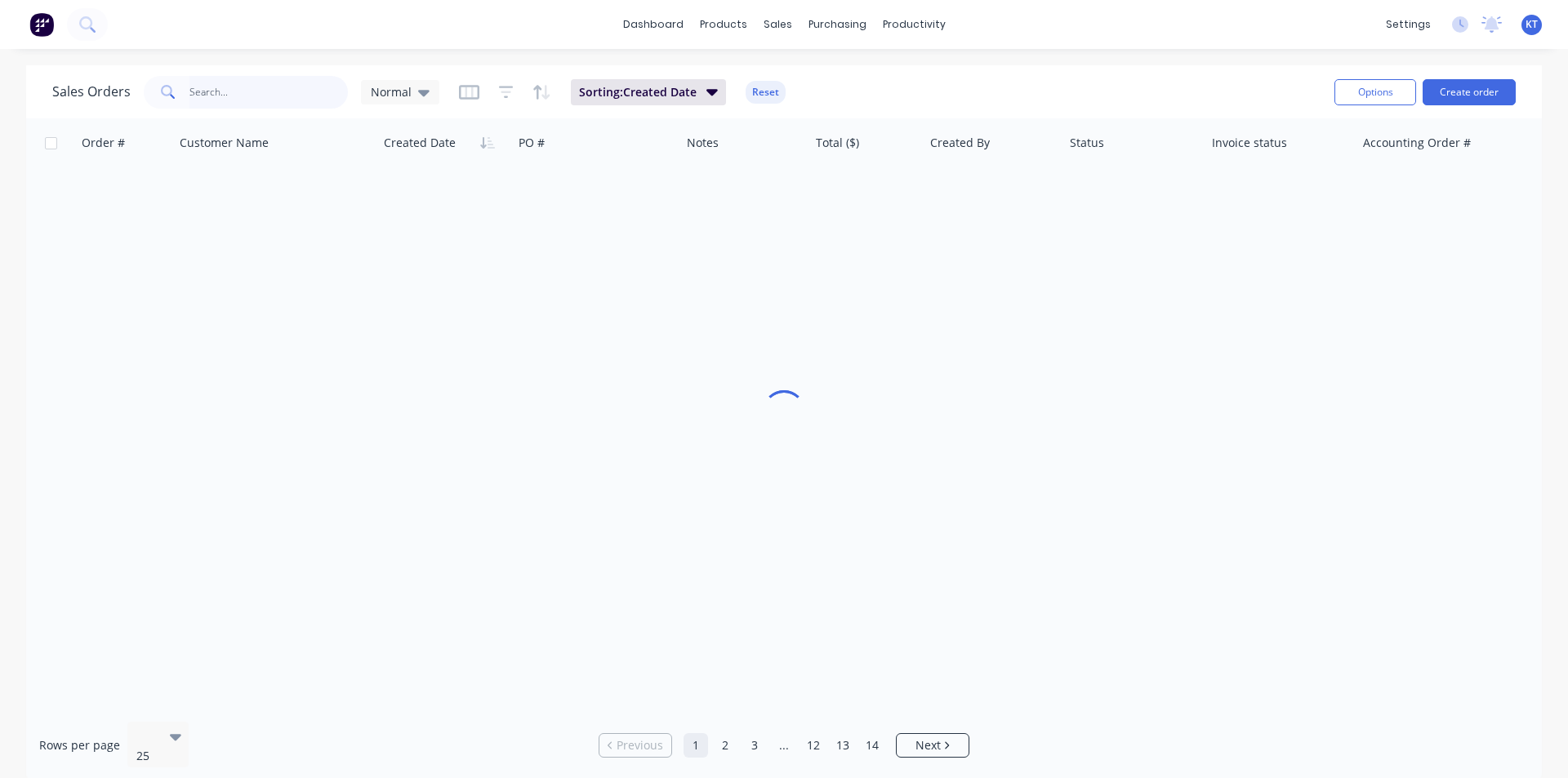
click at [295, 96] on input "text" at bounding box center [269, 92] width 160 height 33
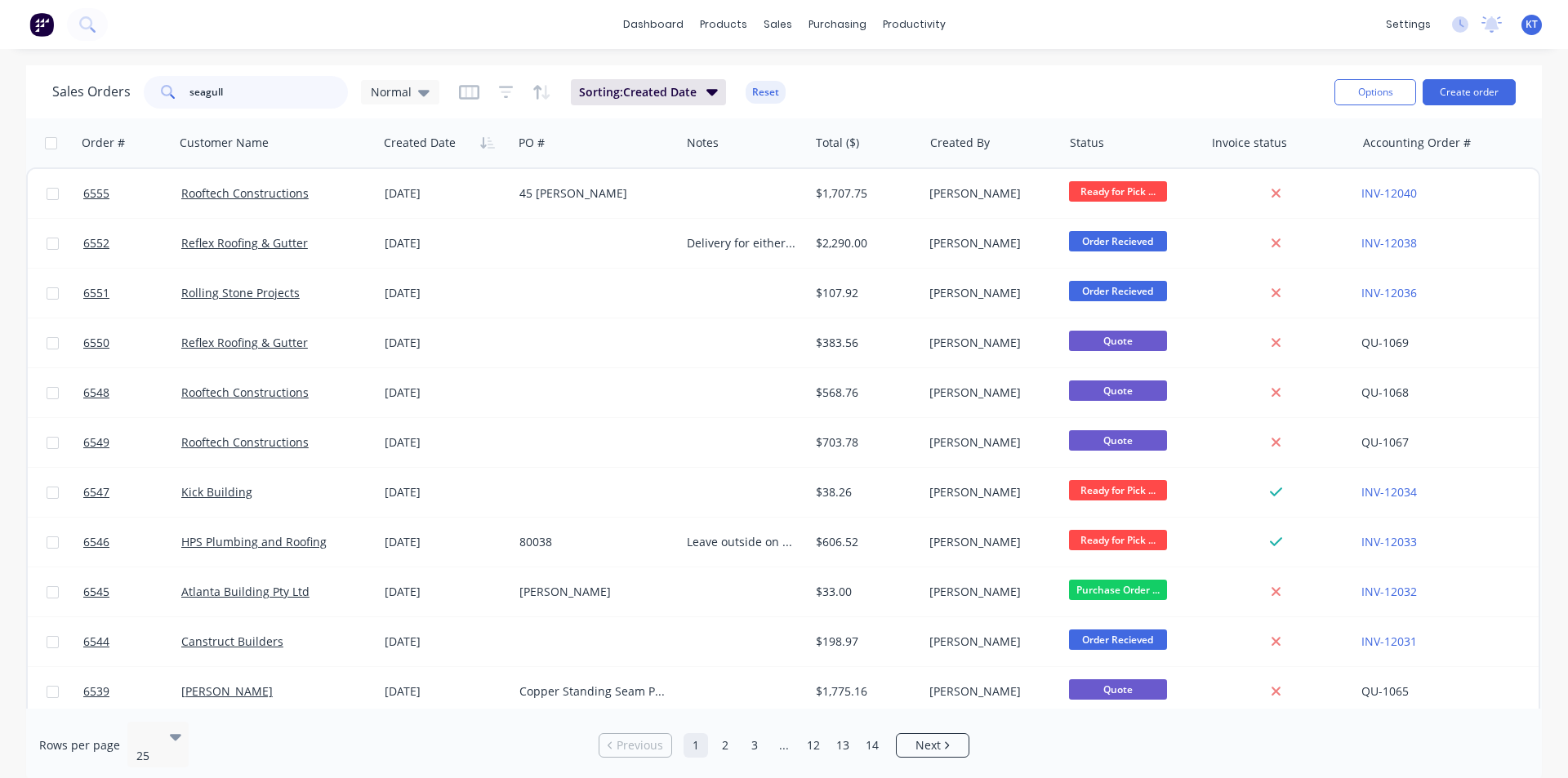
type input "seagull"
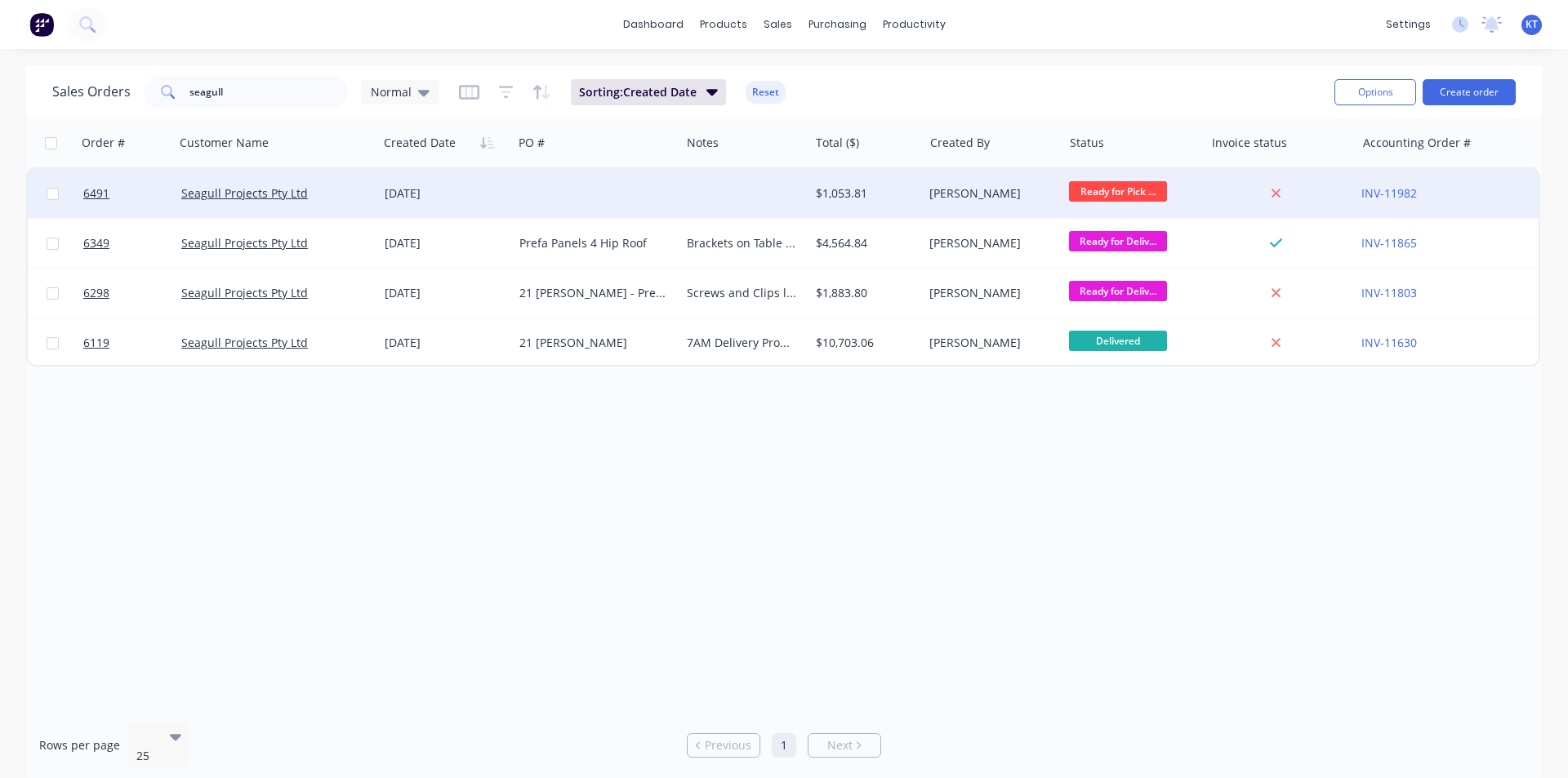
click at [214, 205] on div "Seagull Projects Pty Ltd" at bounding box center [276, 193] width 203 height 49
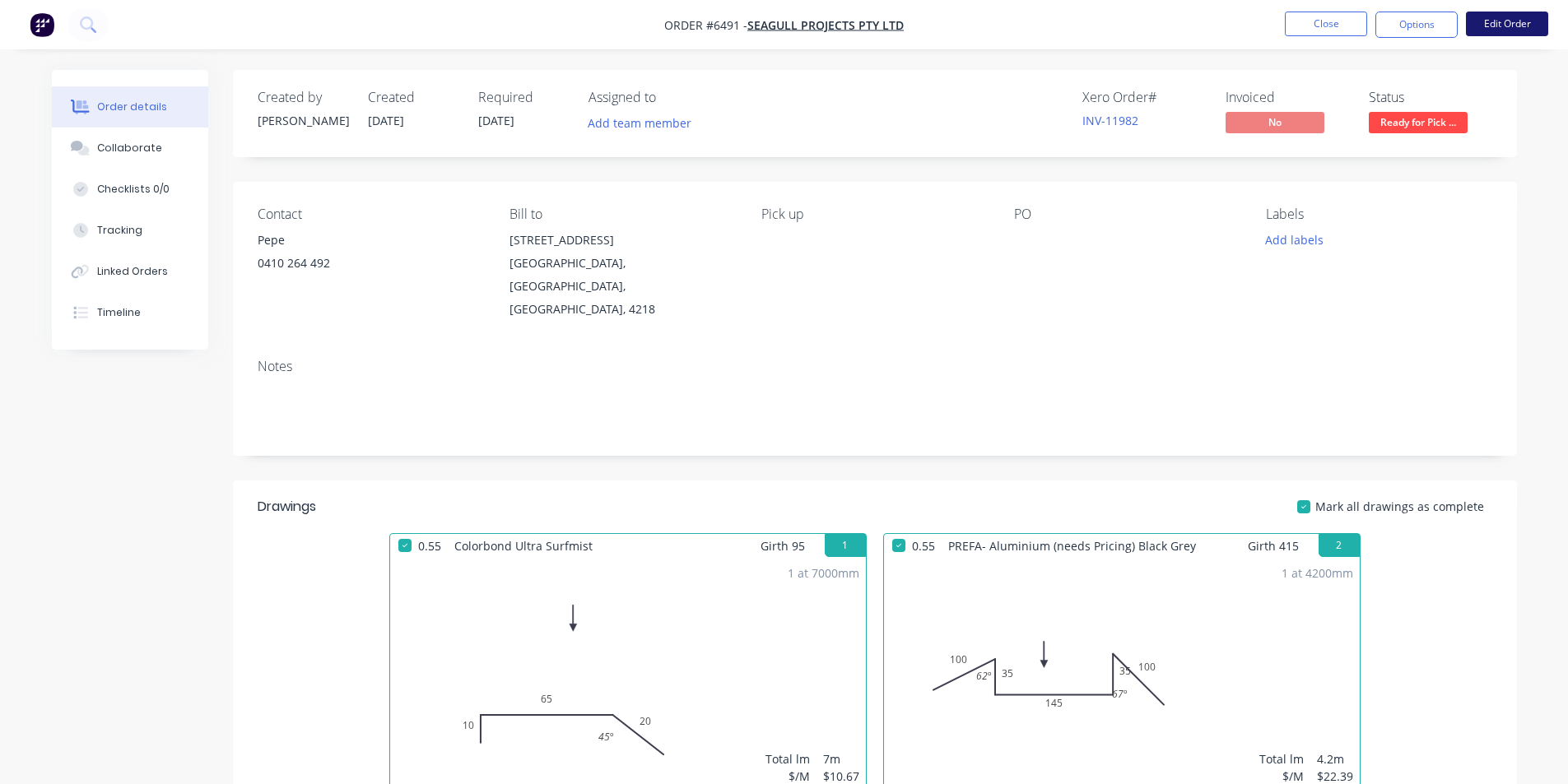
click at [1510, 18] on button "Edit Order" at bounding box center [1507, 24] width 82 height 25
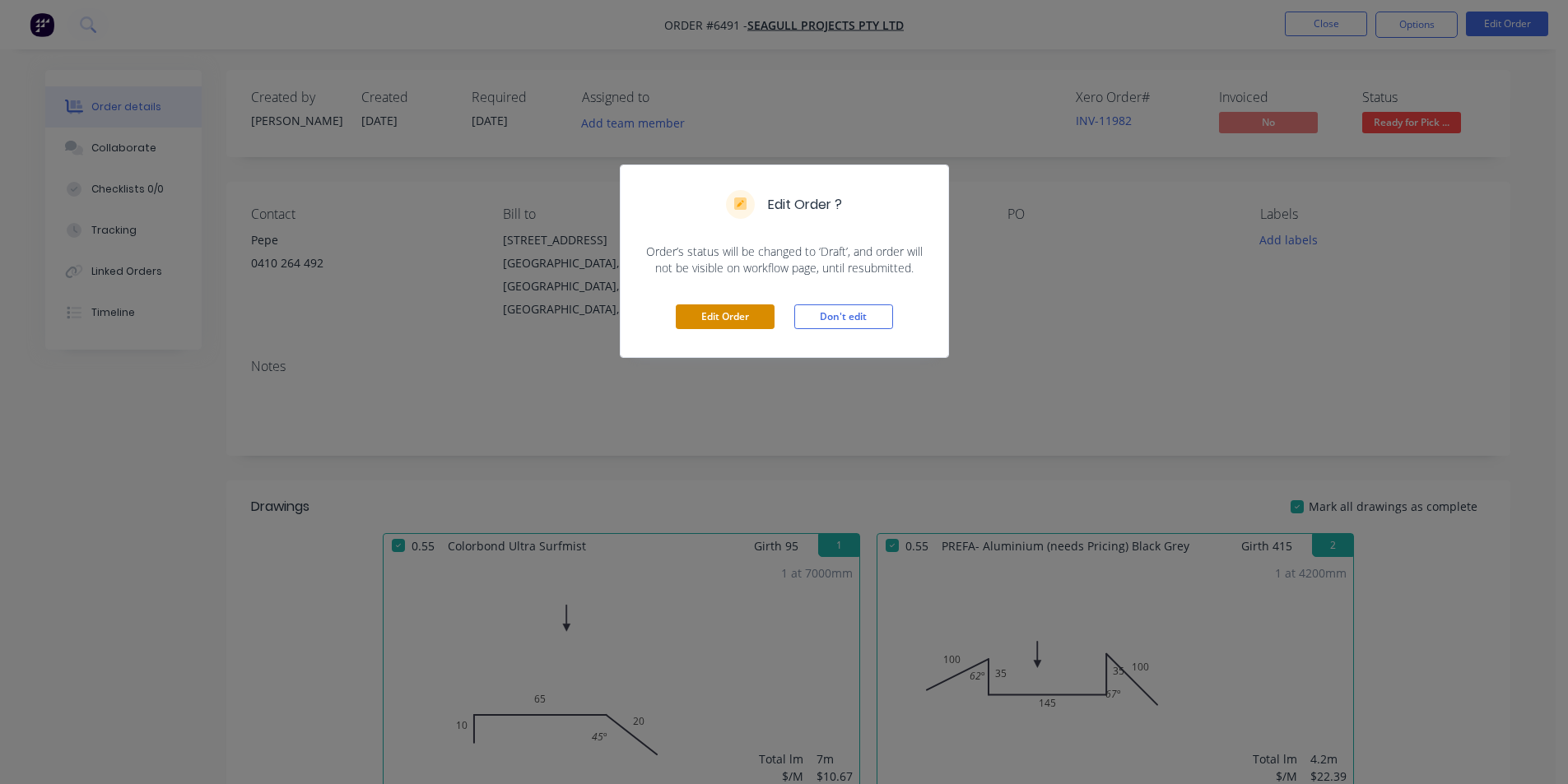
click at [754, 314] on button "Edit Order" at bounding box center [725, 316] width 99 height 25
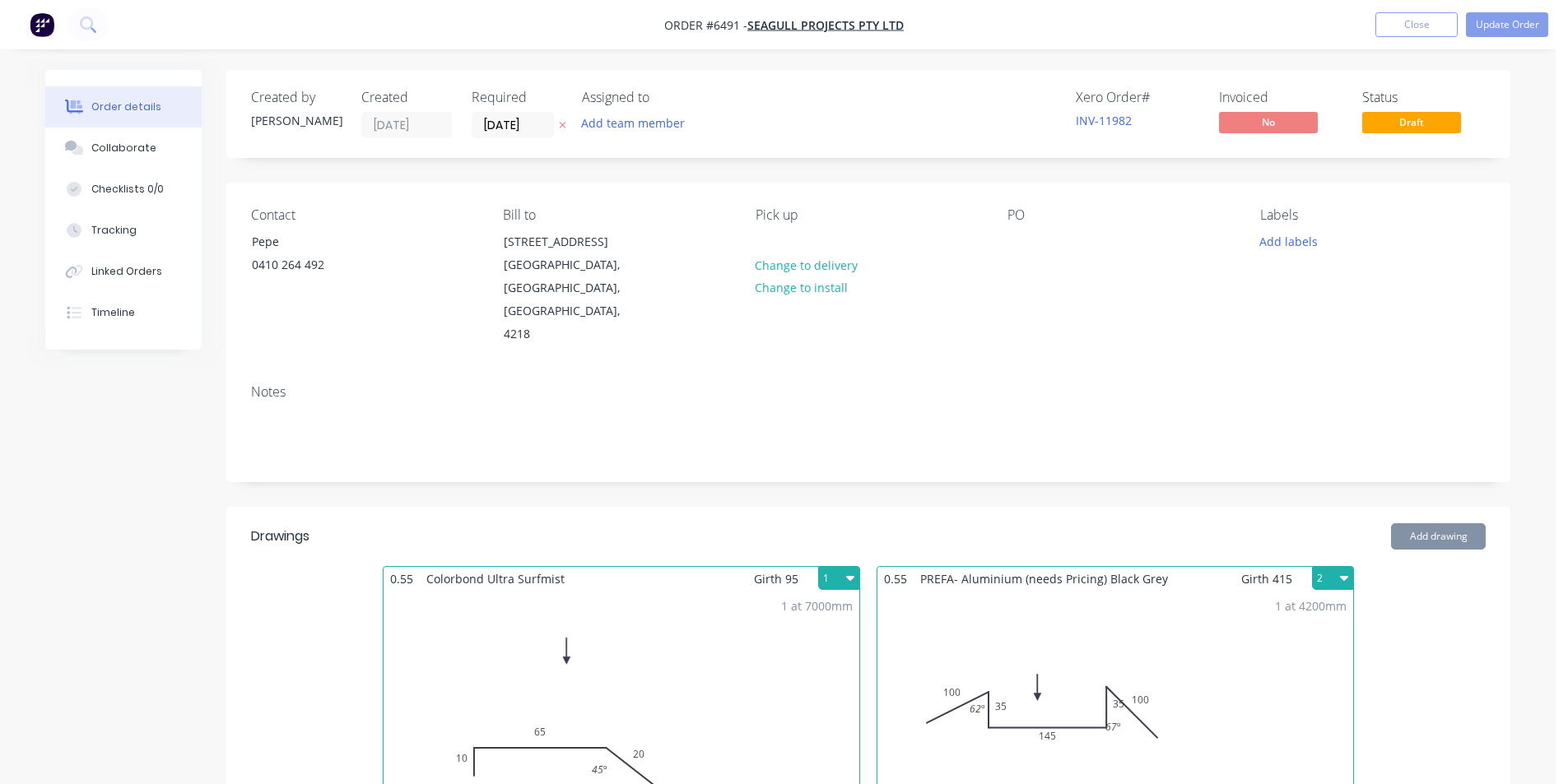
type input "$24.54"
type input "$298.16"
type input "$30.00"
type input "$24.54"
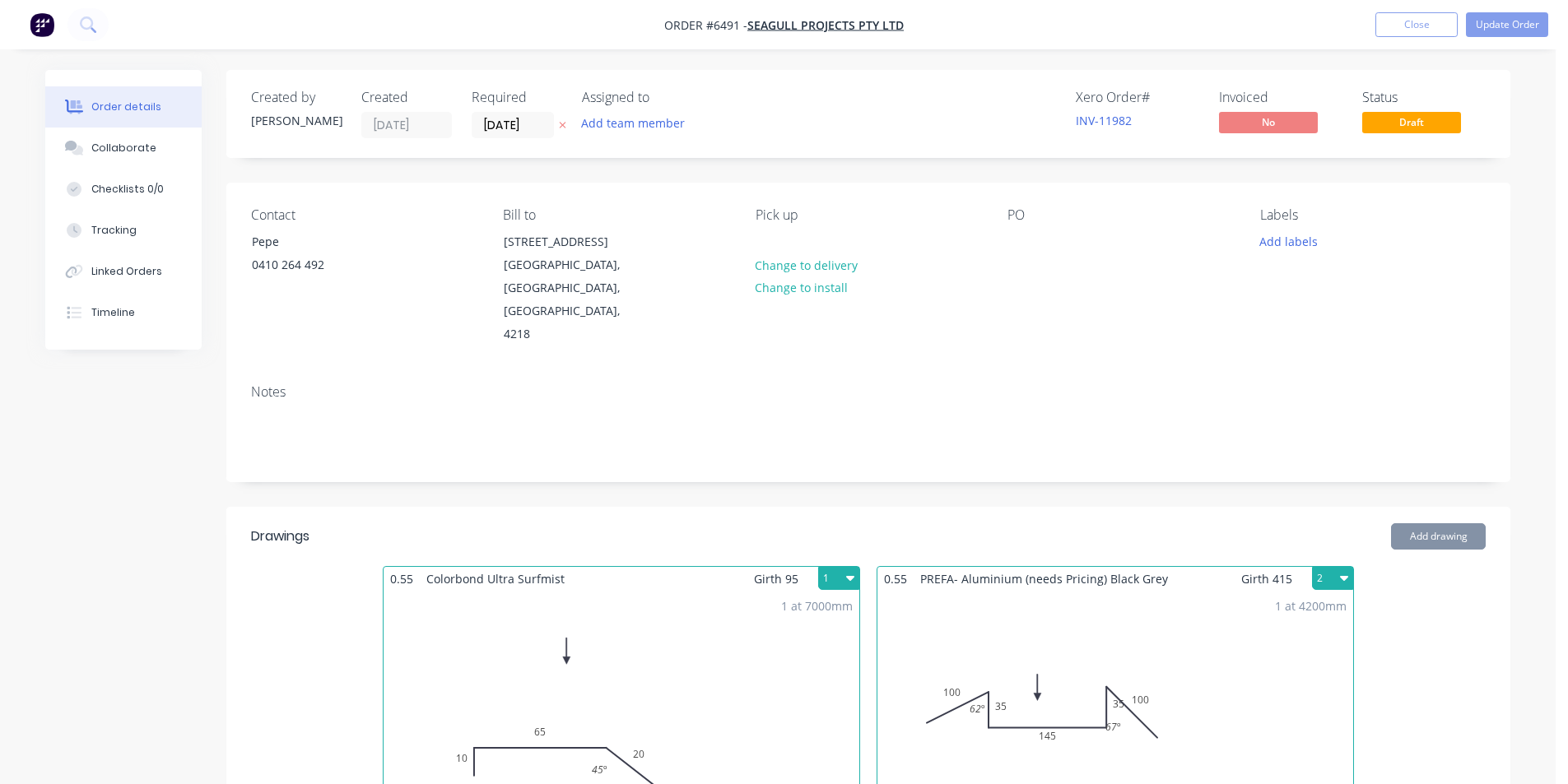
type input "$160.00"
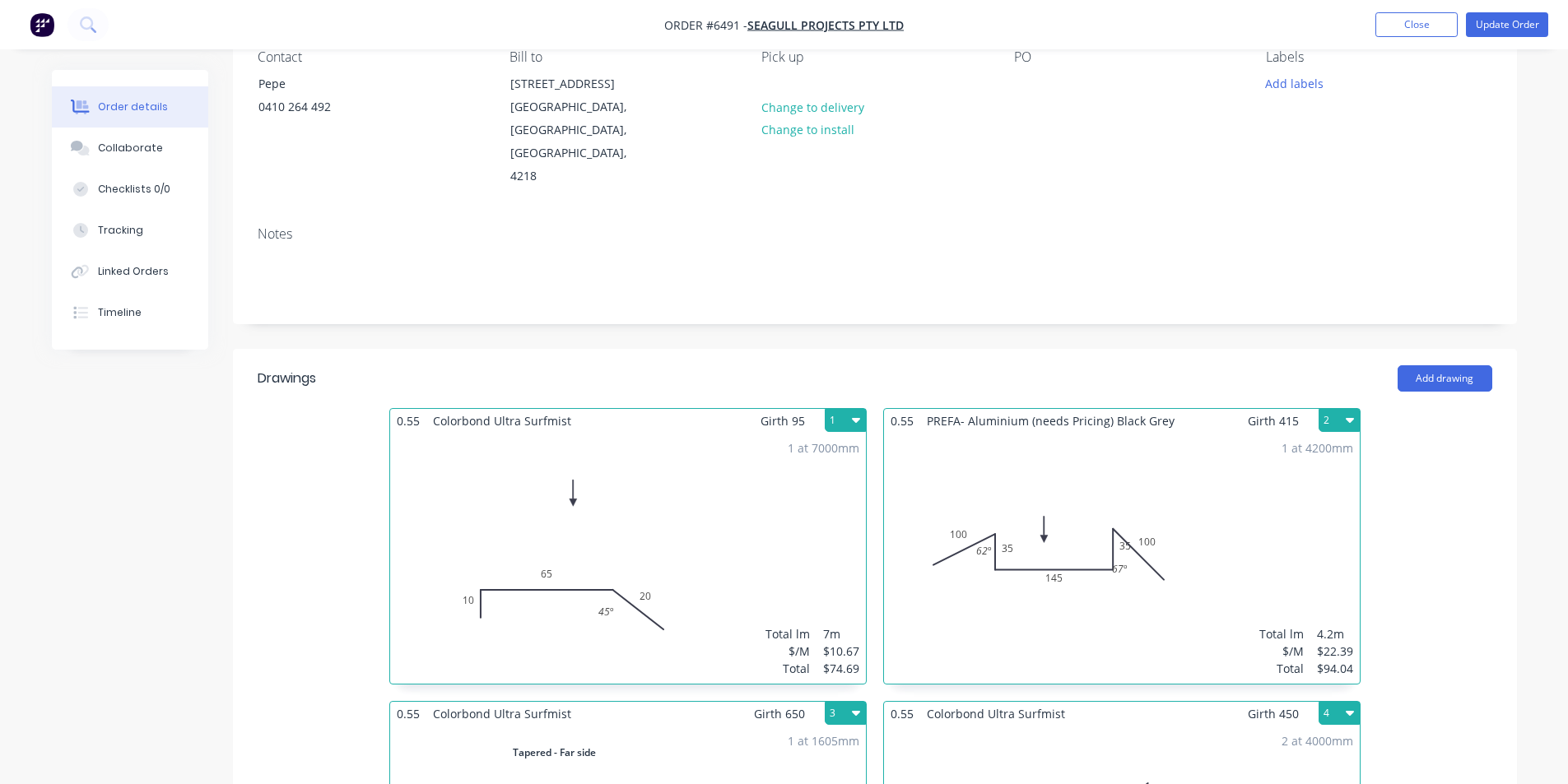
scroll to position [247, 0]
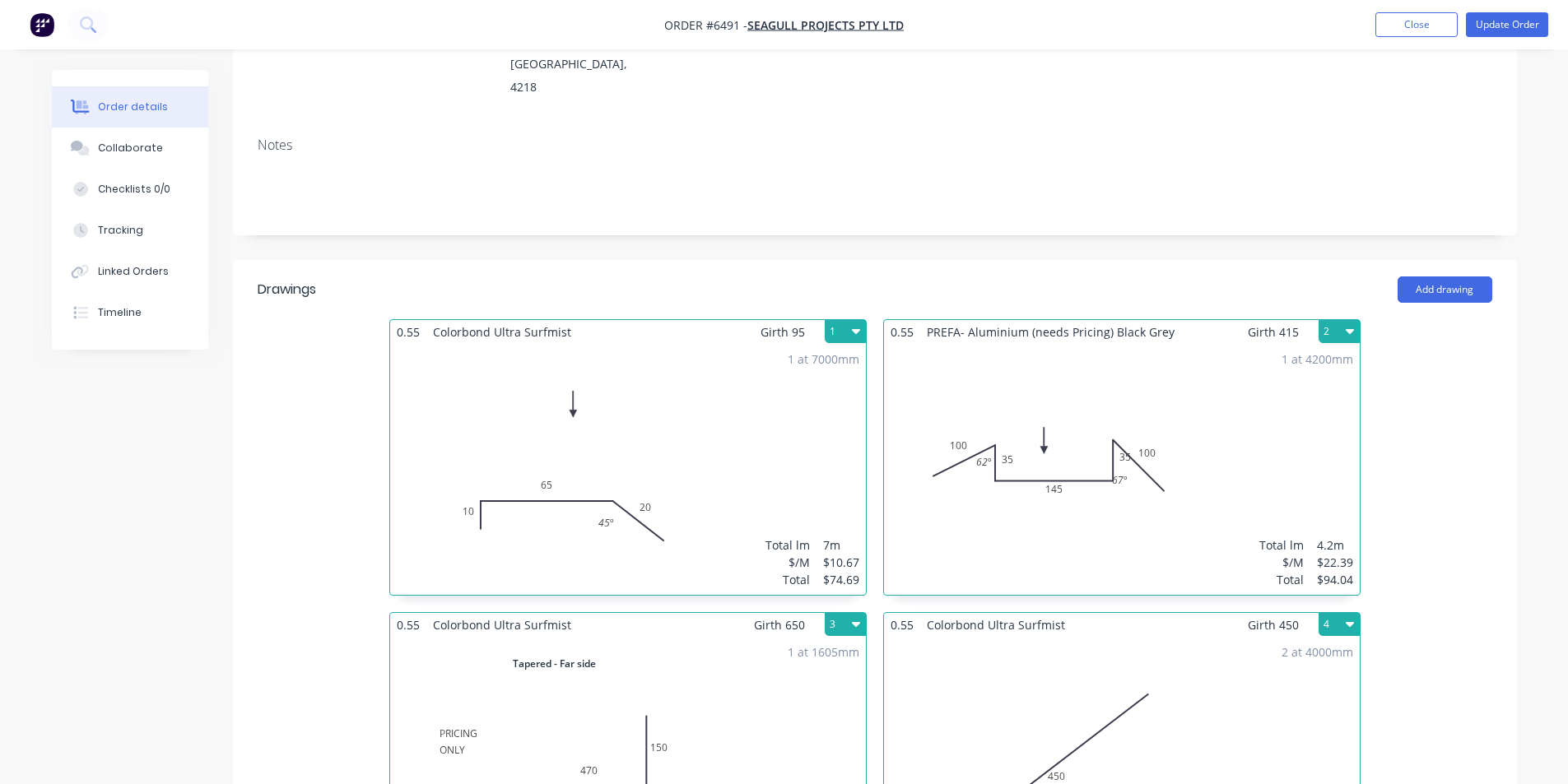
click at [1215, 415] on div "1 at 4200mm Total lm $/M Total 4.2m $22.39 $94.04" at bounding box center [1121, 469] width 475 height 251
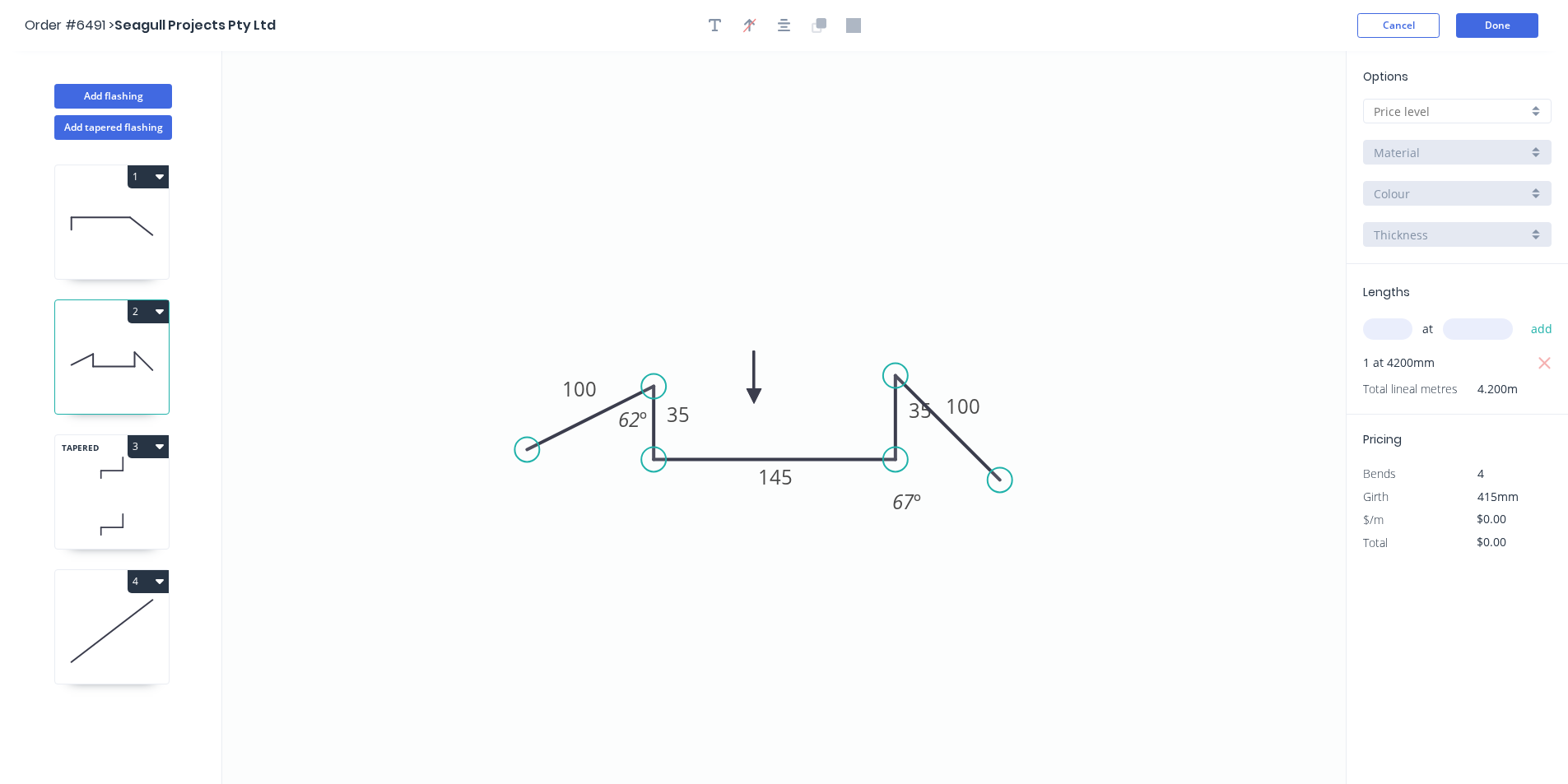
click at [1530, 120] on div at bounding box center [1457, 111] width 189 height 25
click at [1459, 215] on div "D" at bounding box center [1457, 230] width 187 height 29
type input "D"
type input "$239.41"
type input "$1,005.52"
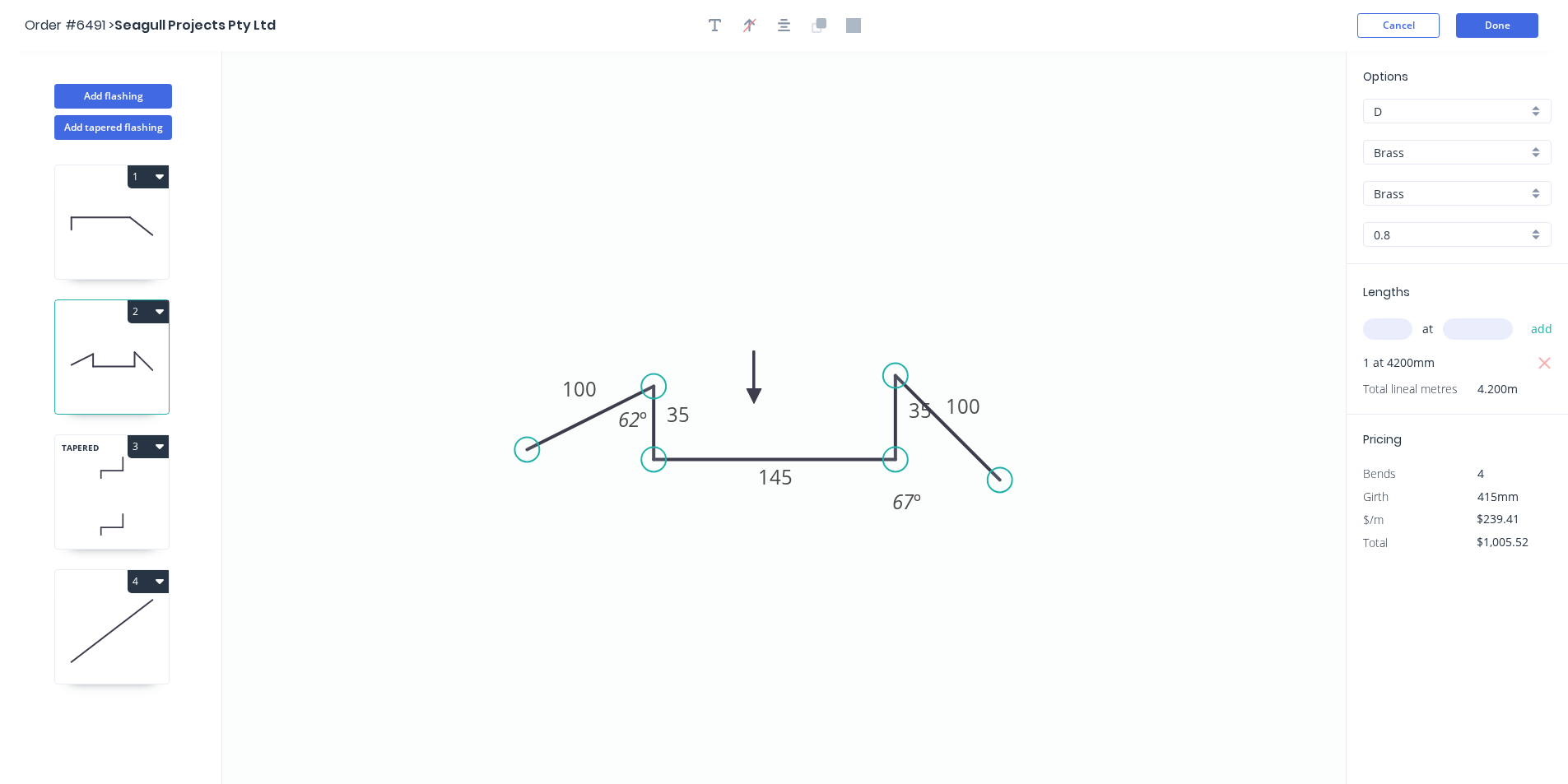
click at [1476, 155] on input "Brass" at bounding box center [1450, 152] width 154 height 17
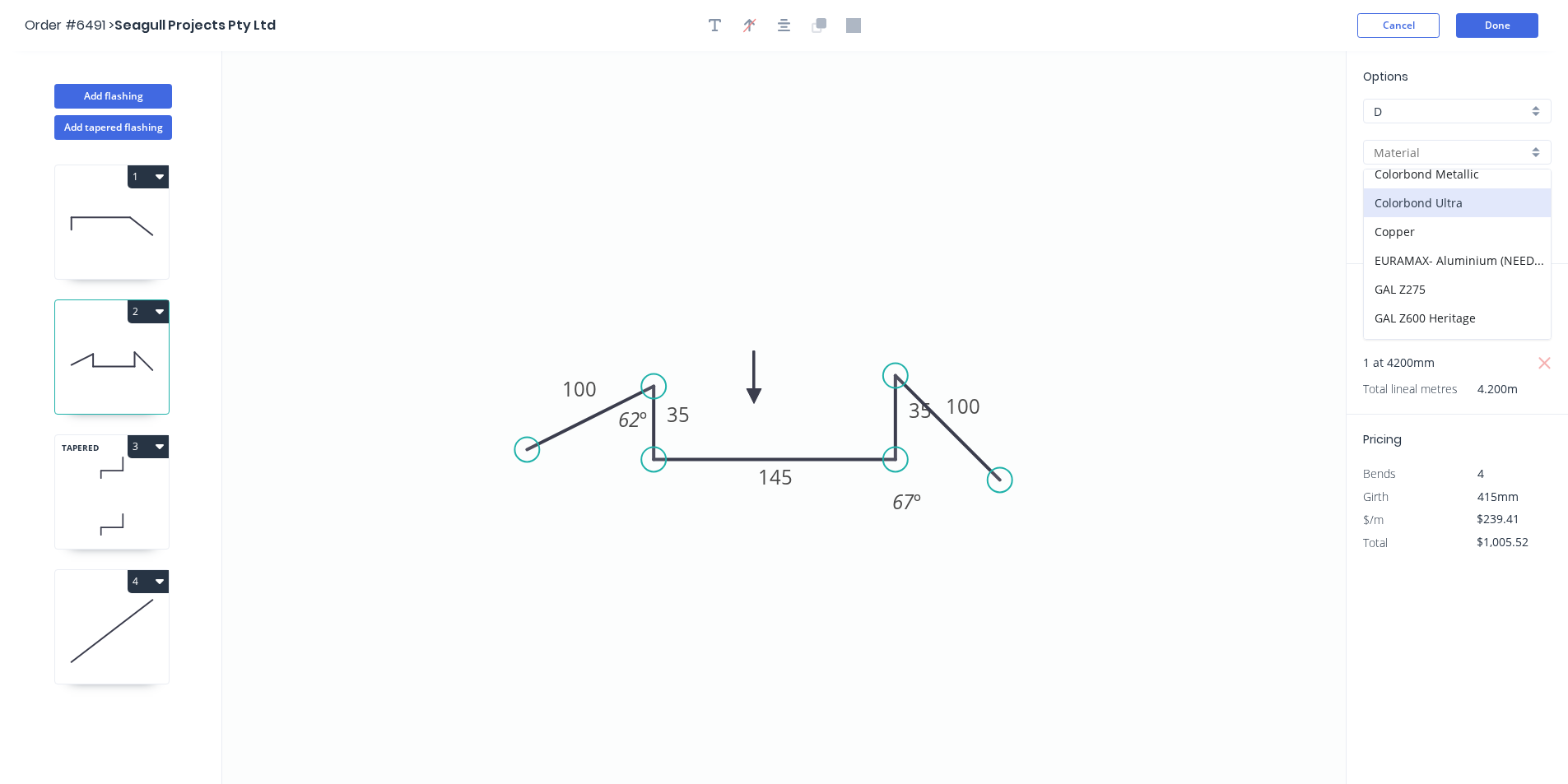
scroll to position [263, 0]
click at [1458, 215] on div "PREFA- Aluminium" at bounding box center [1457, 209] width 187 height 29
type input "PREFA- Aluminium"
type input "Black Grey"
type input "0.7"
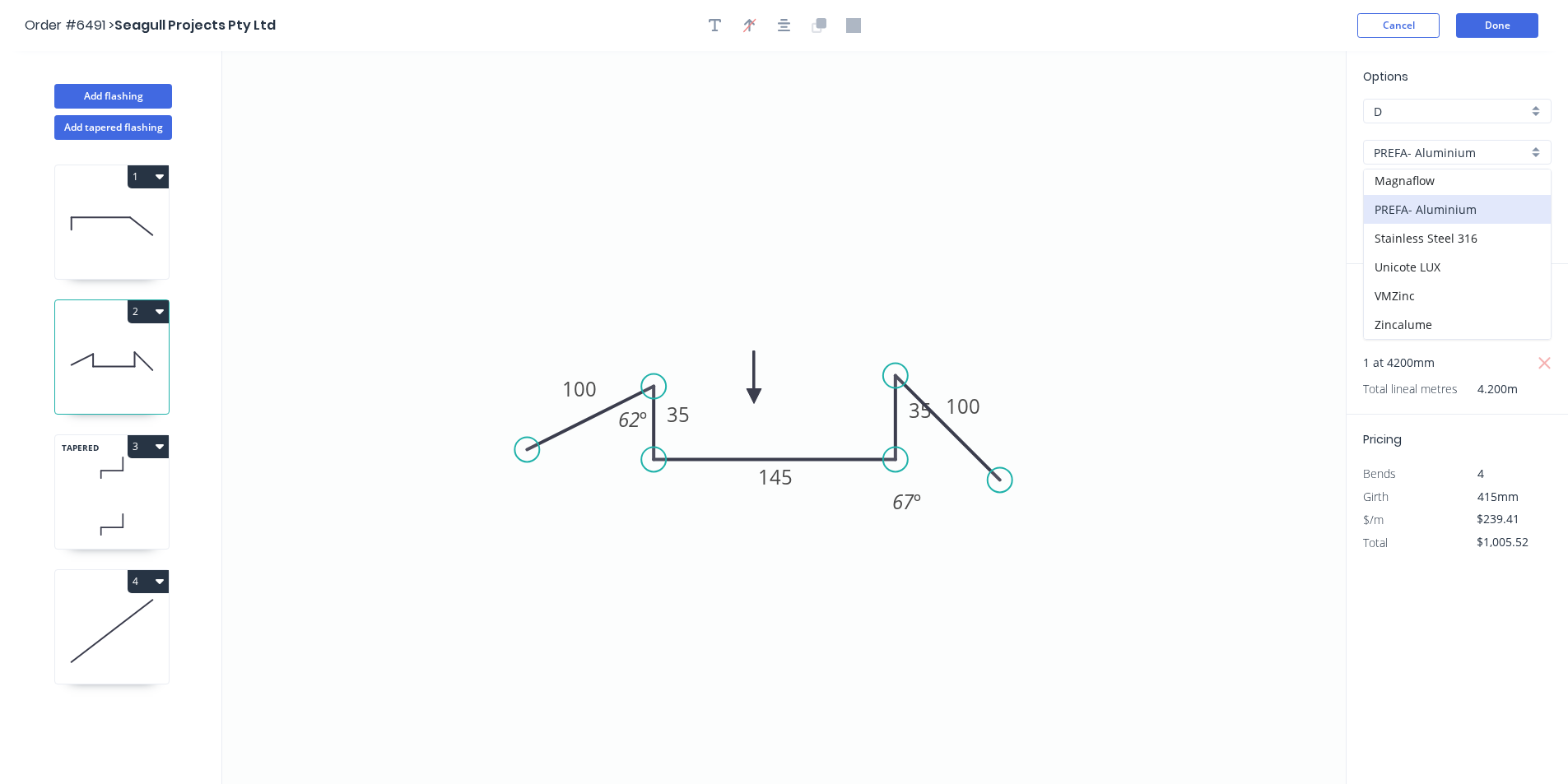
type input "$47.77"
type input "$200.63"
click at [1241, 310] on icon "0 100 35 145 35 100 62 º 67 º" at bounding box center [783, 418] width 1123 height 733
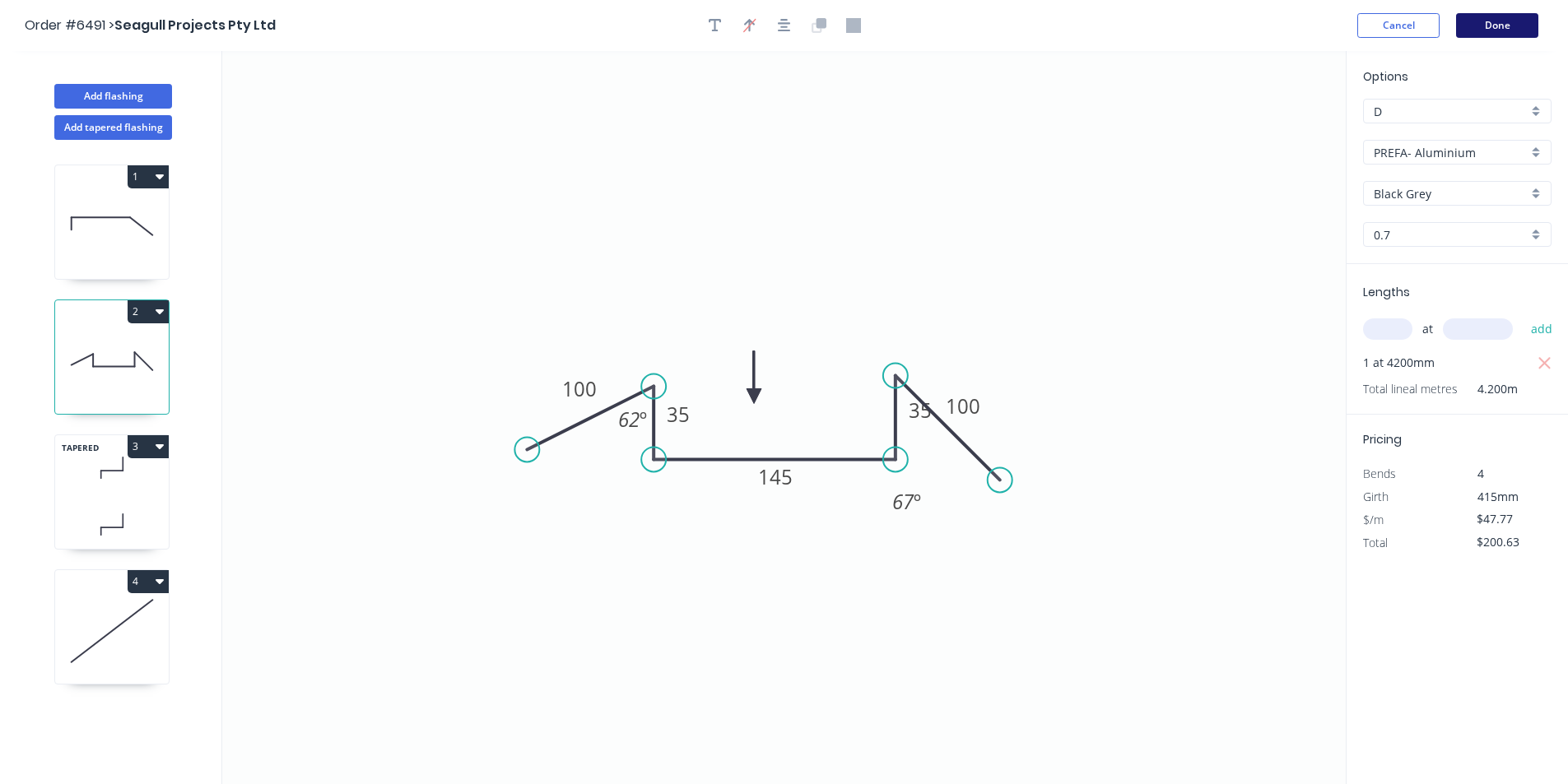
click at [1497, 24] on button "Done" at bounding box center [1497, 25] width 82 height 25
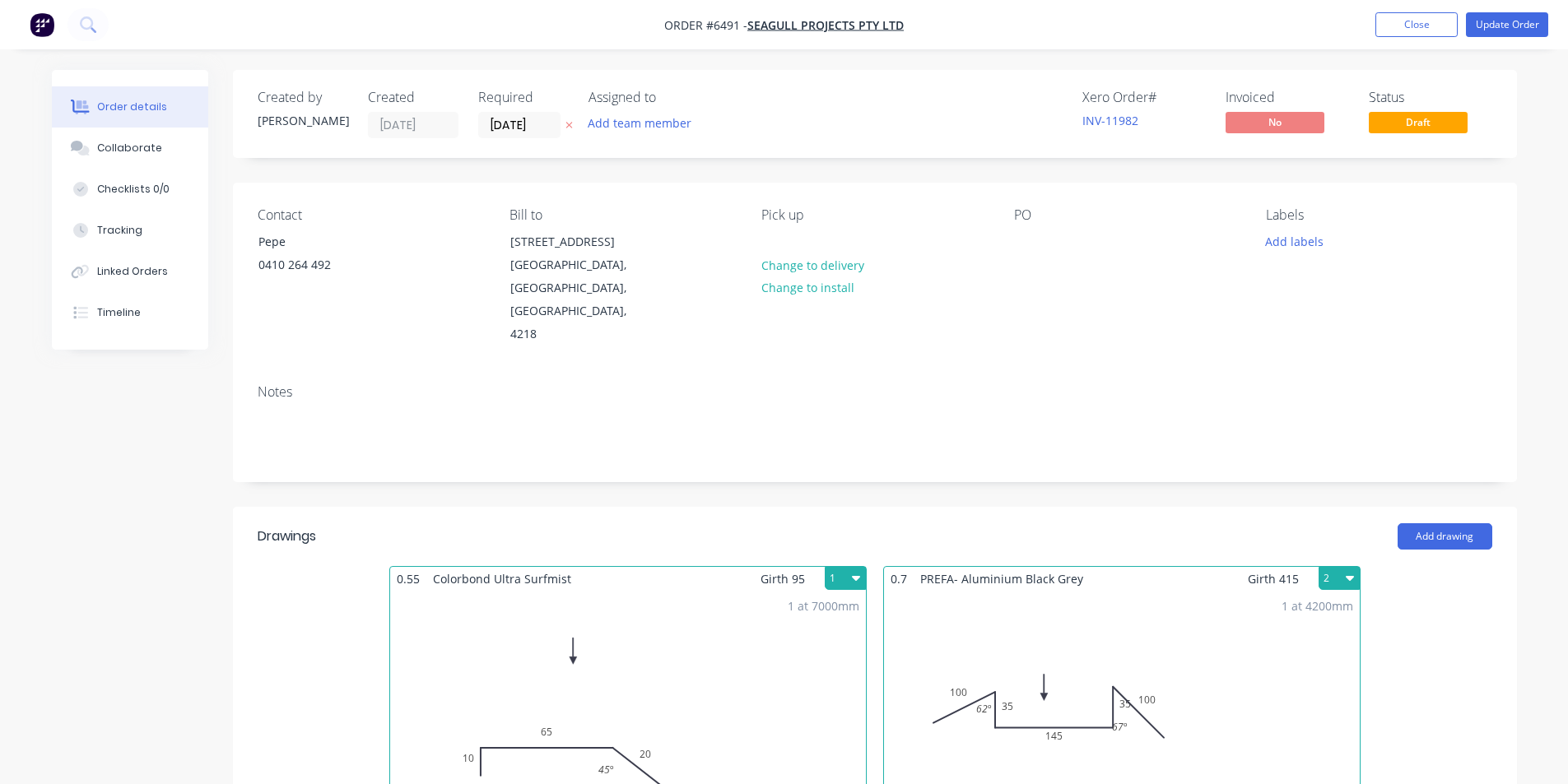
type input "$24.54"
type input "$298.16"
type input "$30.00"
type input "$24.54"
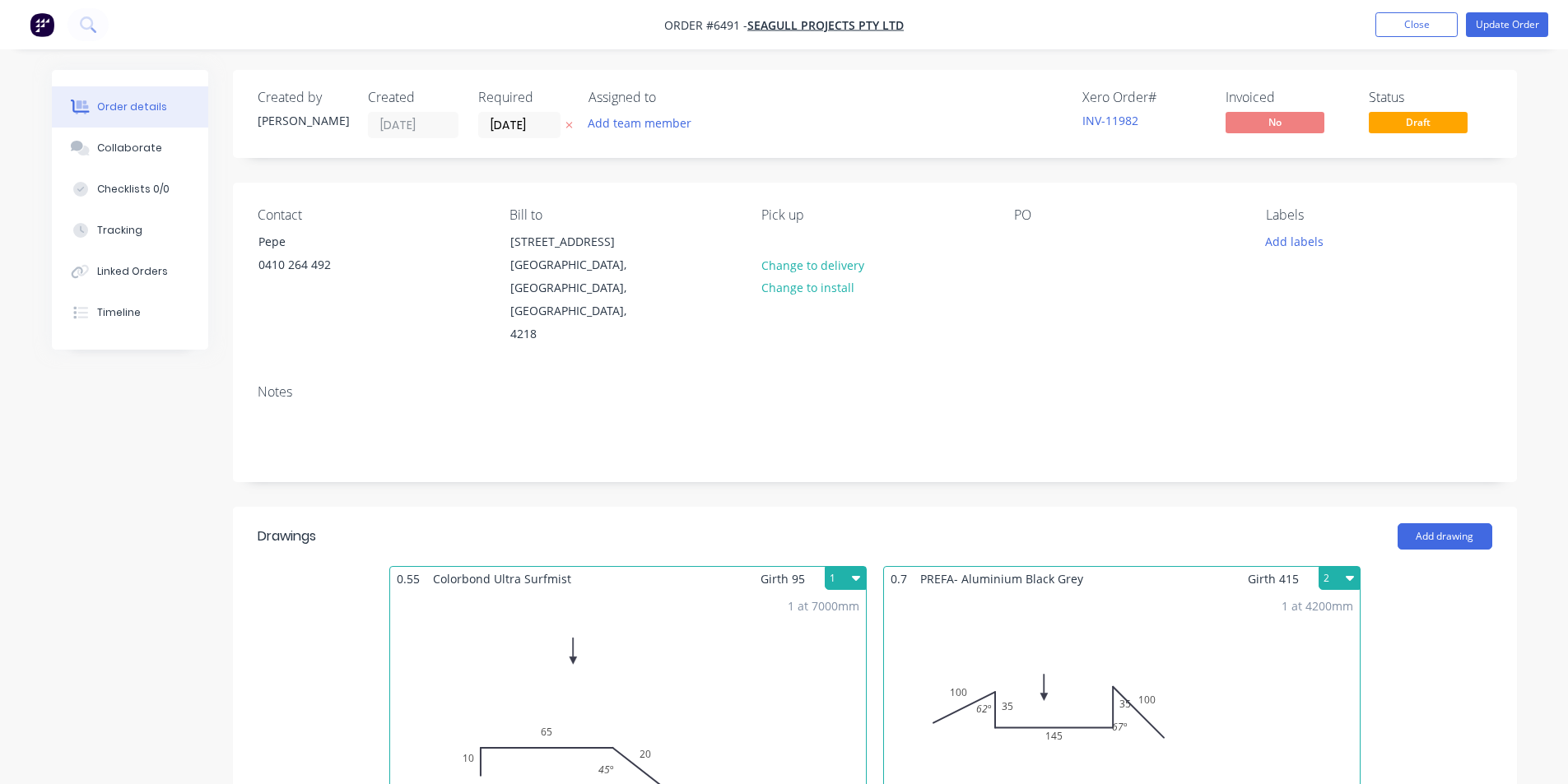
type input "$160.00"
click at [1497, 26] on button "Update Order" at bounding box center [1507, 25] width 82 height 25
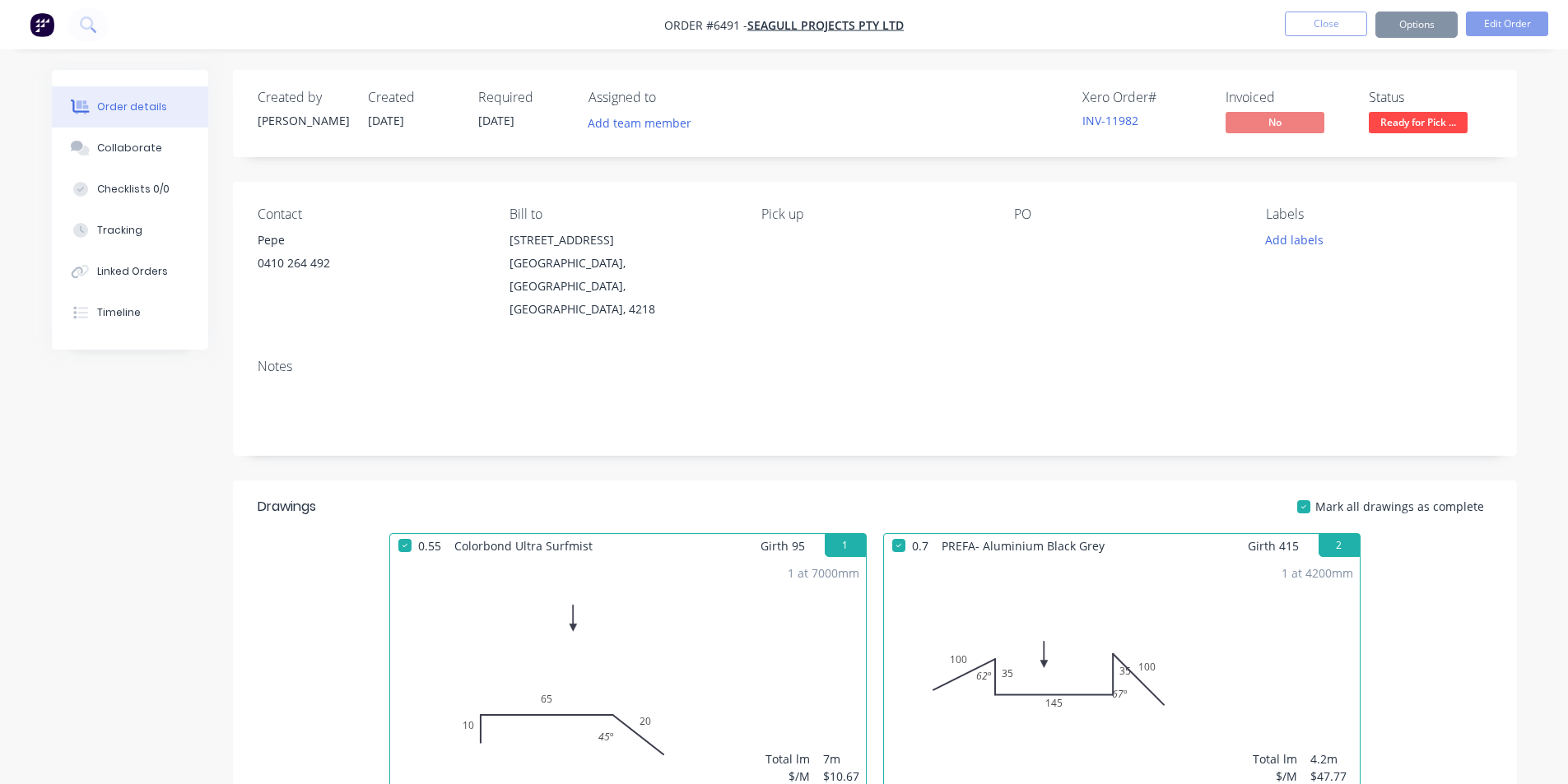
click at [1416, 21] on button "Options" at bounding box center [1416, 25] width 82 height 26
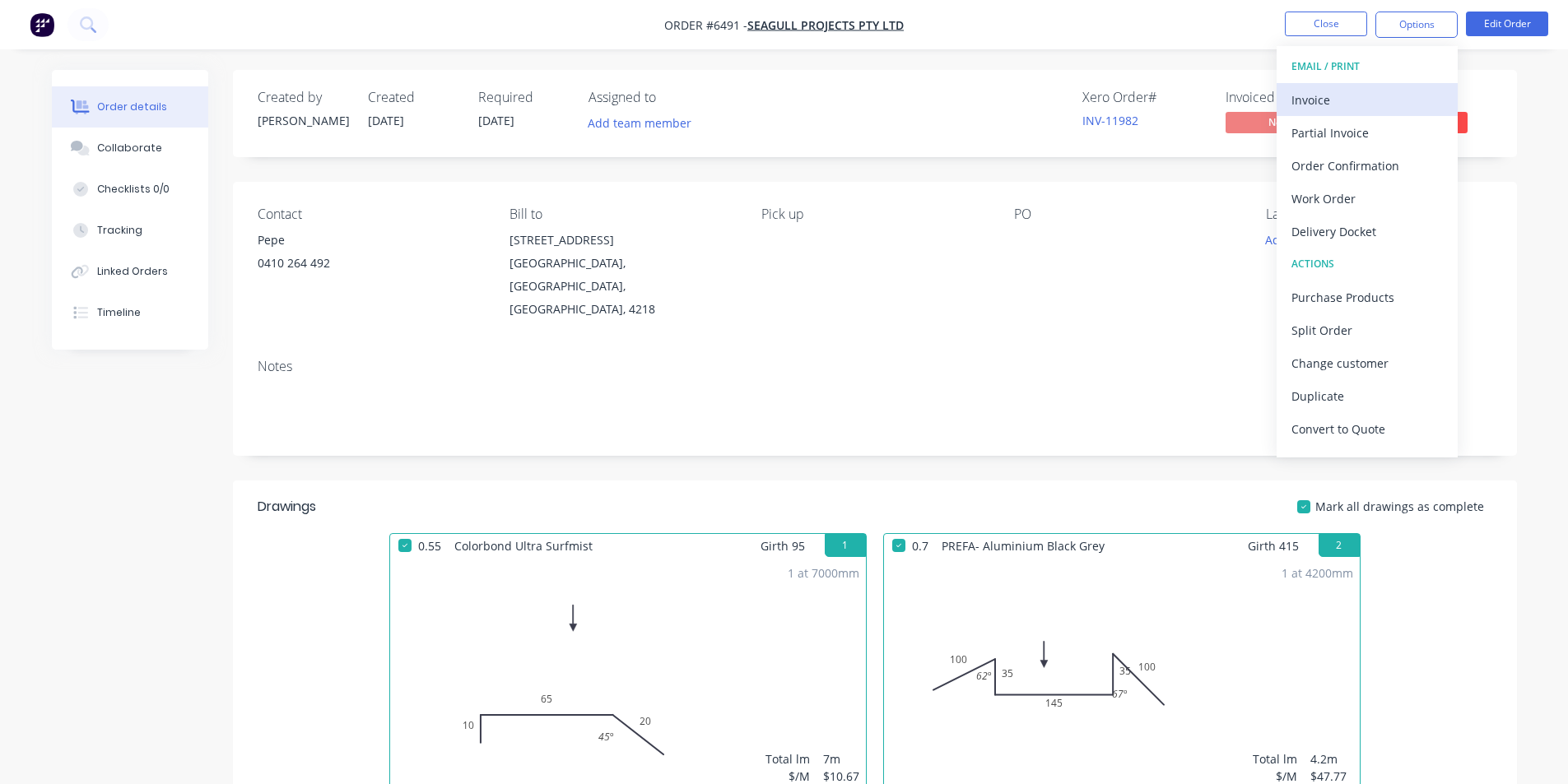
click at [1366, 104] on div "Invoice" at bounding box center [1367, 100] width 151 height 24
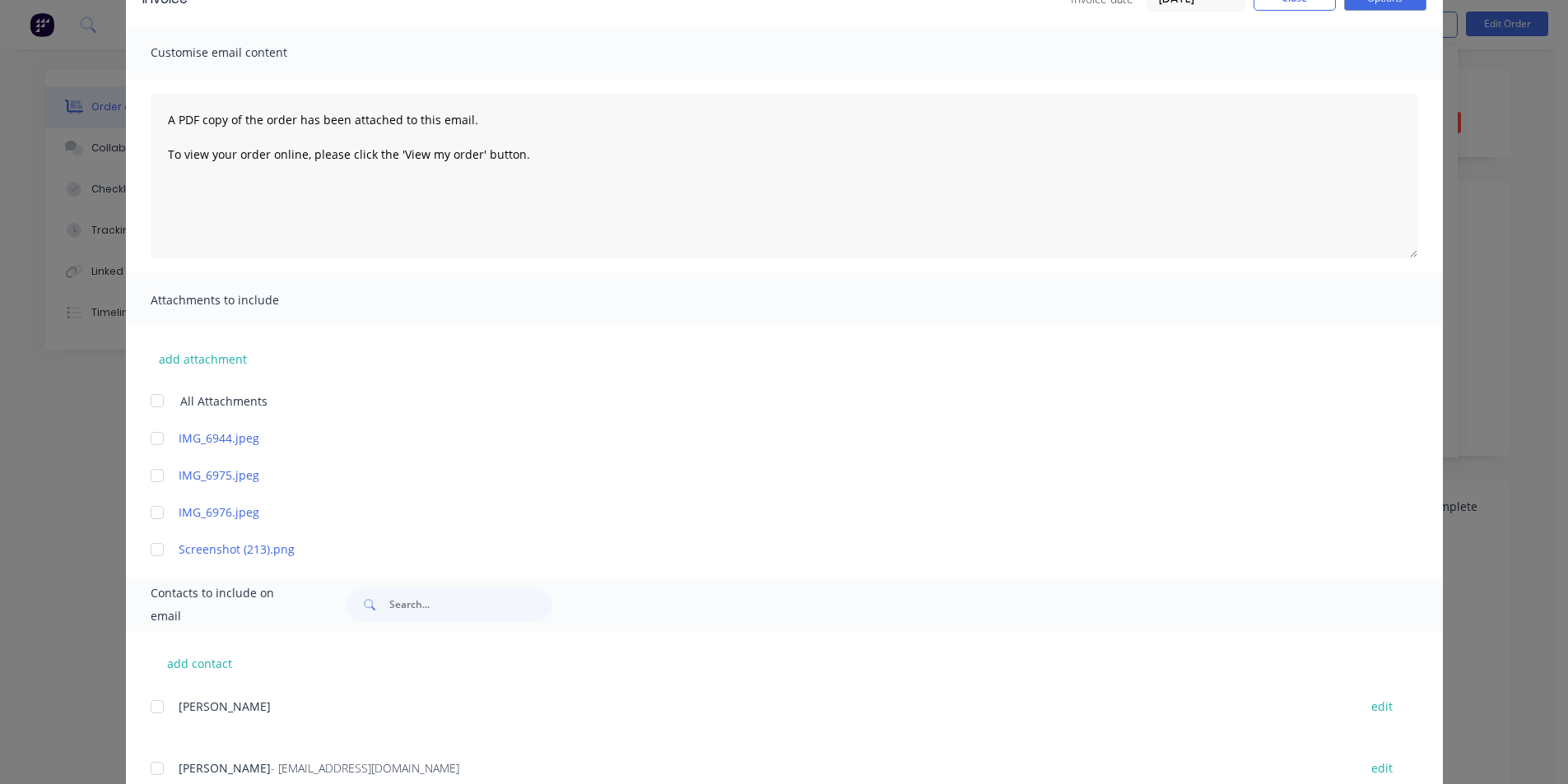
scroll to position [213, 0]
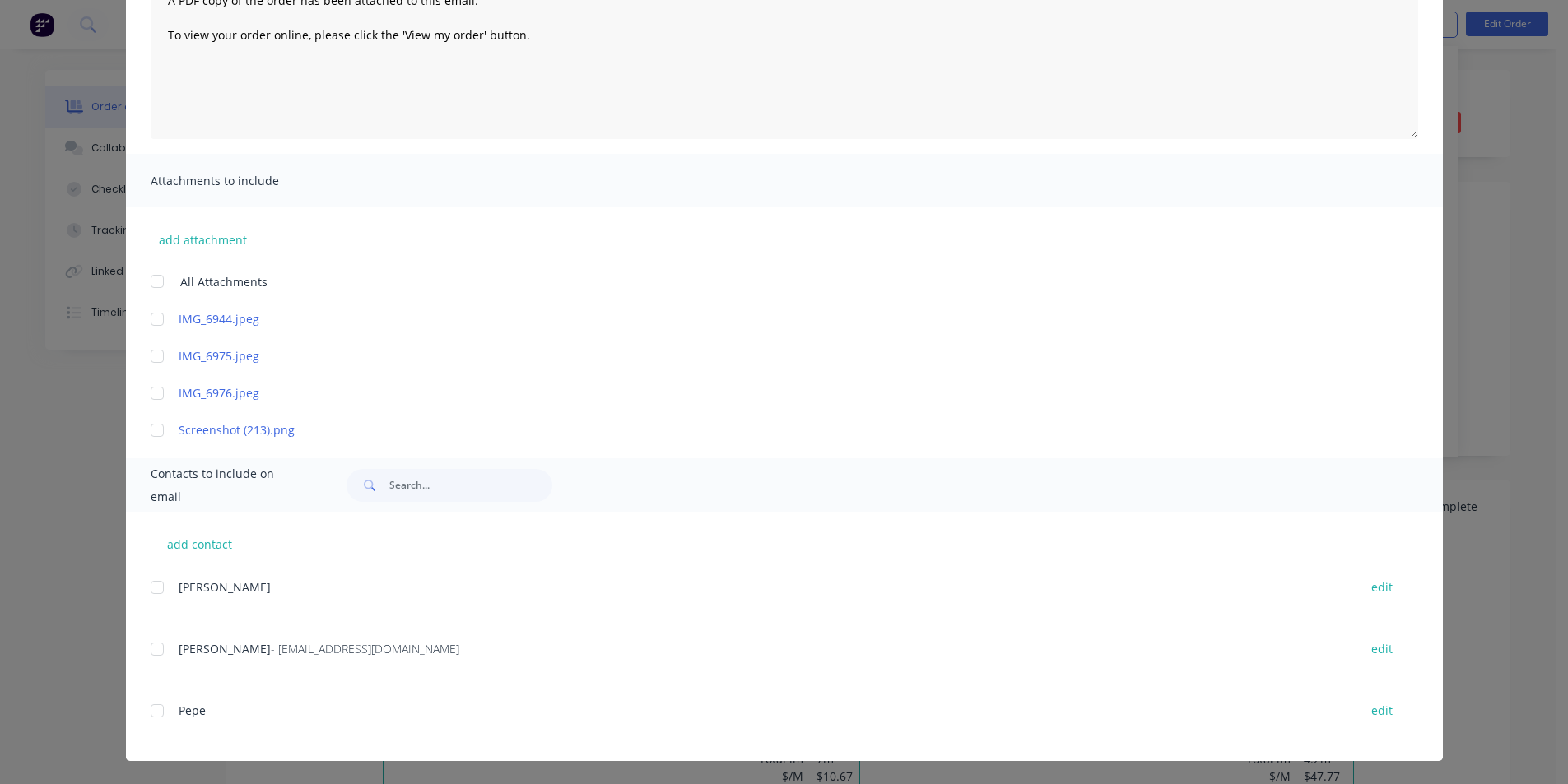
click at [146, 655] on div at bounding box center [156, 649] width 33 height 33
click at [140, 655] on div "add contact [PERSON_NAME] edit [PERSON_NAME] - [EMAIL_ADDRESS][DOMAIN_NAME] edi…" at bounding box center [784, 636] width 1317 height 249
click at [151, 653] on div at bounding box center [156, 649] width 33 height 33
click at [141, 649] on div "add contact [PERSON_NAME] edit [PERSON_NAME] - [EMAIL_ADDRESS][DOMAIN_NAME] edi…" at bounding box center [784, 636] width 1317 height 249
click at [156, 652] on div at bounding box center [156, 649] width 33 height 33
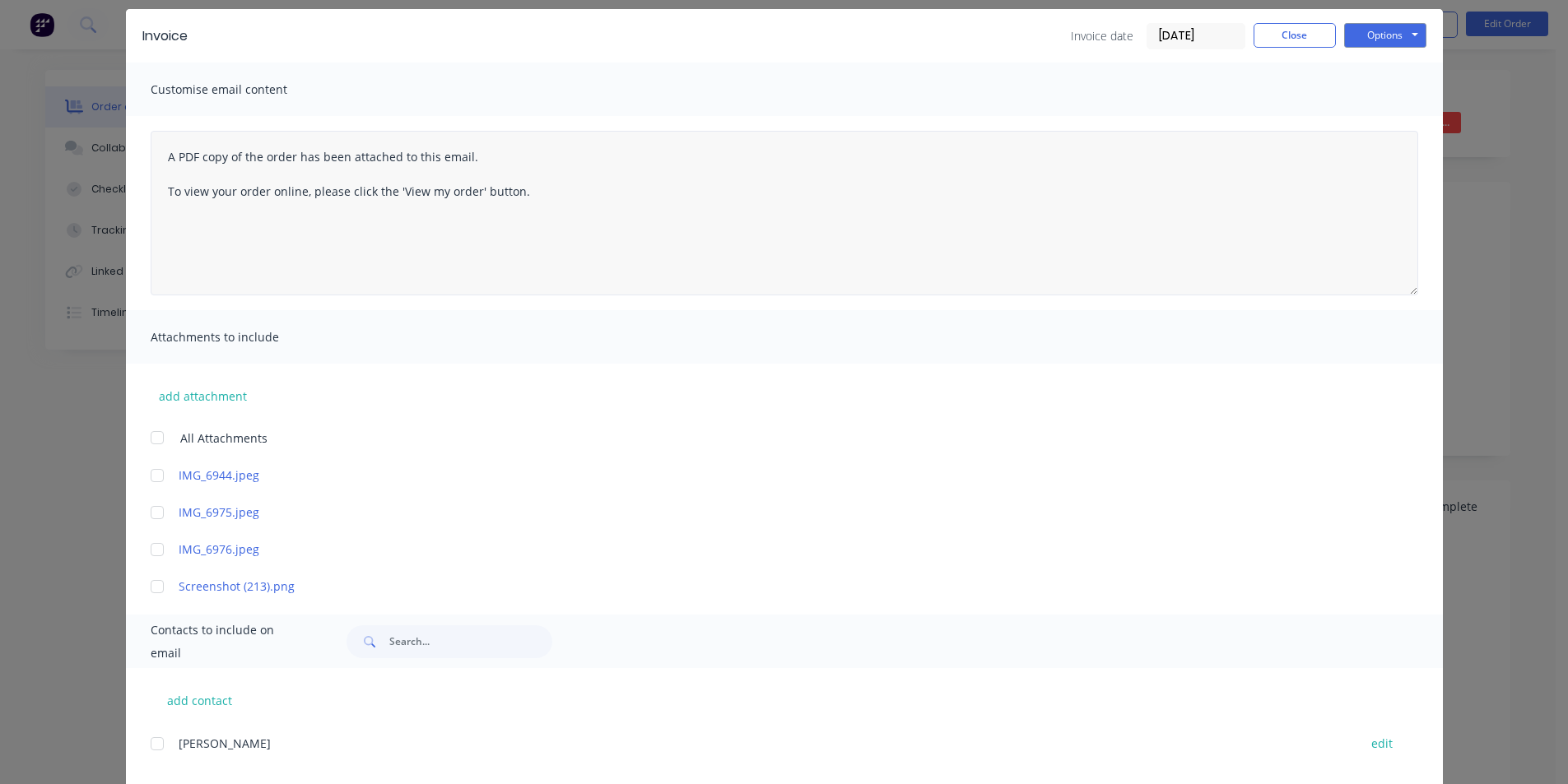
scroll to position [0, 0]
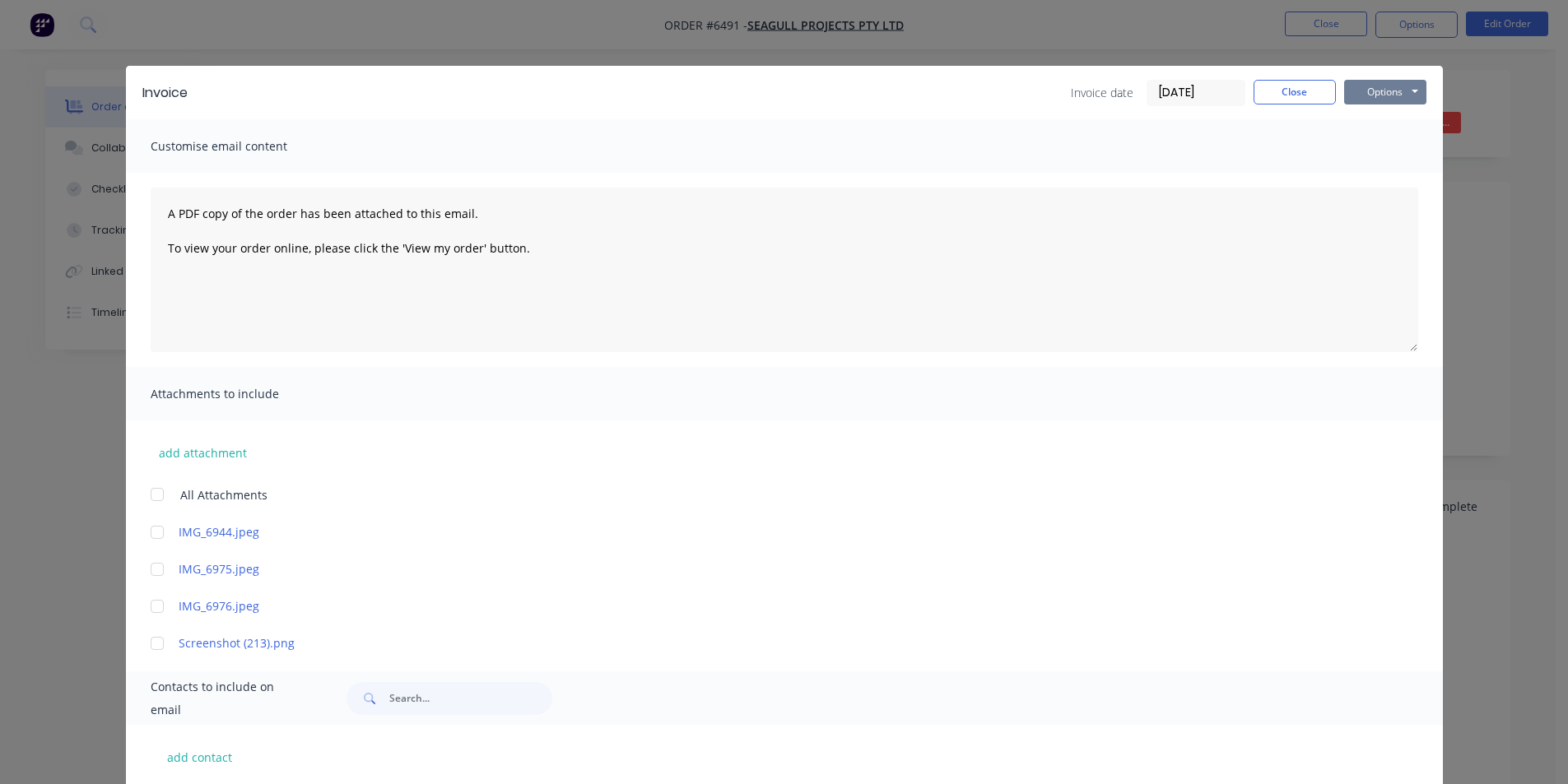
click at [1355, 90] on button "Options" at bounding box center [1384, 92] width 82 height 25
click at [1370, 173] on button "Email" at bounding box center [1396, 176] width 105 height 27
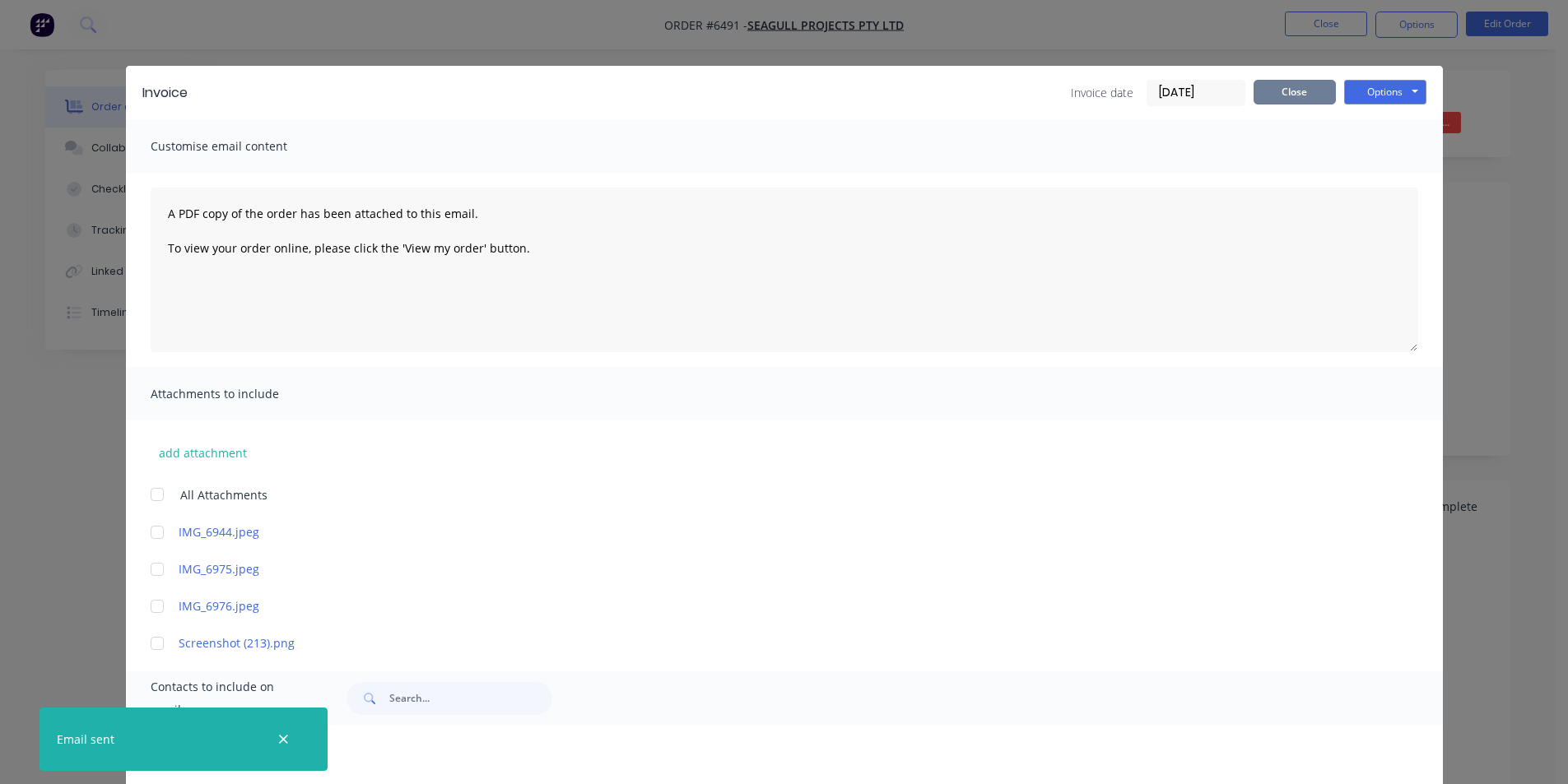
click at [1292, 97] on button "Close" at bounding box center [1294, 92] width 82 height 25
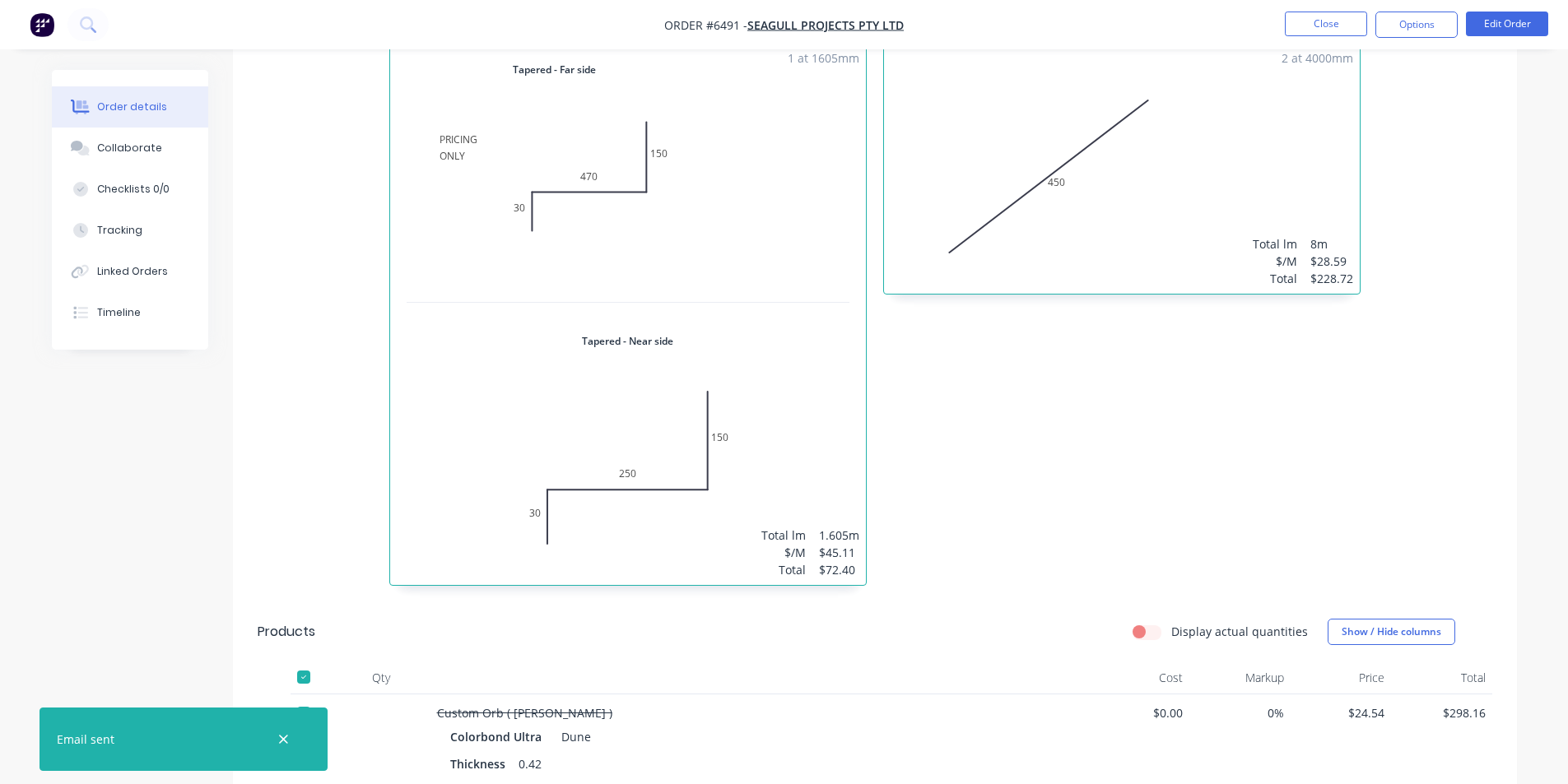
scroll to position [479, 0]
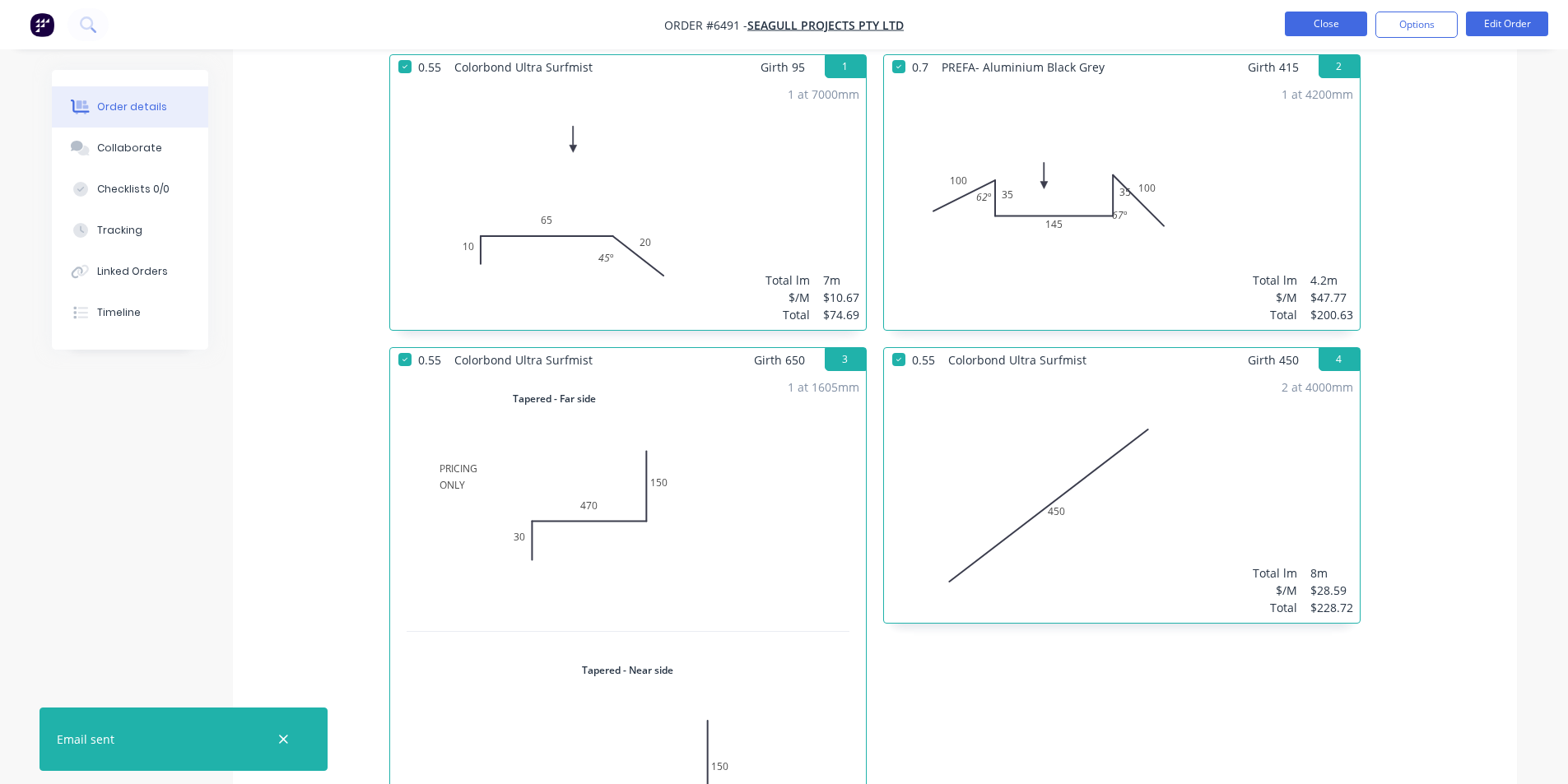
click at [1318, 16] on button "Close" at bounding box center [1326, 24] width 82 height 25
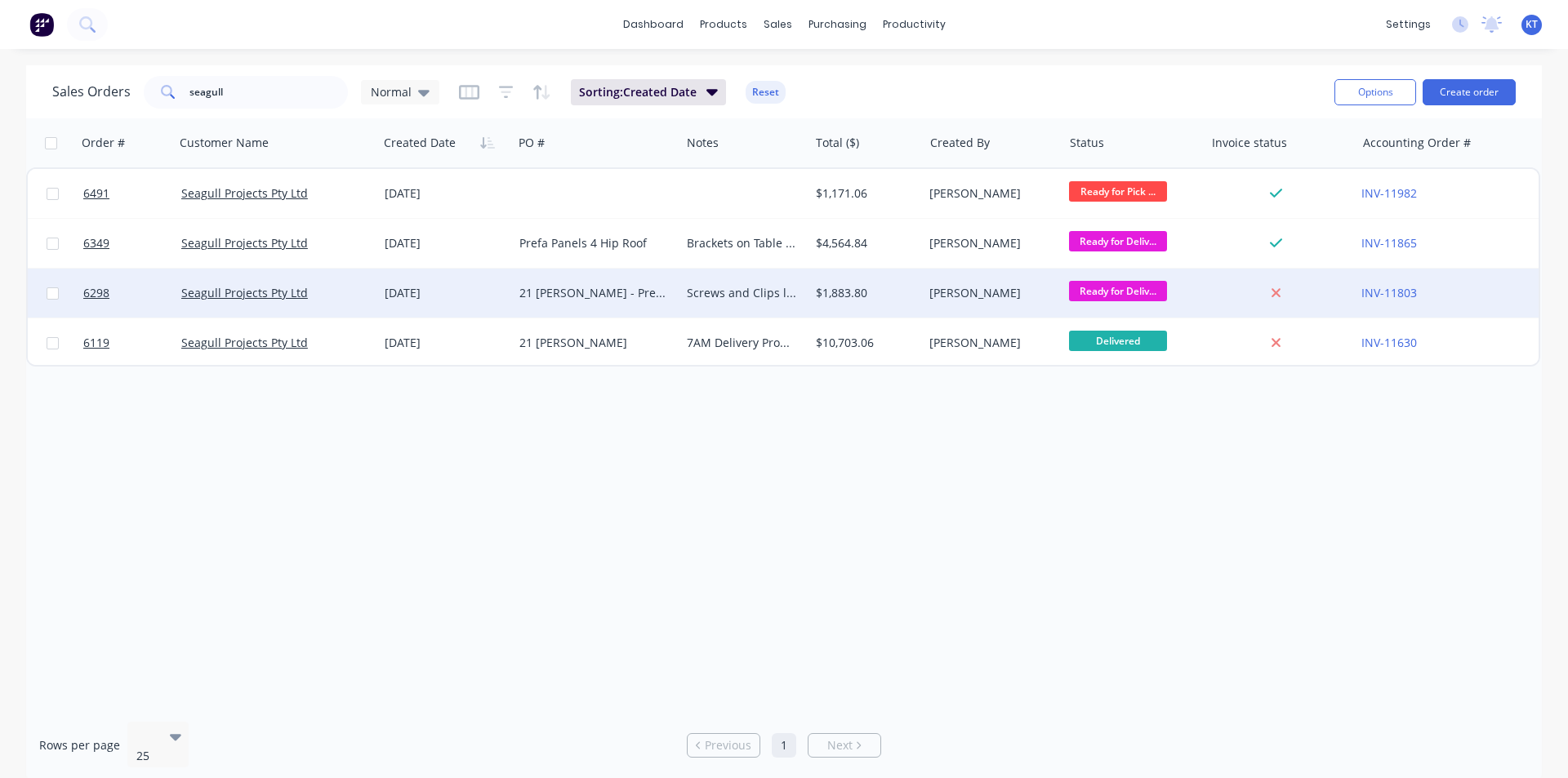
click at [785, 291] on div "Screws and Clips left outside for [PERSON_NAME] on the [DATE]- Already taken [P…" at bounding box center [742, 293] width 110 height 16
click at [855, 283] on div "$1,883.80" at bounding box center [866, 293] width 114 height 49
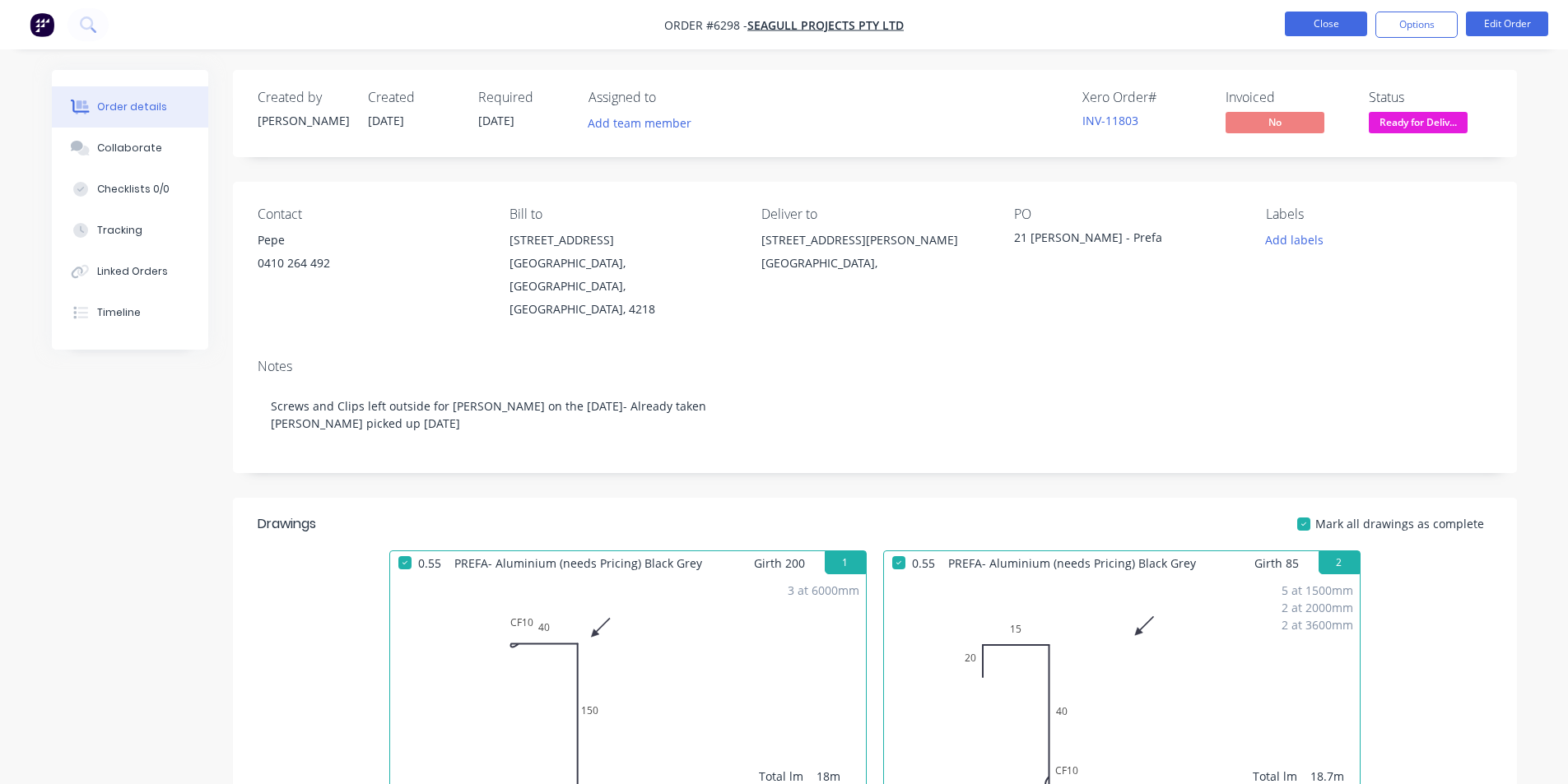
click at [1324, 29] on button "Close" at bounding box center [1326, 24] width 82 height 25
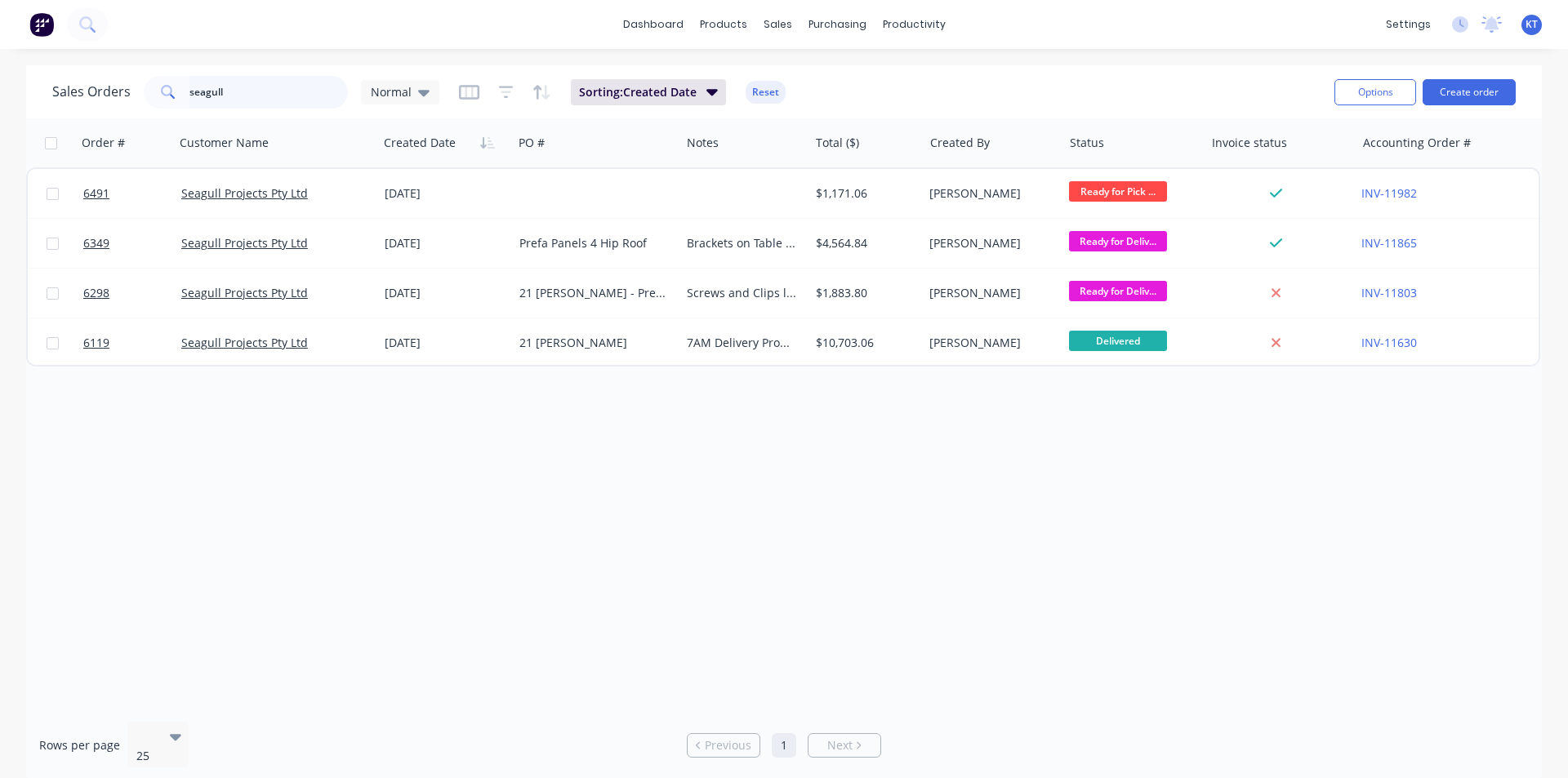
click at [287, 89] on input "seagull" at bounding box center [269, 92] width 160 height 33
type input "p"
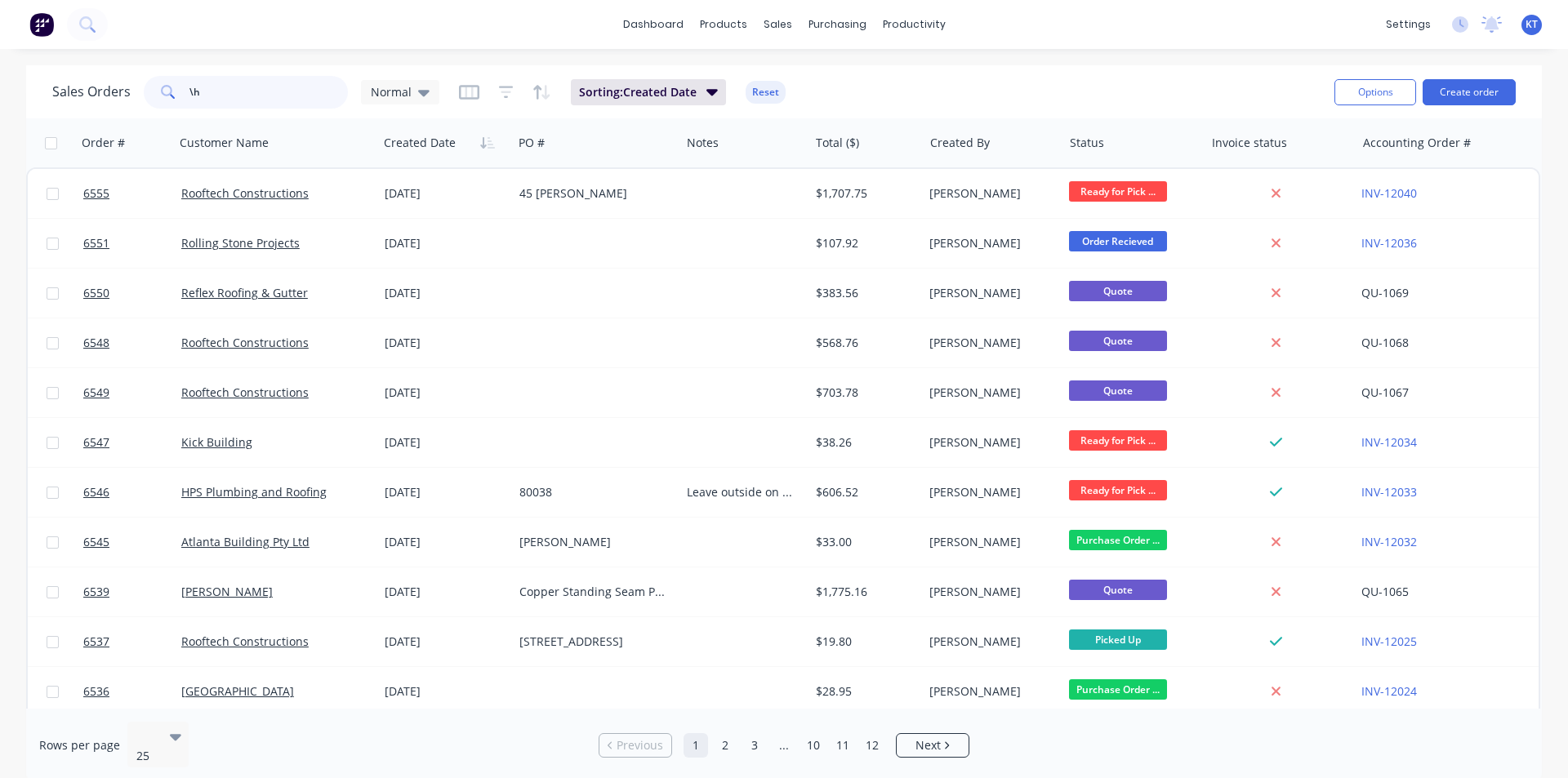
type input "\"
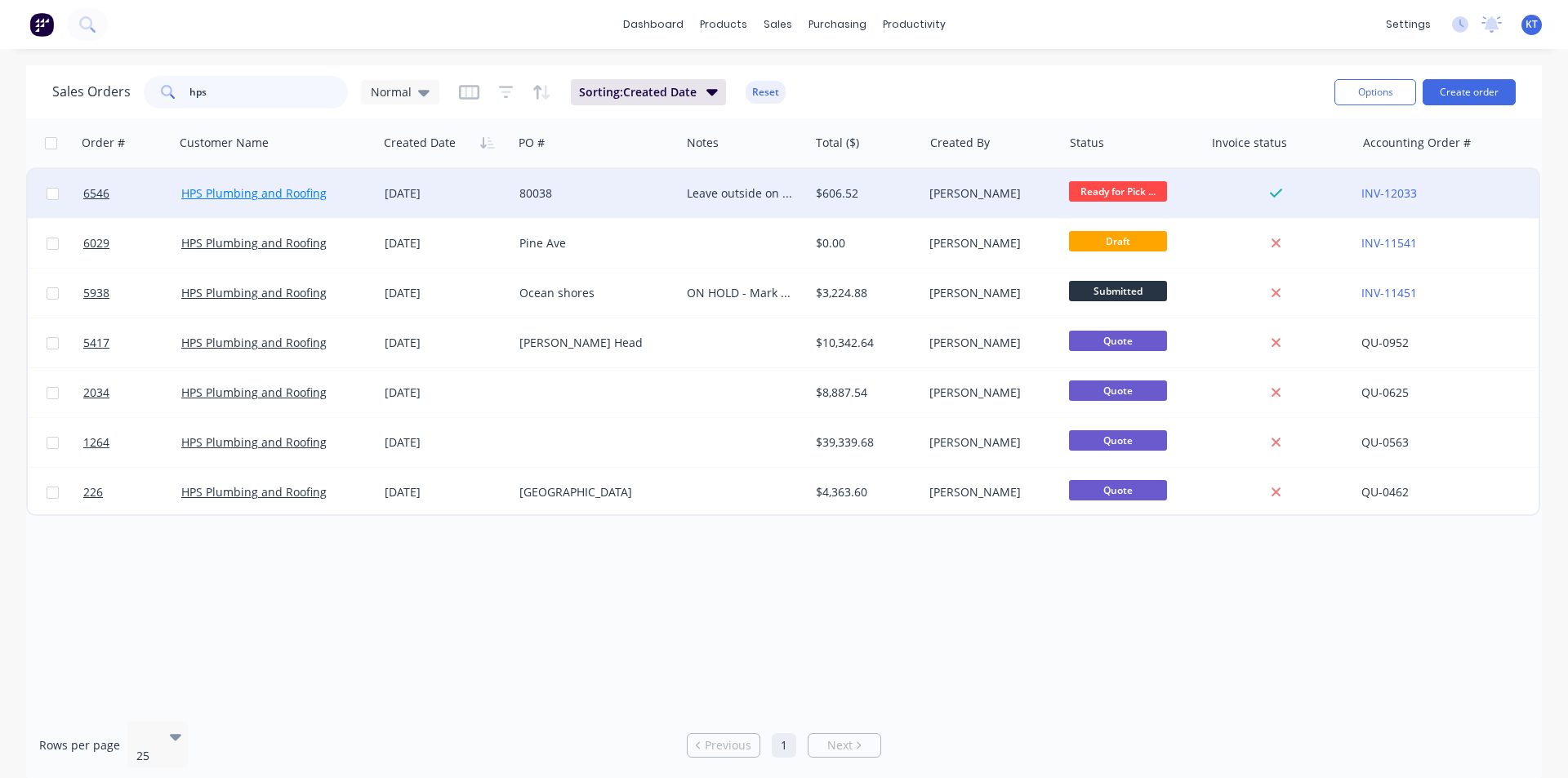
type input "hps"
click at [315, 193] on link "HPS Plumbing and Roofing" at bounding box center [254, 193] width 145 height 15
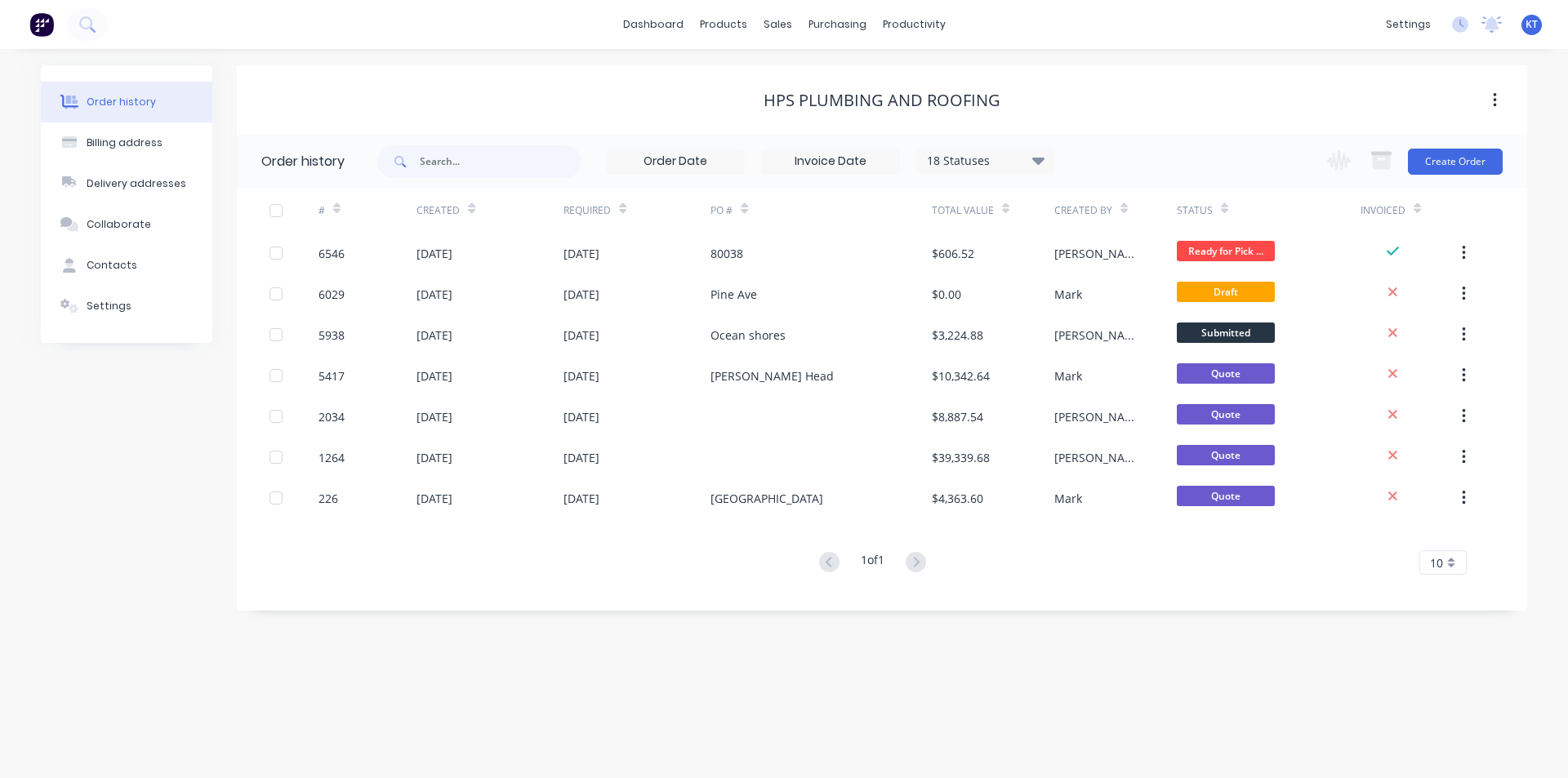
click at [776, 254] on div "80038" at bounding box center [820, 253] width 220 height 41
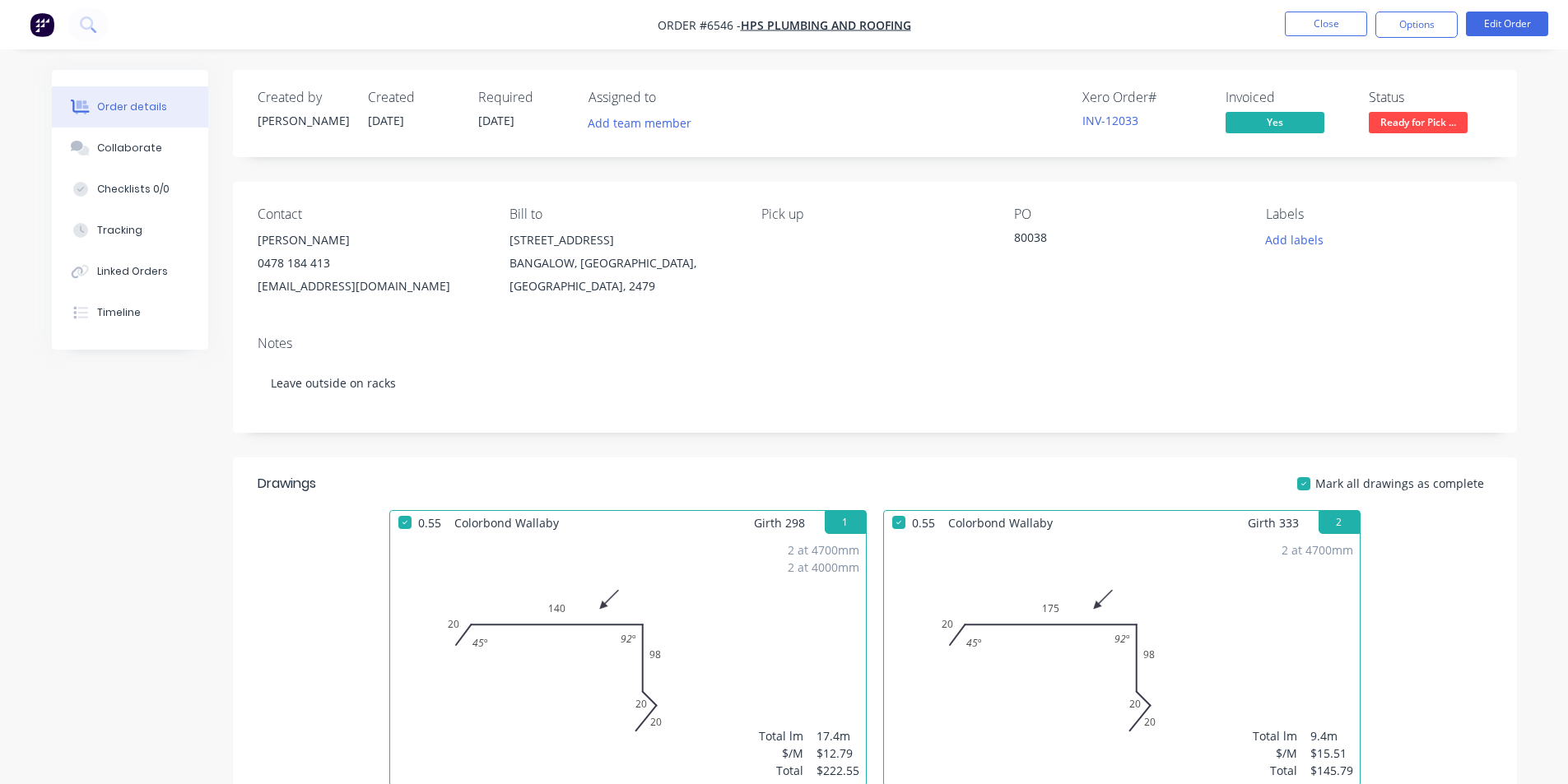
drag, startPoint x: 1477, startPoint y: 125, endPoint x: 1446, endPoint y: 131, distance: 31.6
click at [1461, 131] on div "Status Ready for Pick ..." at bounding box center [1429, 113] width 123 height 48
click at [1434, 130] on span "Ready for Pick ..." at bounding box center [1417, 122] width 99 height 20
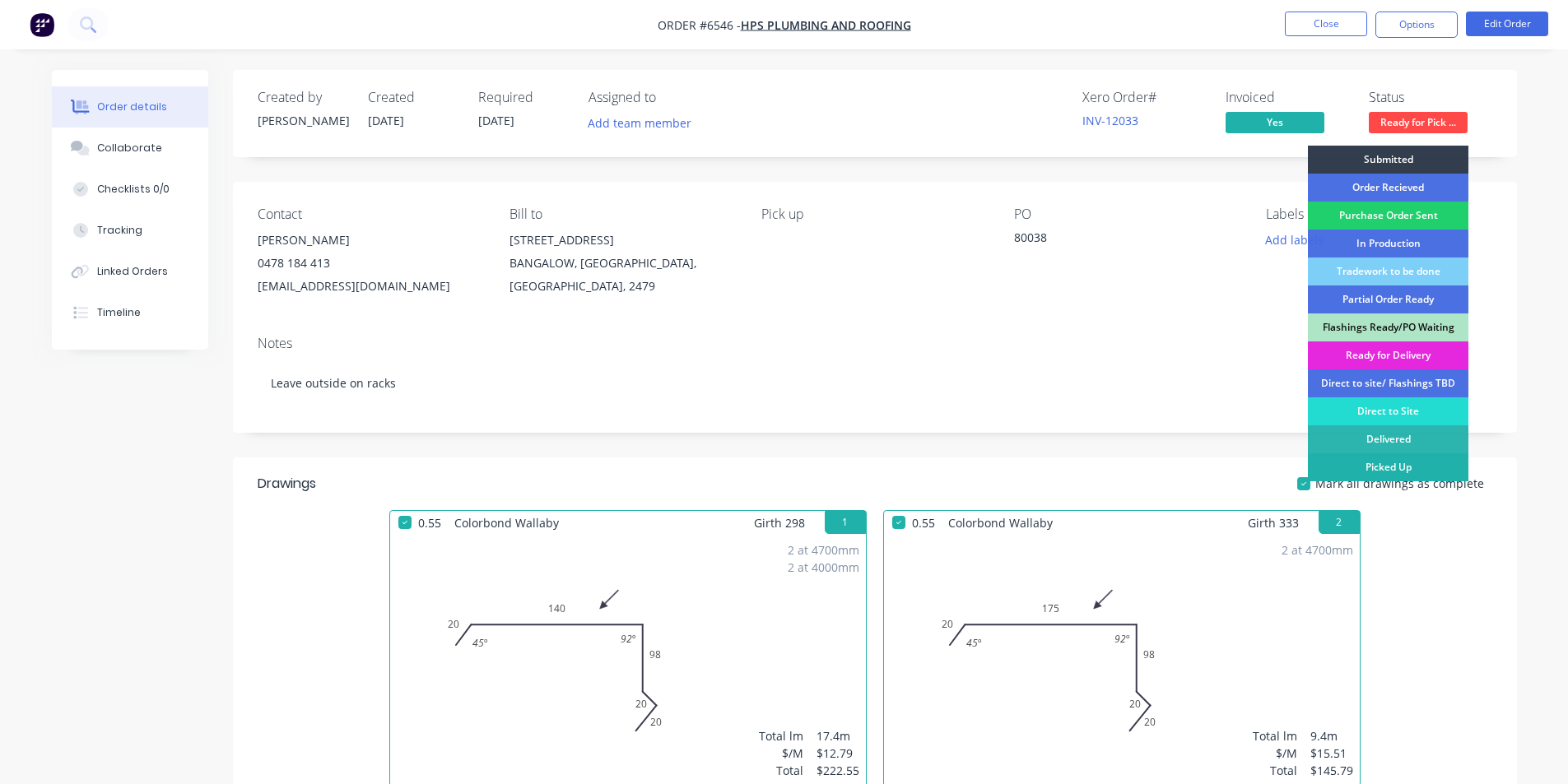
click at [1457, 469] on div "Picked Up" at bounding box center [1388, 467] width 161 height 28
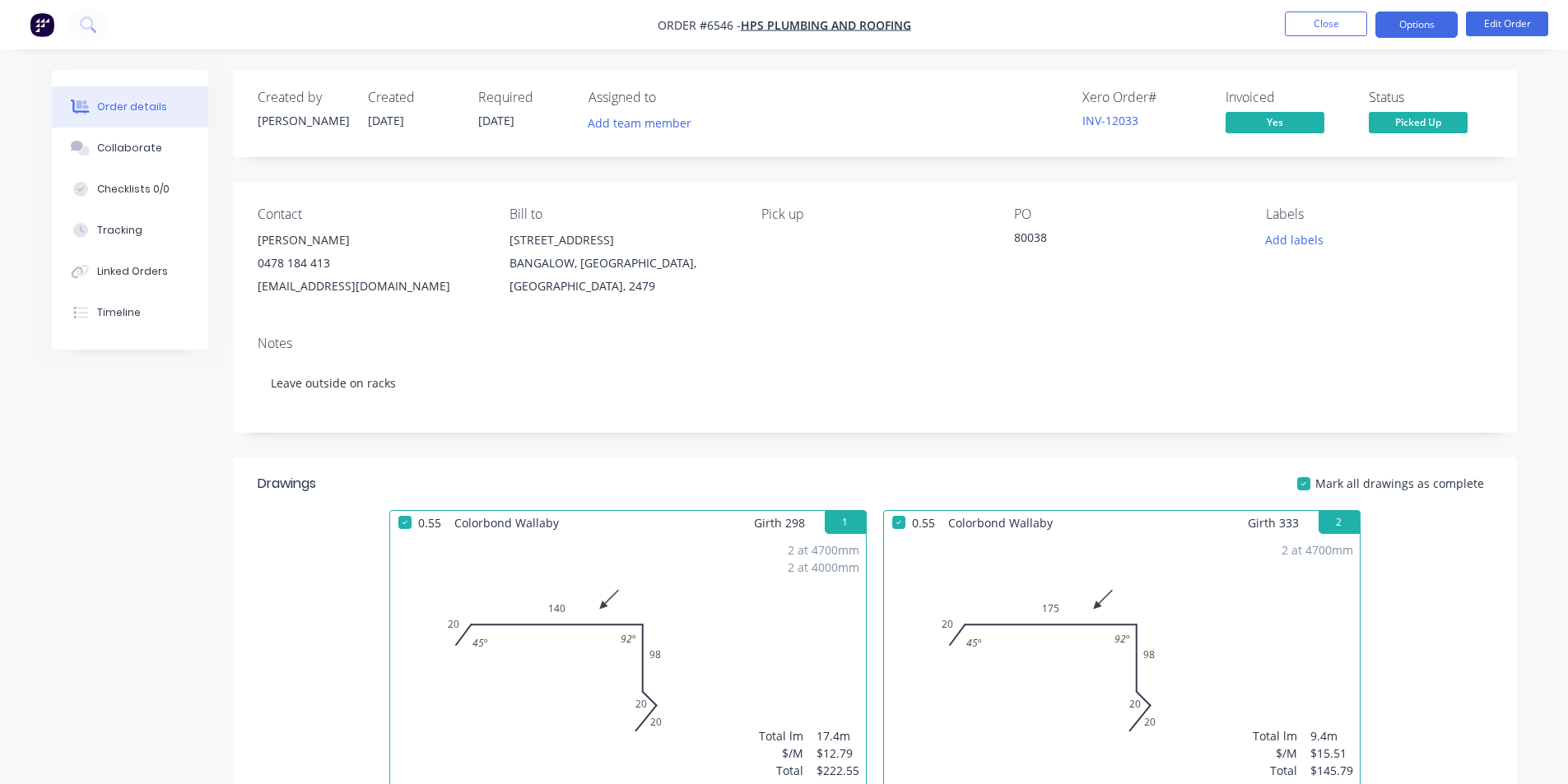
click at [1417, 19] on button "Options" at bounding box center [1416, 25] width 82 height 26
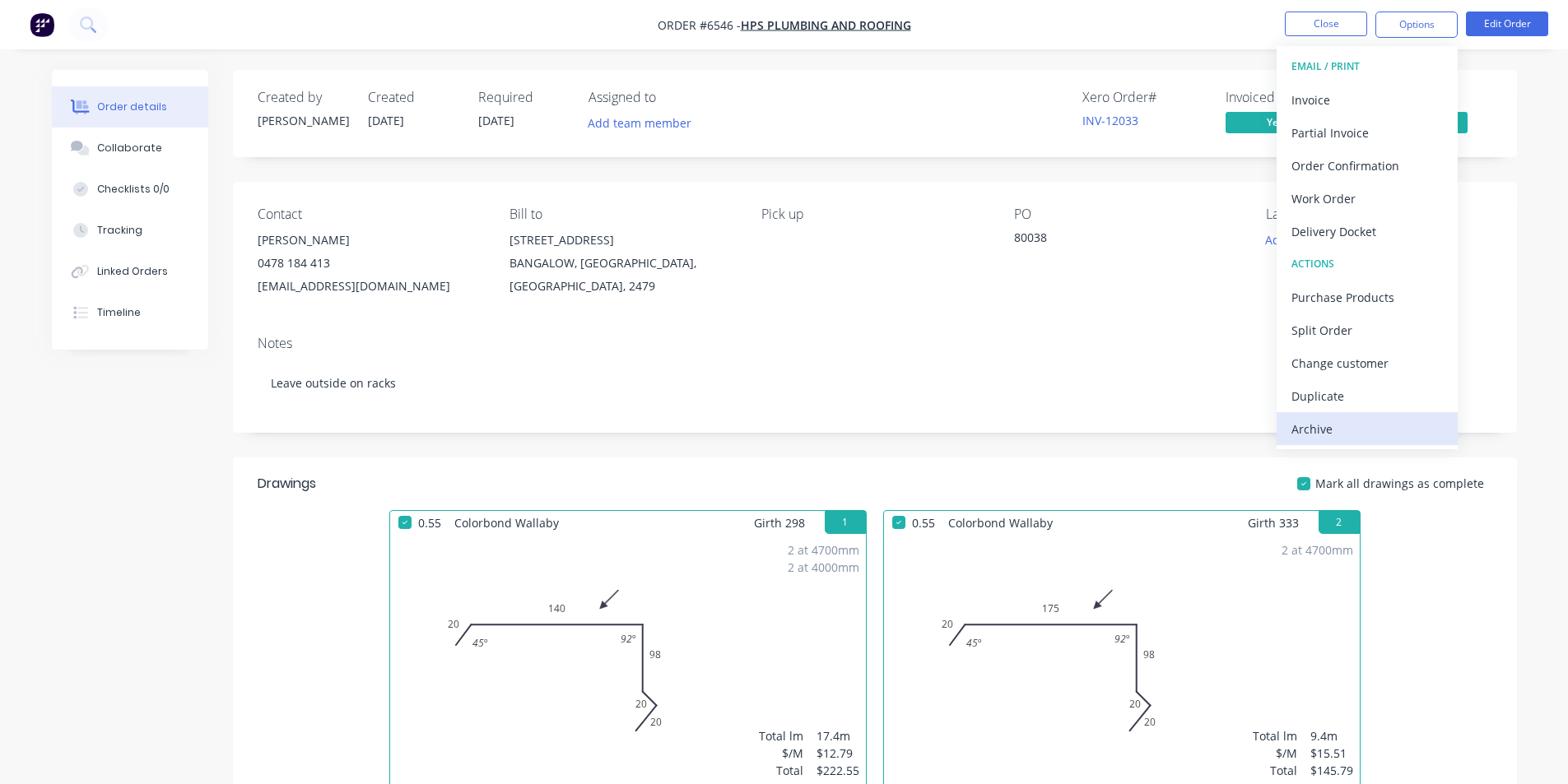
click at [1377, 433] on div "Archive" at bounding box center [1367, 429] width 151 height 24
